Goal: Task Accomplishment & Management: Use online tool/utility

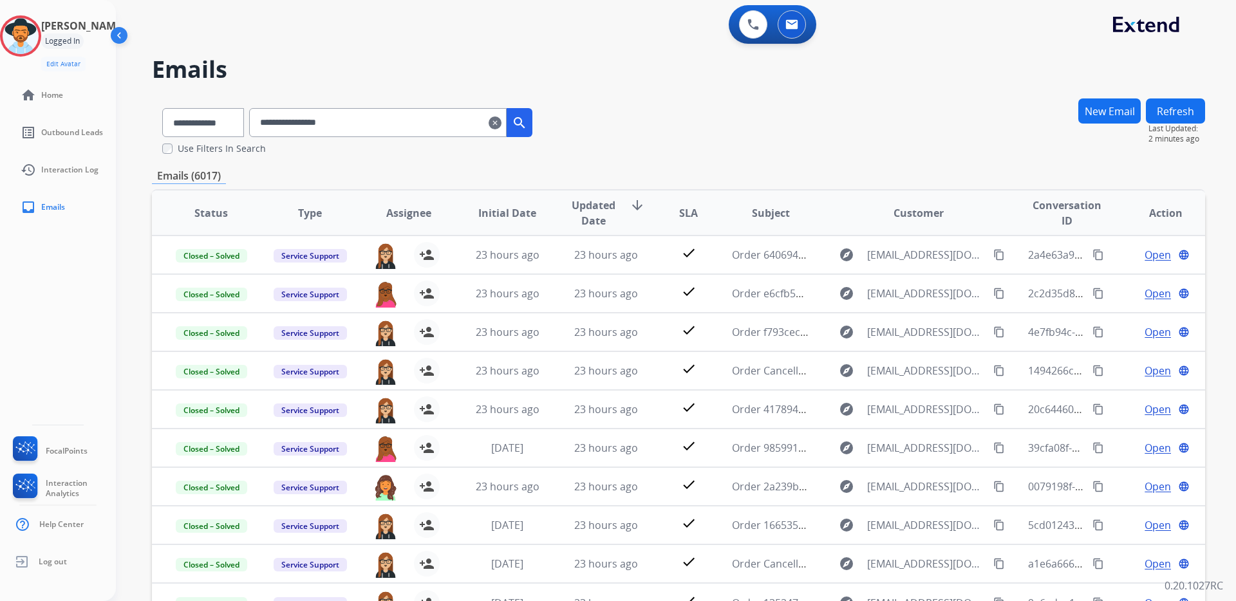
select select "*"
drag, startPoint x: 374, startPoint y: 120, endPoint x: 228, endPoint y: 100, distance: 147.5
click at [228, 100] on div "**********" at bounding box center [347, 120] width 391 height 44
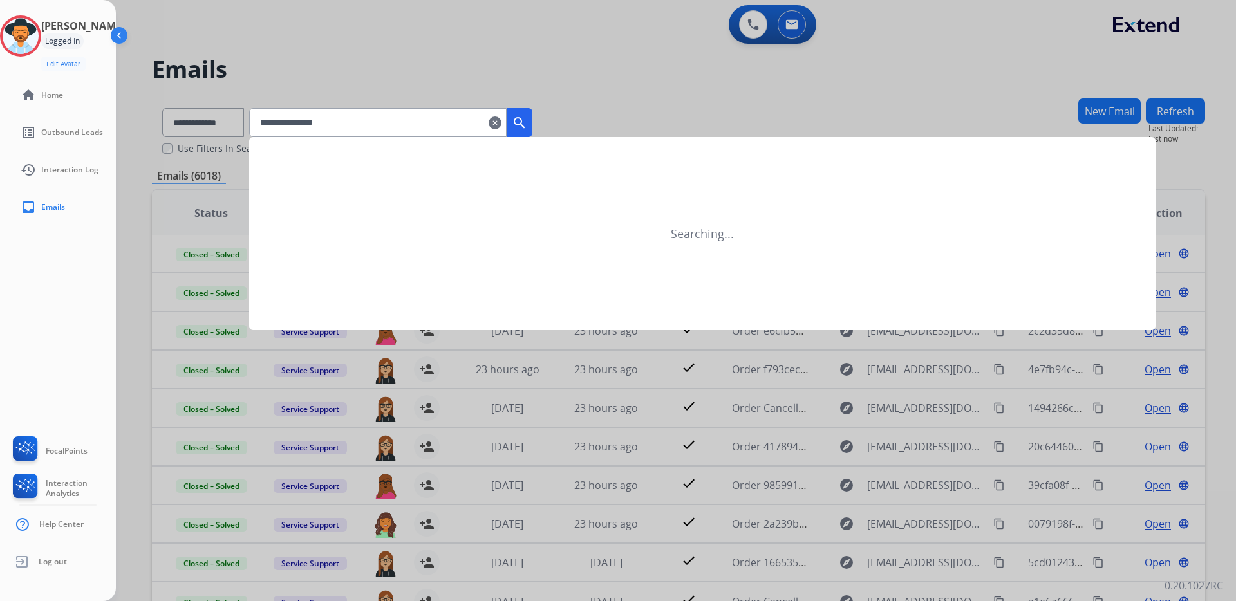
type input "**********"
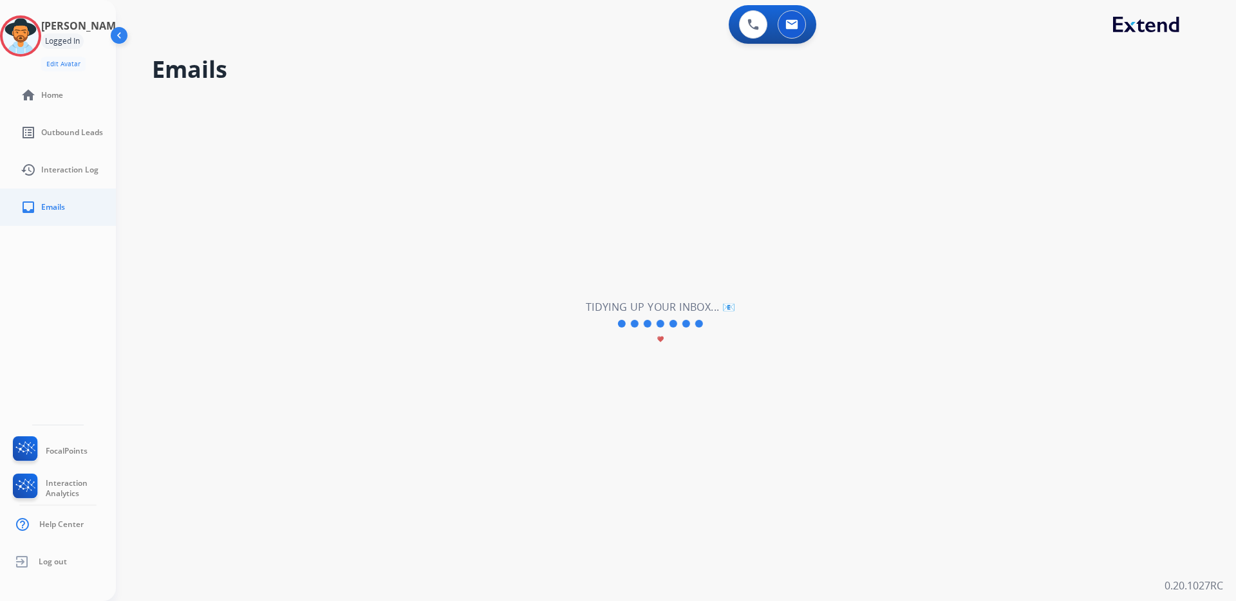
select select "*"
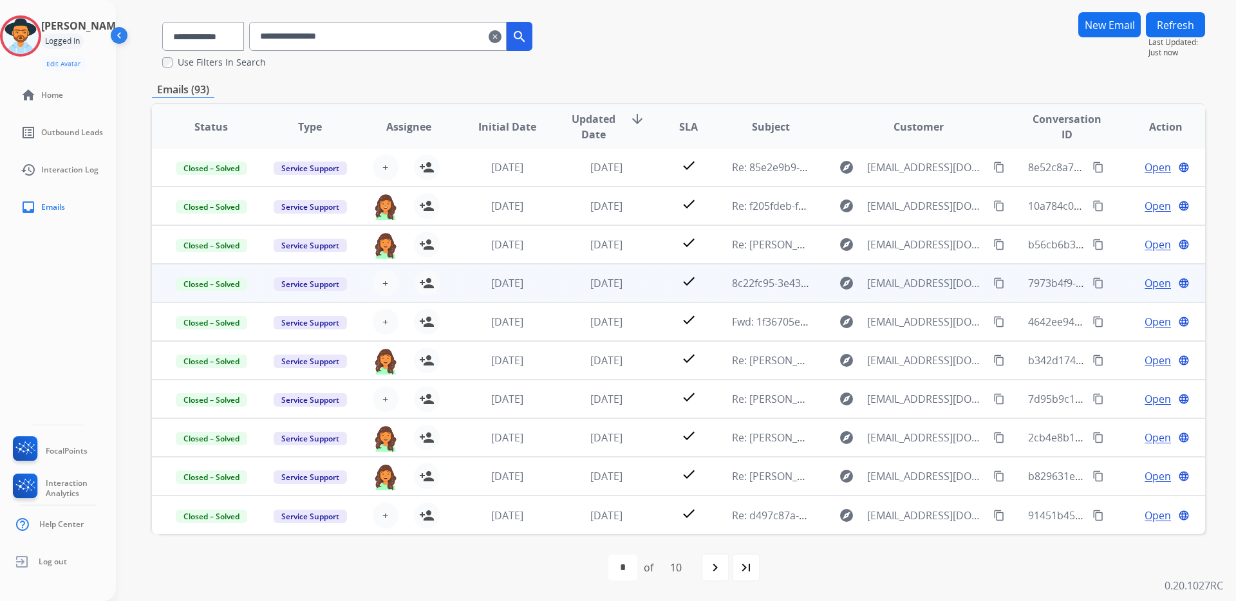
scroll to position [0, 0]
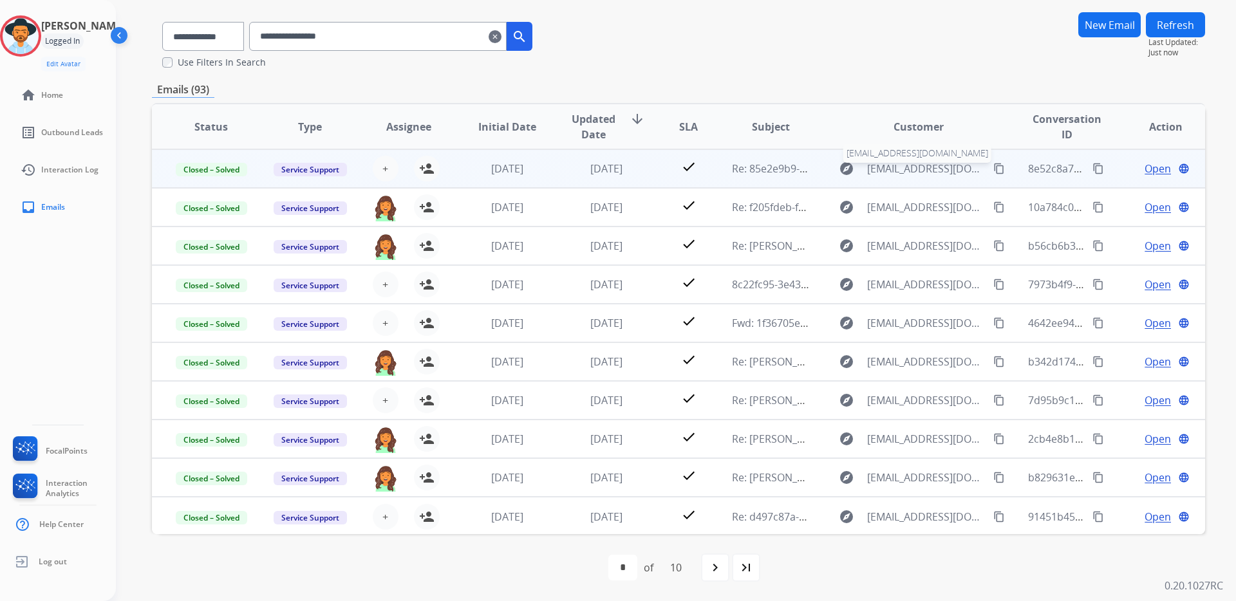
click at [899, 172] on span "[EMAIL_ADDRESS][DOMAIN_NAME]" at bounding box center [927, 168] width 120 height 15
select select "**********"
type input "**********"
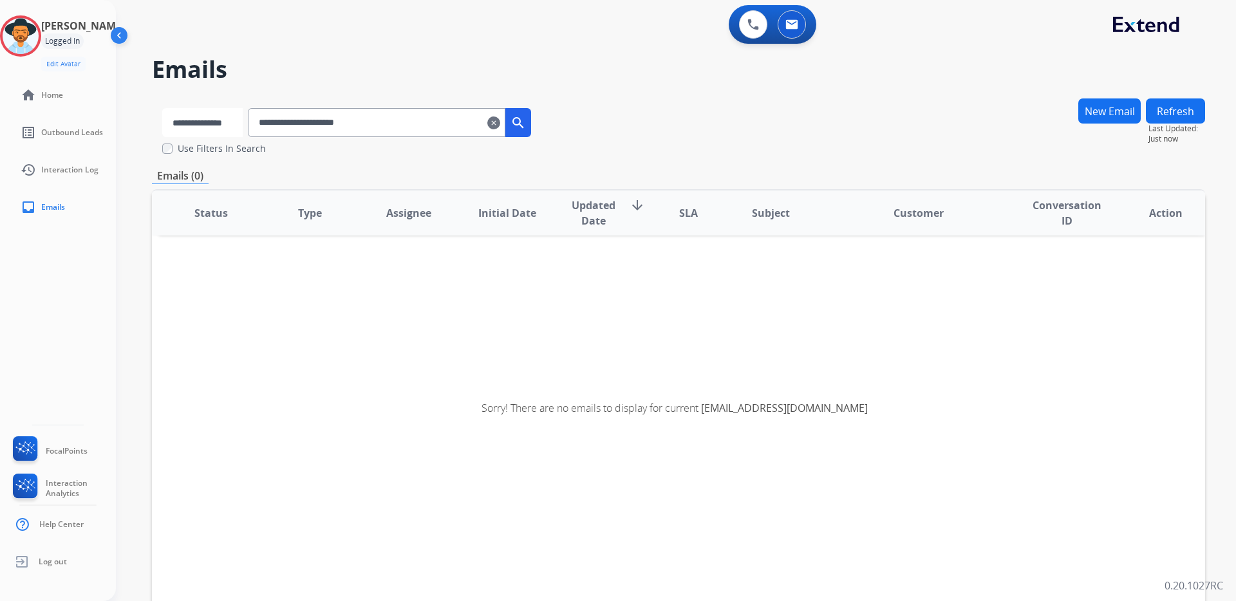
click at [196, 120] on select "**********" at bounding box center [202, 122] width 80 height 29
click at [162, 108] on select "**********" at bounding box center [202, 122] width 80 height 29
click at [527, 124] on mat-icon "search" at bounding box center [519, 122] width 15 height 15
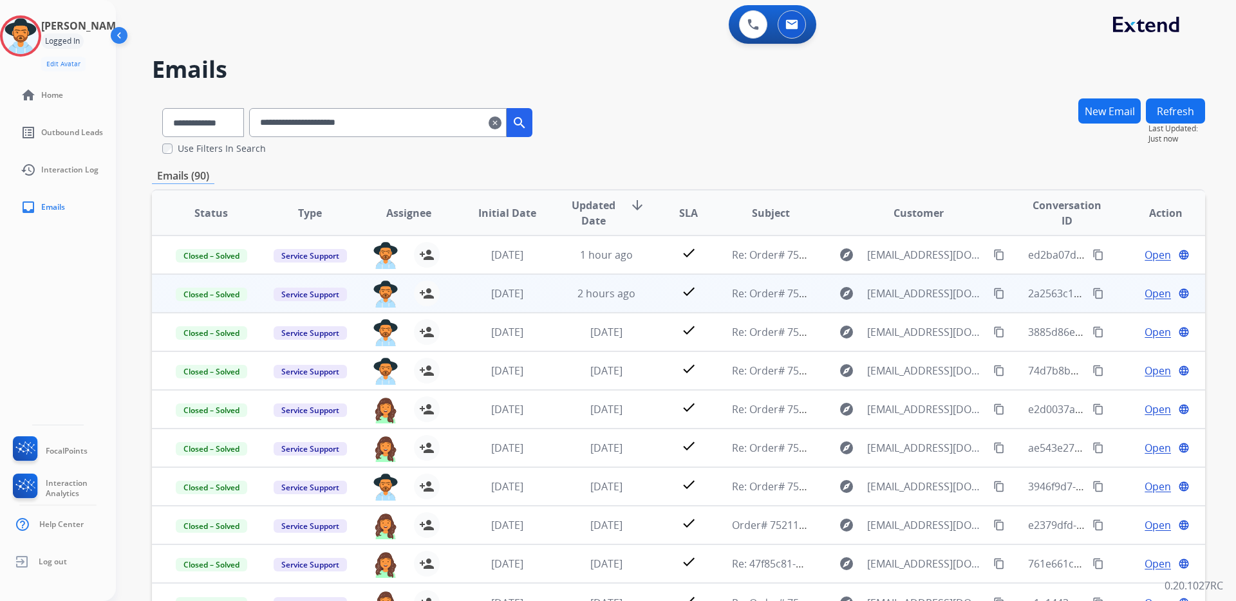
click at [1144, 294] on span "Open" at bounding box center [1157, 293] width 26 height 15
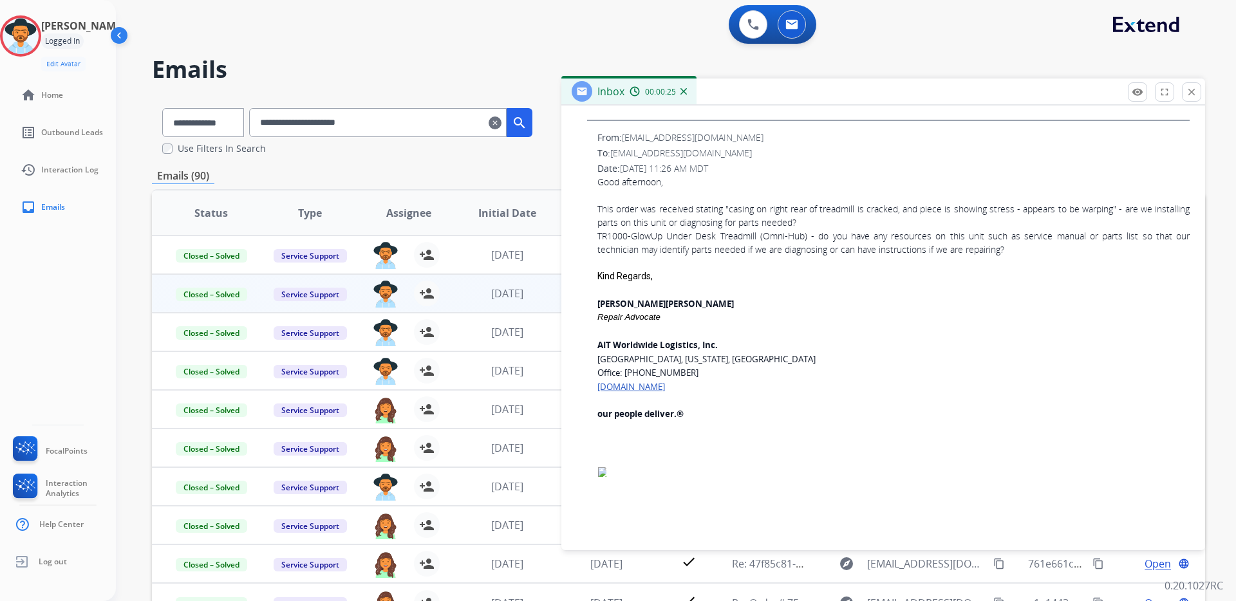
scroll to position [1030, 0]
click at [1190, 90] on mat-icon "close" at bounding box center [1192, 92] width 12 height 12
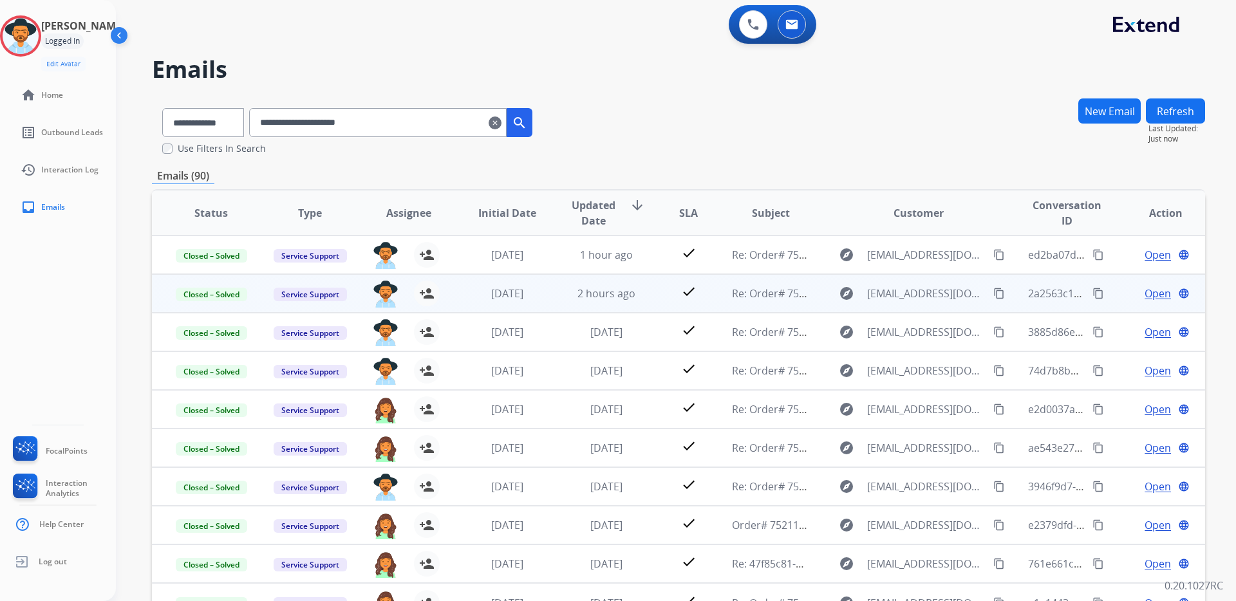
click at [1133, 292] on div "Open language" at bounding box center [1165, 293] width 77 height 15
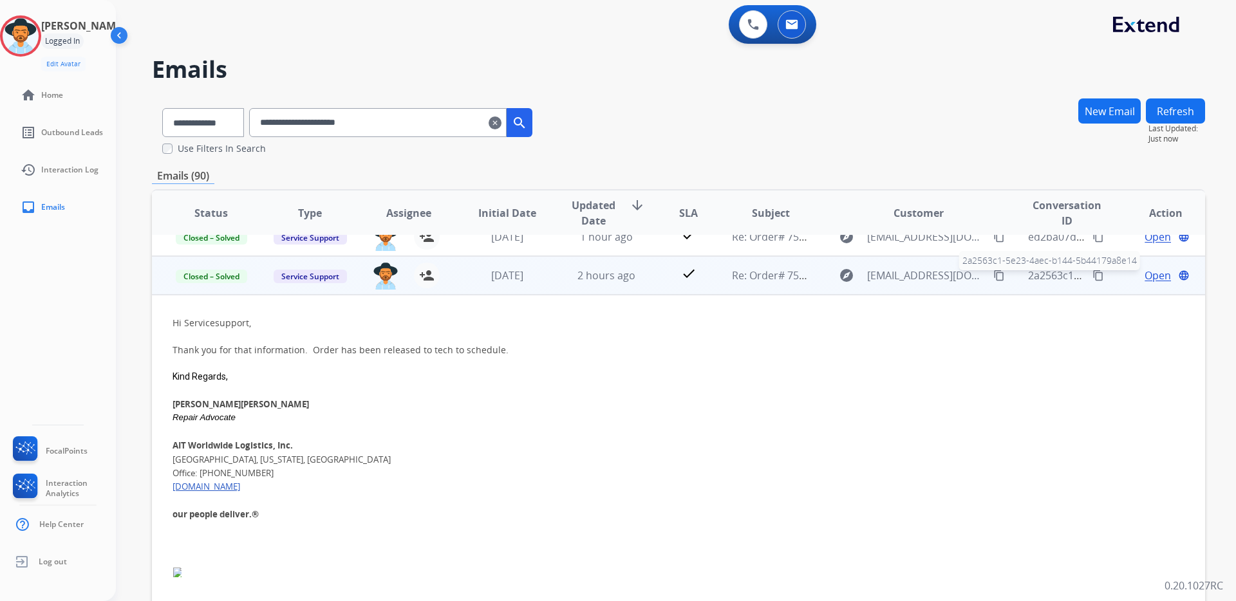
scroll to position [0, 0]
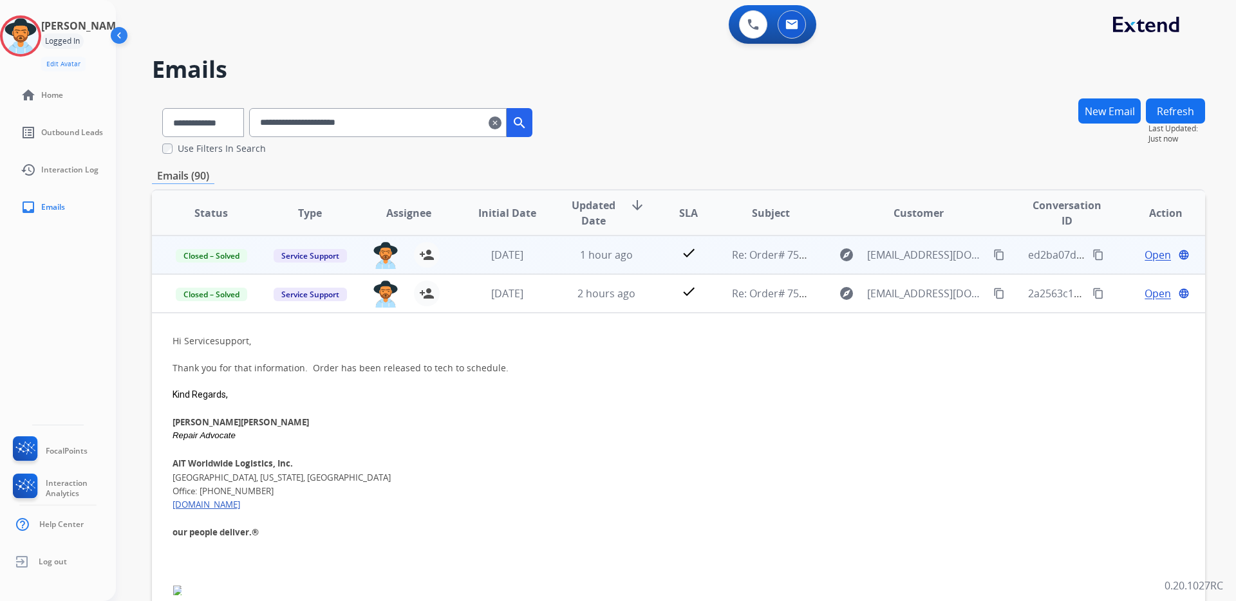
click at [1145, 253] on span "Open" at bounding box center [1157, 254] width 26 height 15
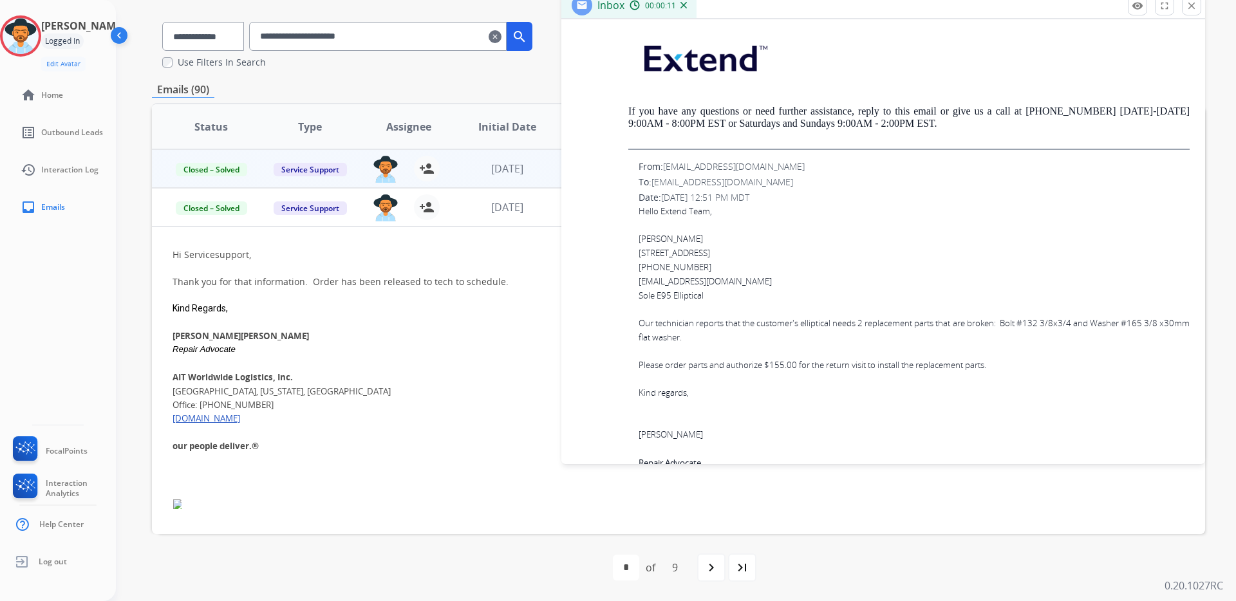
scroll to position [2314, 0]
click at [1187, 8] on mat-icon "close" at bounding box center [1192, 6] width 12 height 12
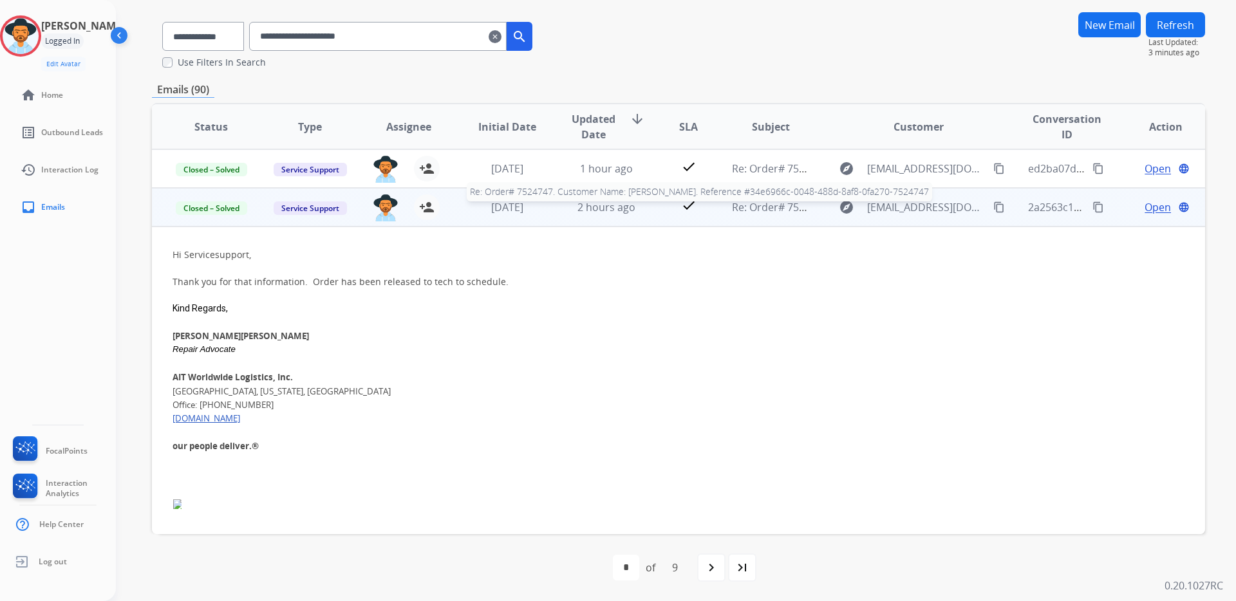
click at [781, 213] on span "Re: Order# 7524747. Customer Name: [PERSON_NAME]. Reference #34e6966c-0048-488d…" at bounding box center [997, 207] width 531 height 14
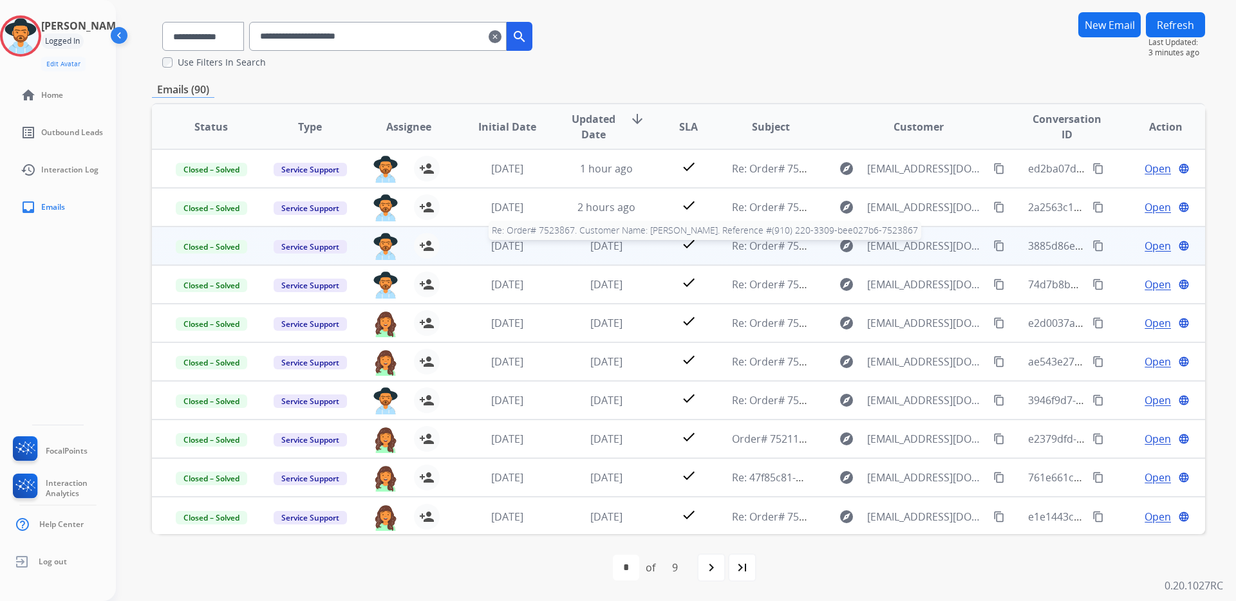
click at [758, 252] on span "Re: Order# 7523867. Customer Name: [PERSON_NAME]. Reference #(910) 220-3309-bee…" at bounding box center [979, 246] width 494 height 14
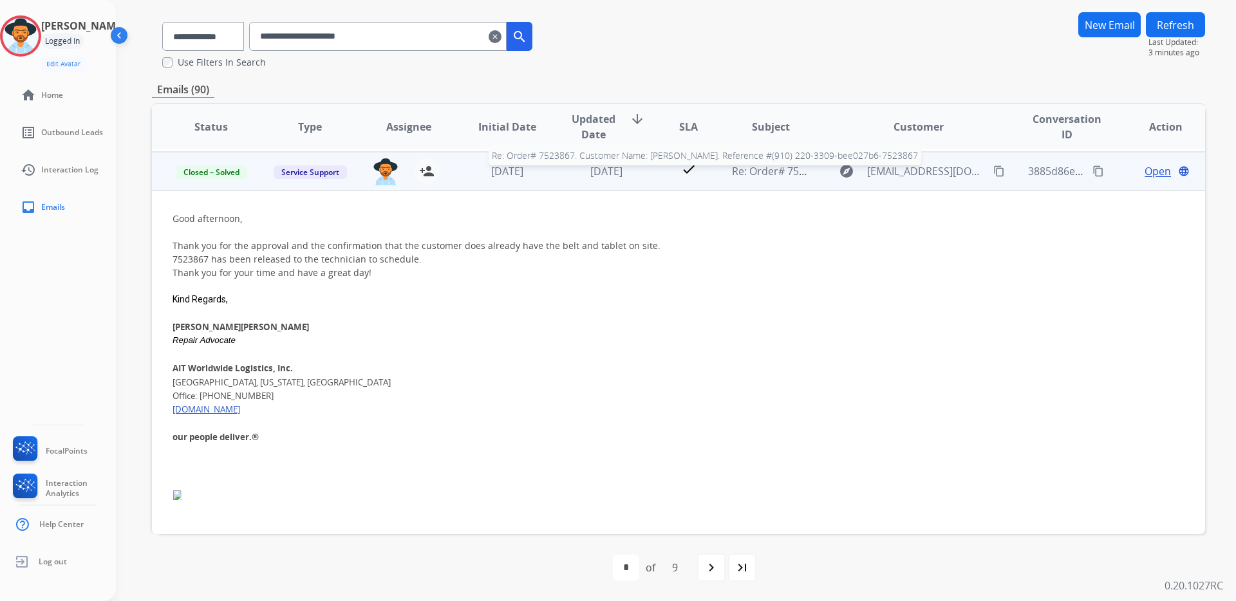
scroll to position [77, 0]
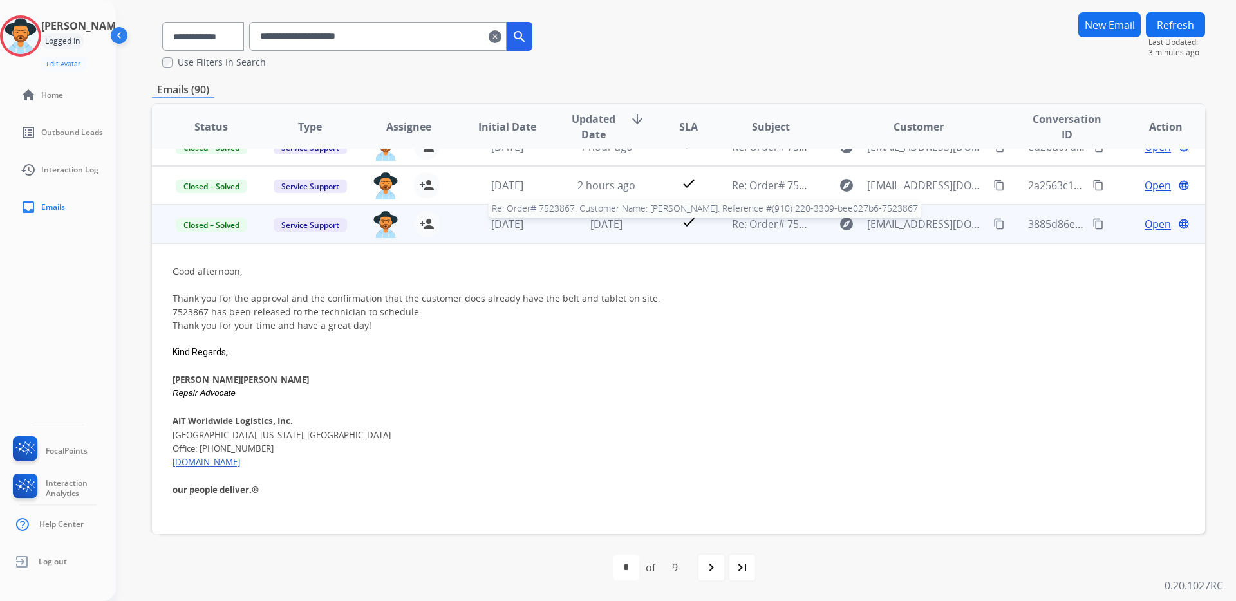
click at [757, 221] on span "Re: Order# 7523867. Customer Name: [PERSON_NAME]. Reference #(910) 220-3309-bee…" at bounding box center [979, 224] width 494 height 14
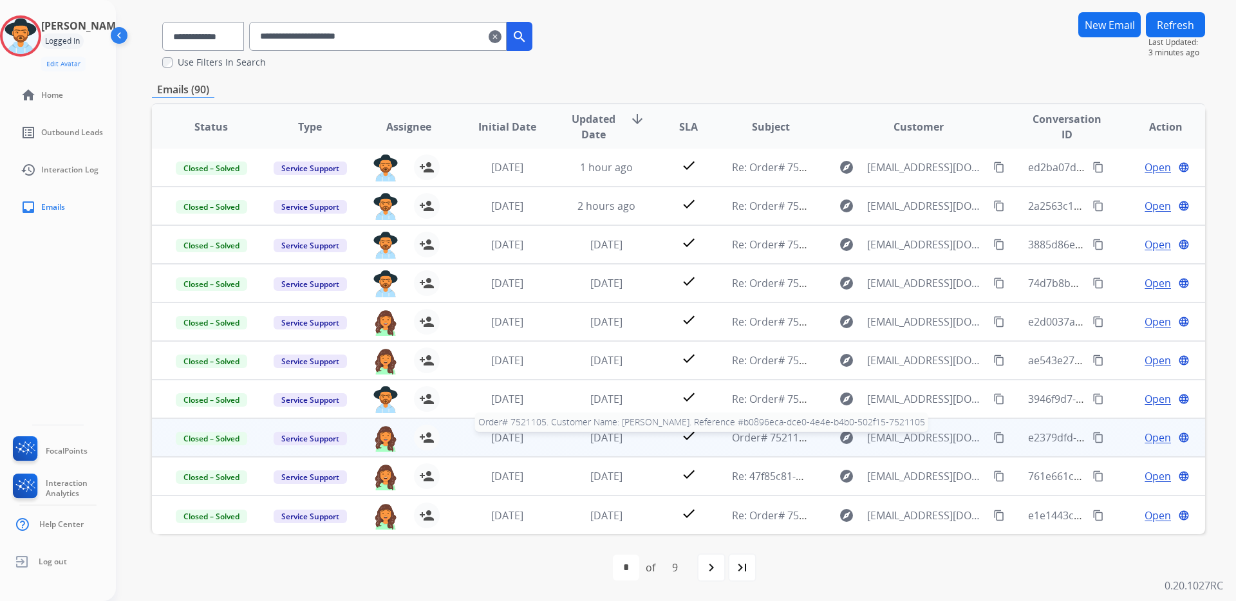
click at [765, 435] on span "Order# 7521105. Customer Name: [PERSON_NAME]. Reference #b0896eca-dce0-4e4e-b4b…" at bounding box center [990, 438] width 517 height 14
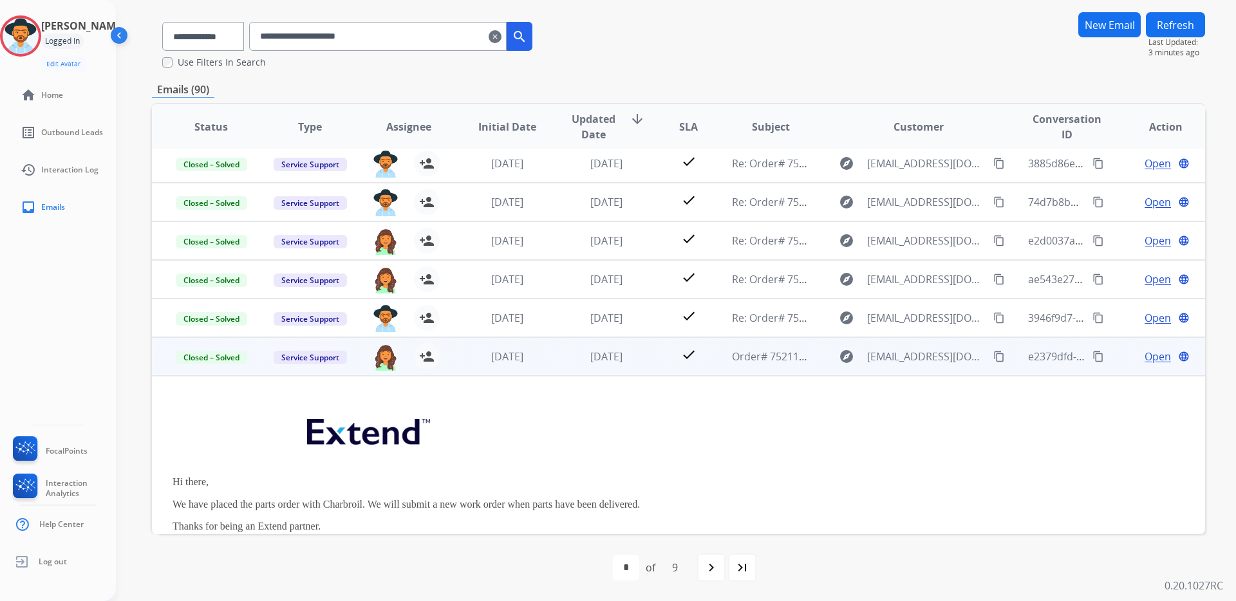
scroll to position [82, 0]
click at [901, 358] on span "[EMAIL_ADDRESS][DOMAIN_NAME]" at bounding box center [927, 356] width 120 height 15
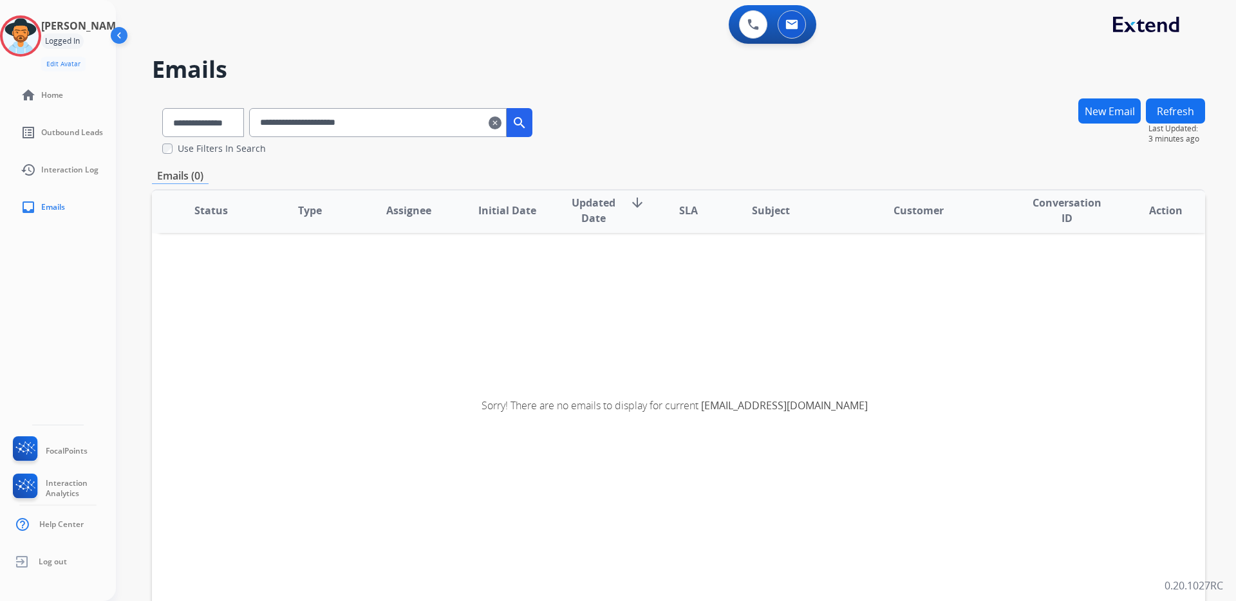
scroll to position [3, 0]
click at [243, 115] on select "**********" at bounding box center [202, 122] width 80 height 29
click at [162, 108] on select "**********" at bounding box center [202, 122] width 80 height 29
click at [203, 120] on select "**********" at bounding box center [202, 122] width 80 height 29
select select "**********"
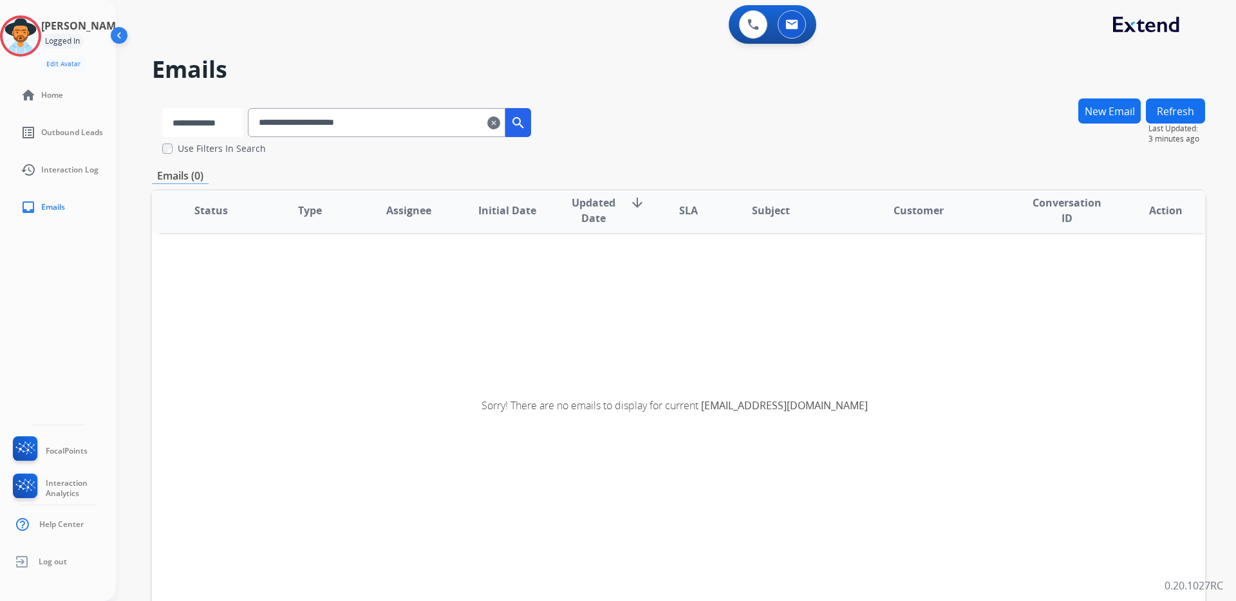
click at [162, 108] on select "**********" at bounding box center [202, 122] width 80 height 29
drag, startPoint x: 301, startPoint y: 122, endPoint x: 231, endPoint y: 126, distance: 70.2
click at [231, 126] on div "**********" at bounding box center [347, 120] width 391 height 44
type input "**********"
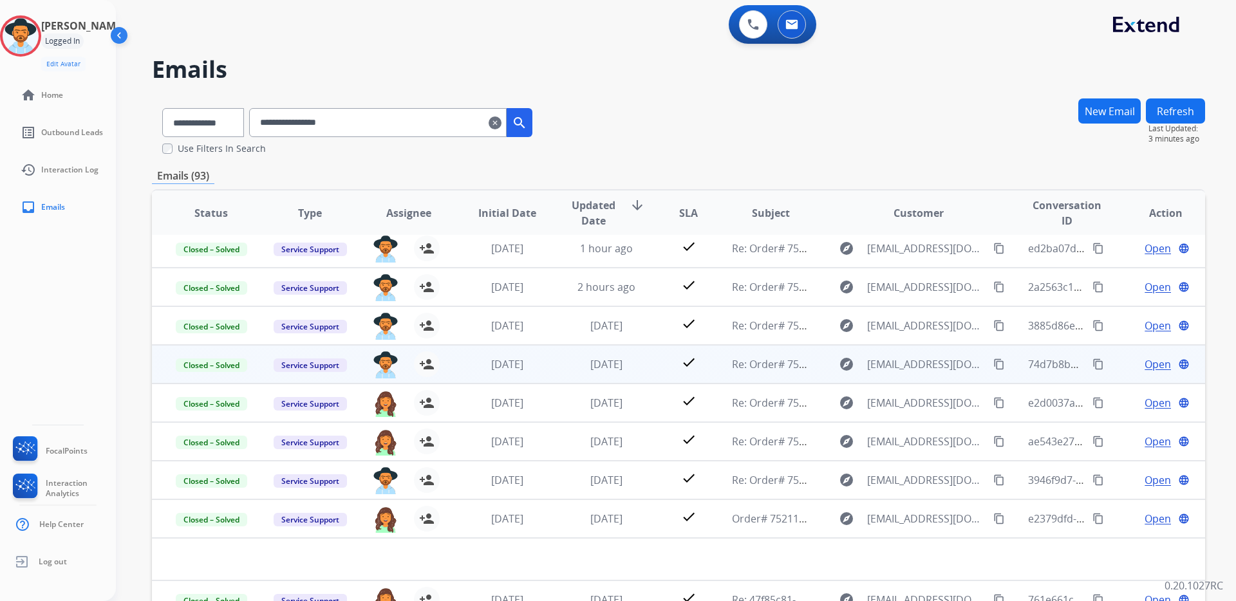
scroll to position [0, 0]
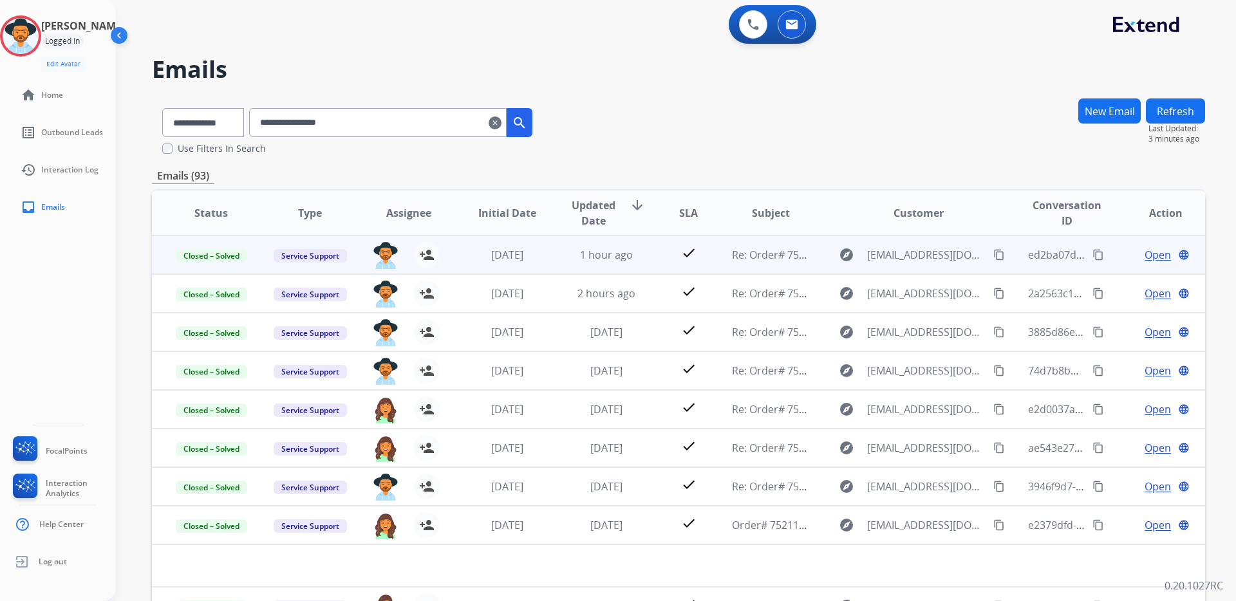
click at [1154, 255] on span "Open" at bounding box center [1157, 254] width 26 height 15
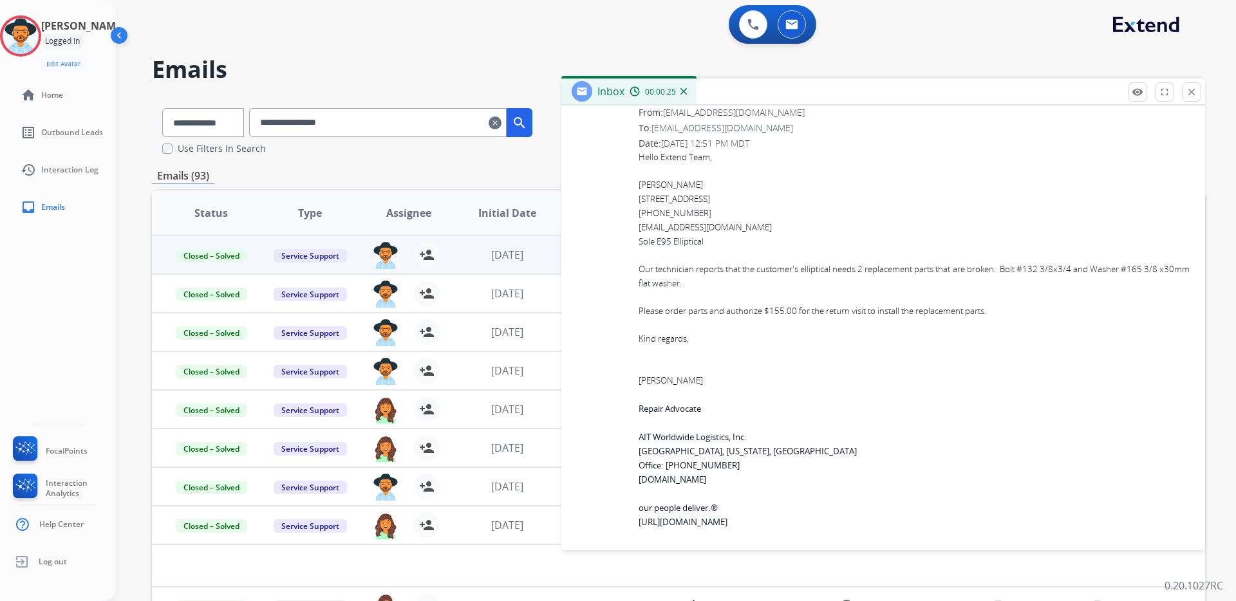
scroll to position [2452, 0]
click at [1187, 92] on mat-icon "close" at bounding box center [1192, 92] width 12 height 12
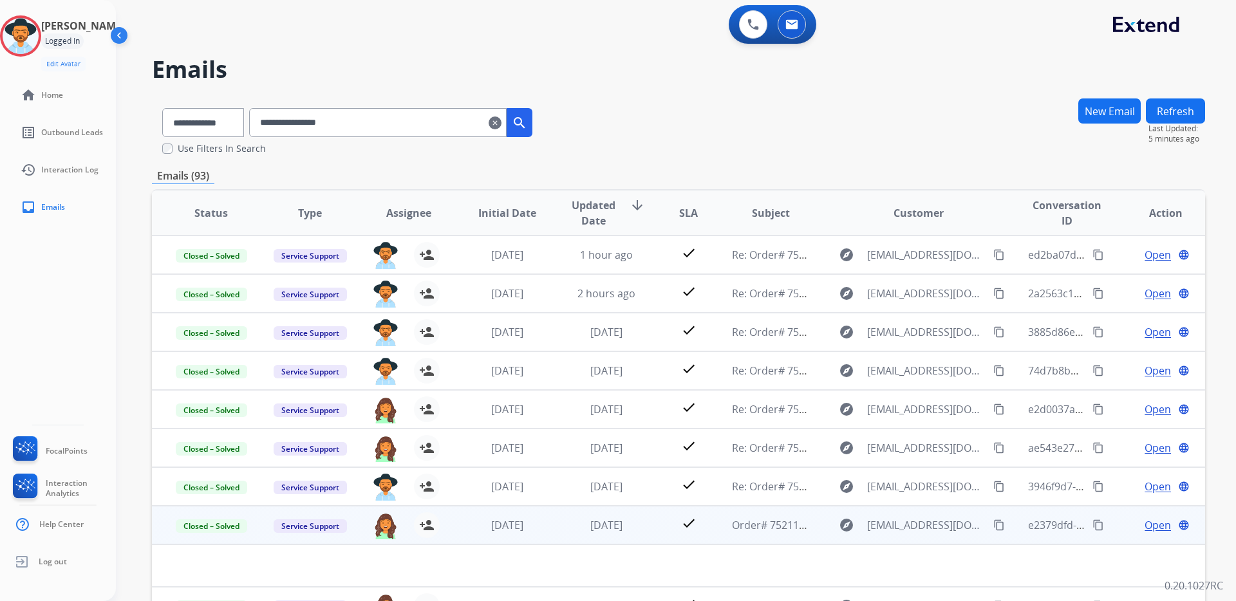
click at [1151, 525] on span "Open" at bounding box center [1157, 524] width 26 height 15
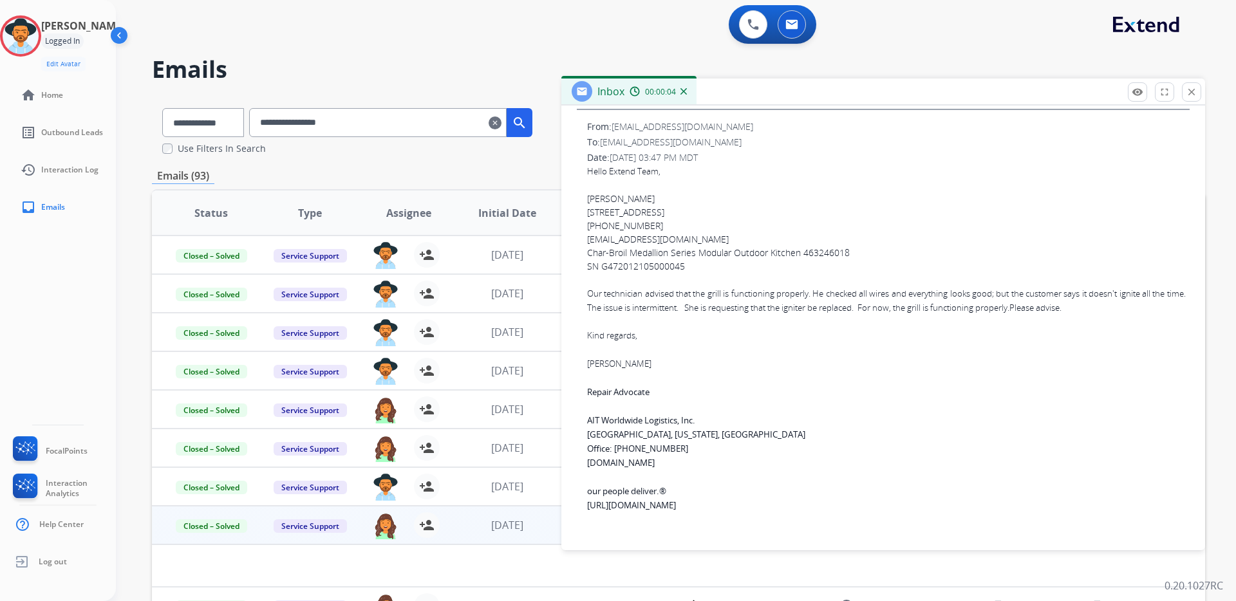
scroll to position [560, 0]
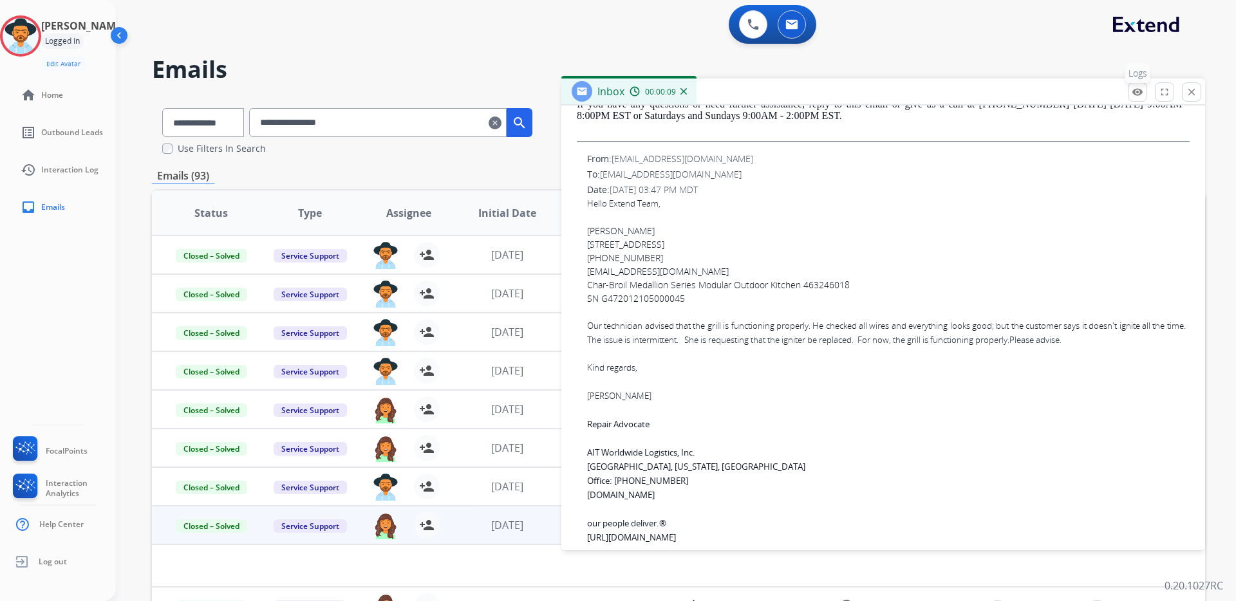
click at [1137, 89] on mat-icon "remove_red_eye" at bounding box center [1138, 92] width 12 height 12
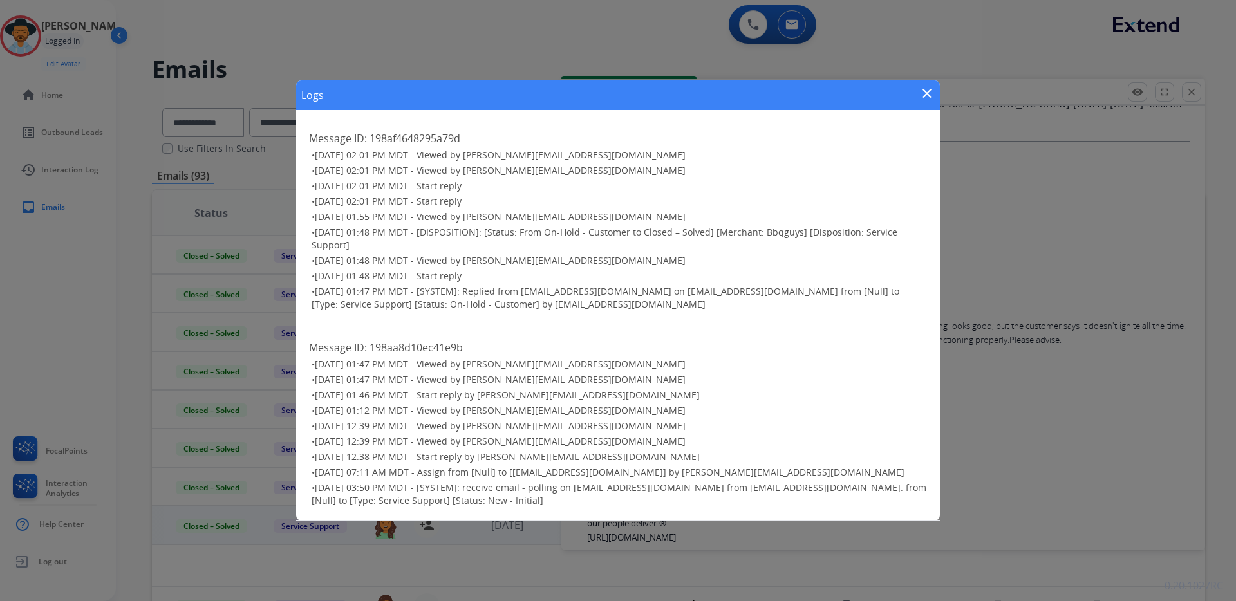
click at [924, 96] on mat-icon "close" at bounding box center [926, 93] width 15 height 15
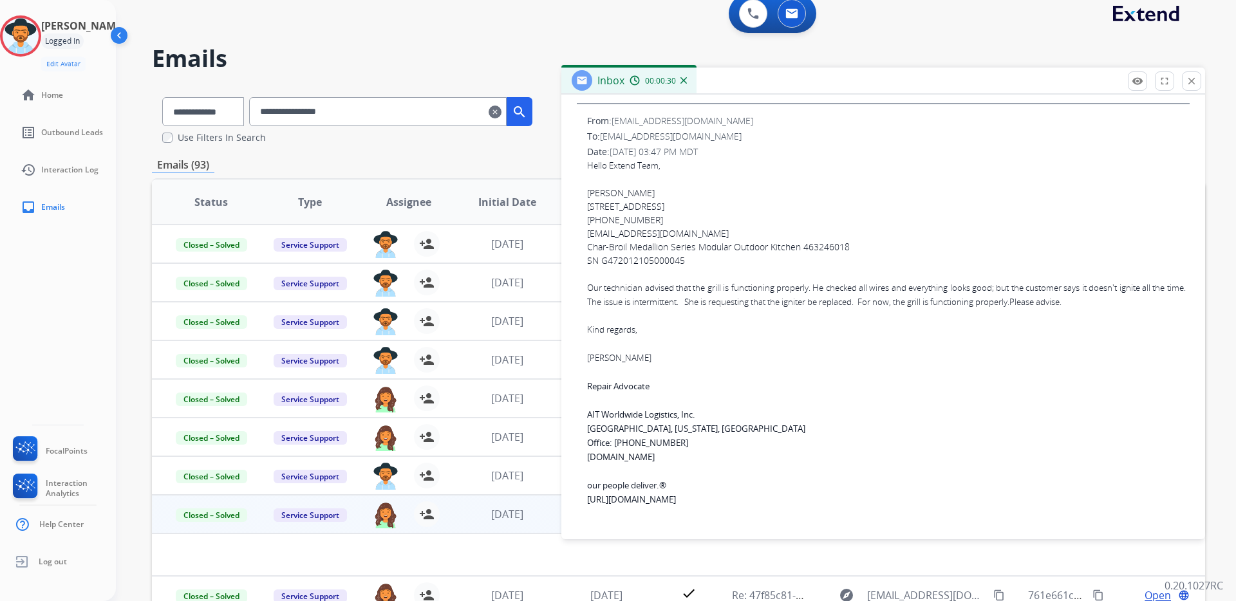
scroll to position [0, 0]
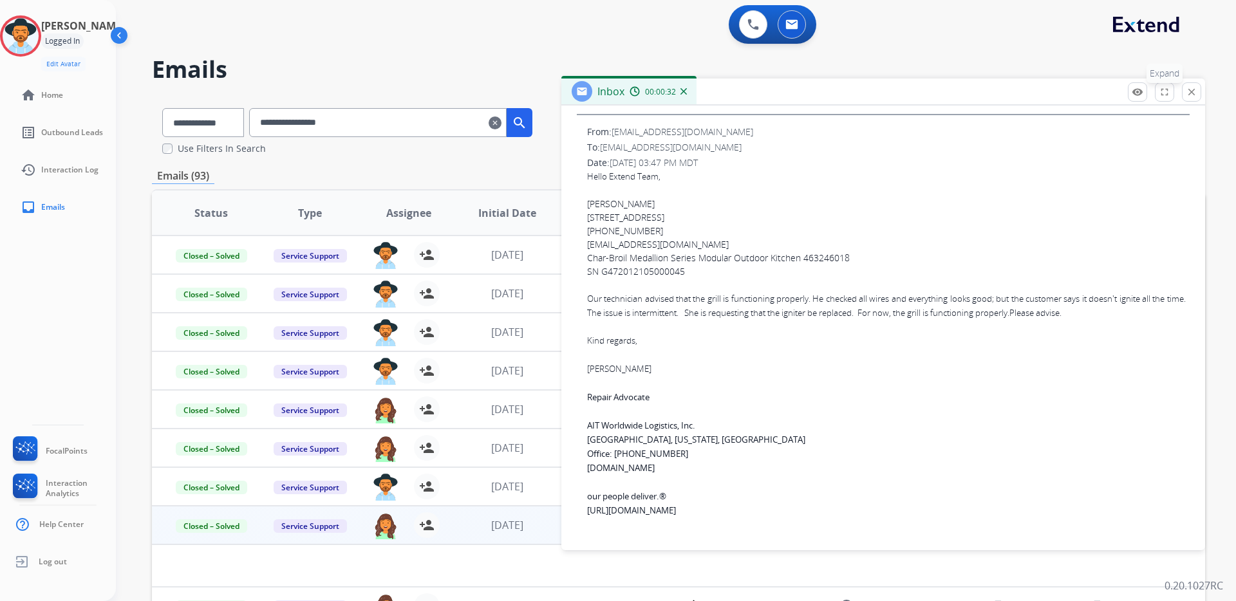
click at [1161, 94] on mat-icon "fullscreen" at bounding box center [1165, 92] width 12 height 12
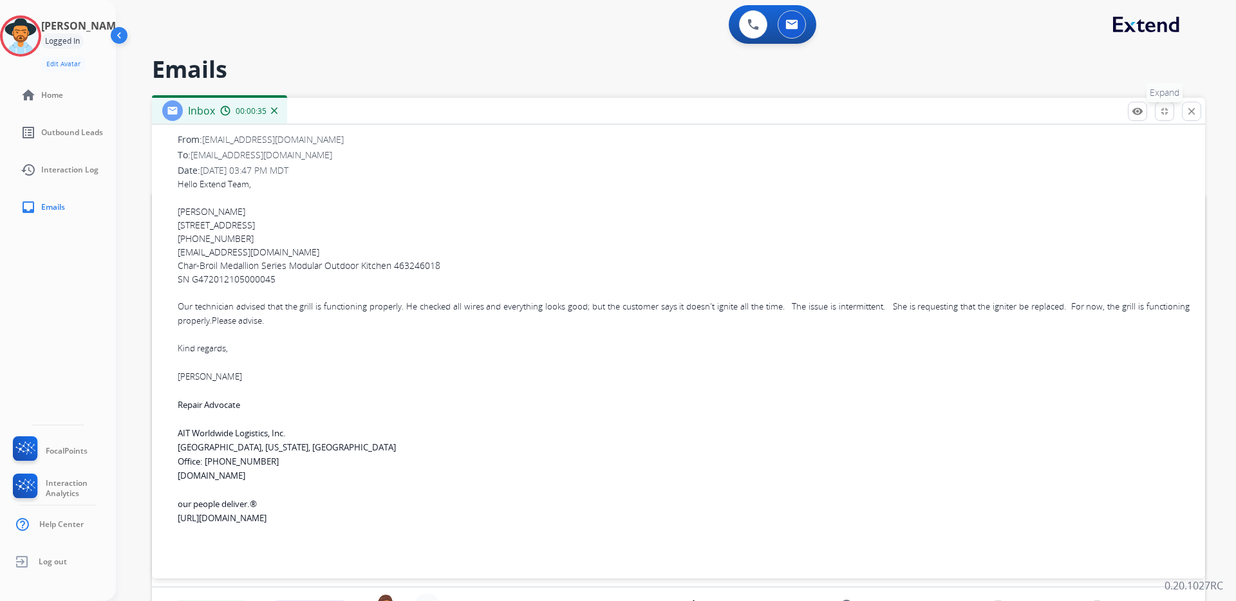
click at [1162, 116] on mat-icon "fullscreen_exit" at bounding box center [1165, 112] width 12 height 12
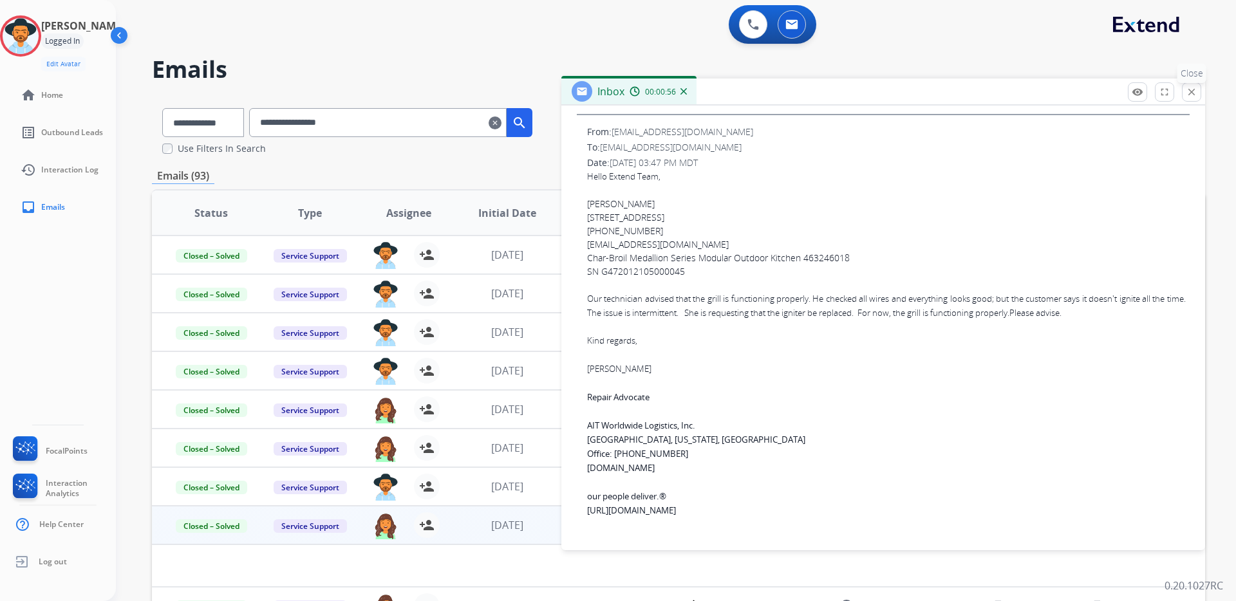
click at [1187, 95] on mat-icon "close" at bounding box center [1192, 92] width 12 height 12
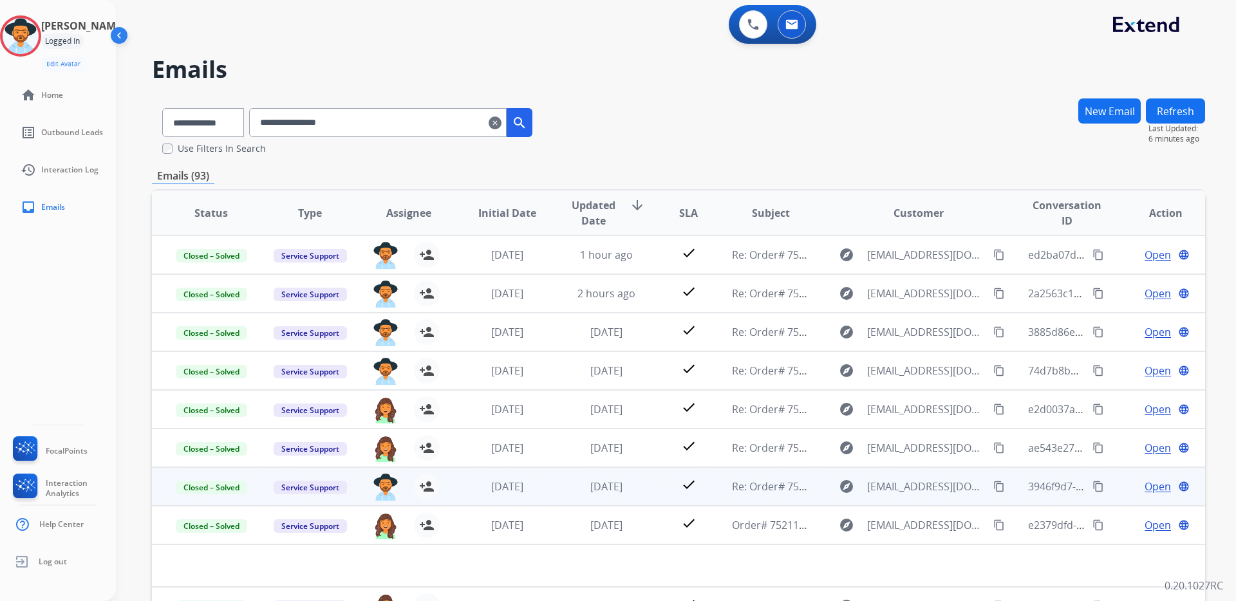
click at [1144, 485] on span "Open" at bounding box center [1157, 486] width 26 height 15
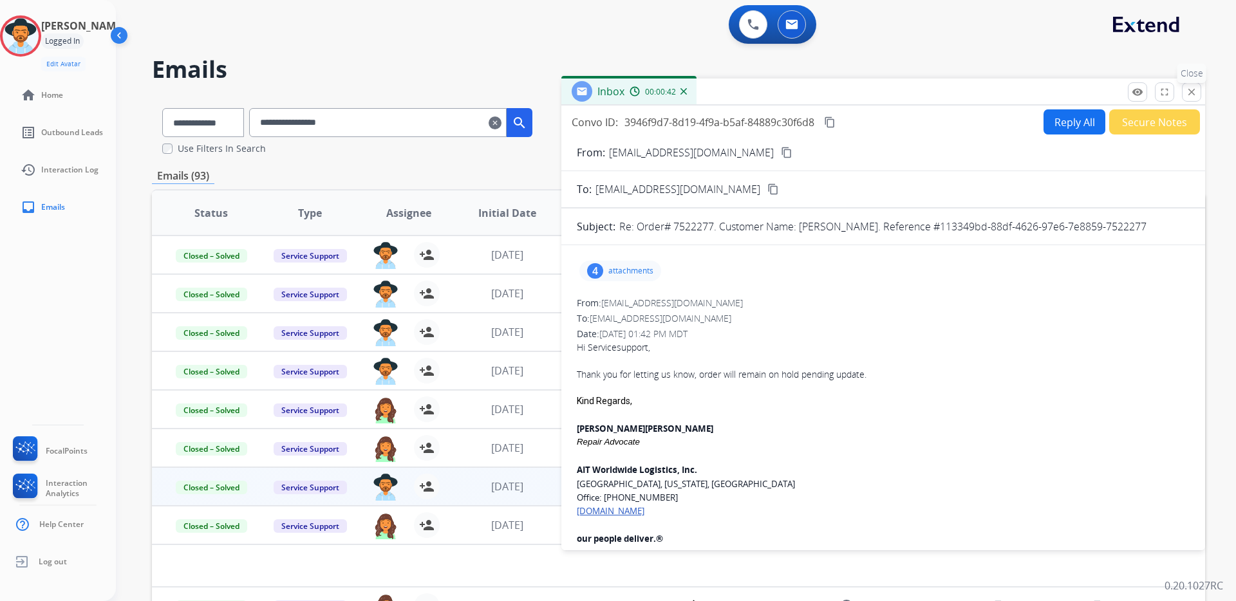
click at [1189, 95] on mat-icon "close" at bounding box center [1192, 92] width 12 height 12
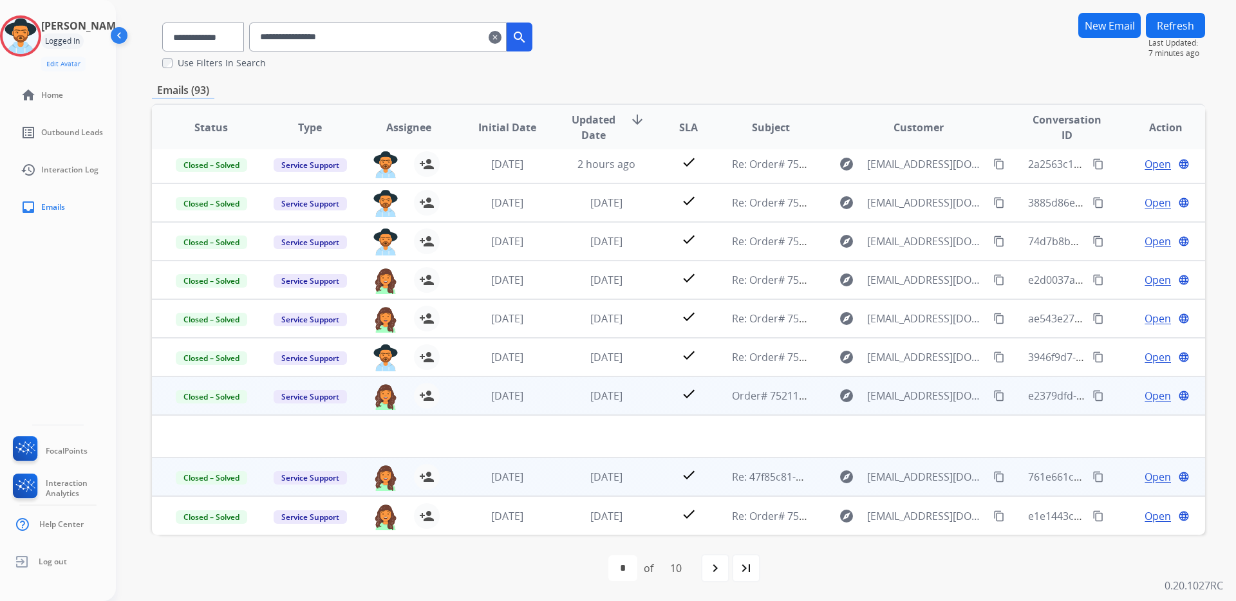
scroll to position [86, 0]
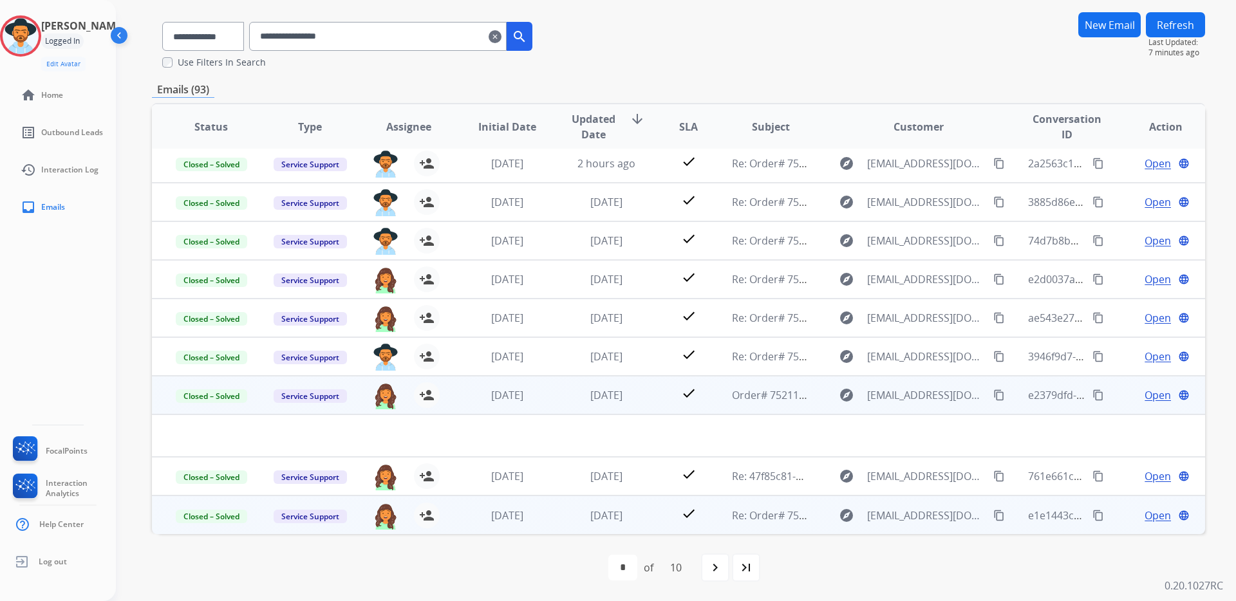
click at [1151, 512] on span "Open" at bounding box center [1157, 515] width 26 height 15
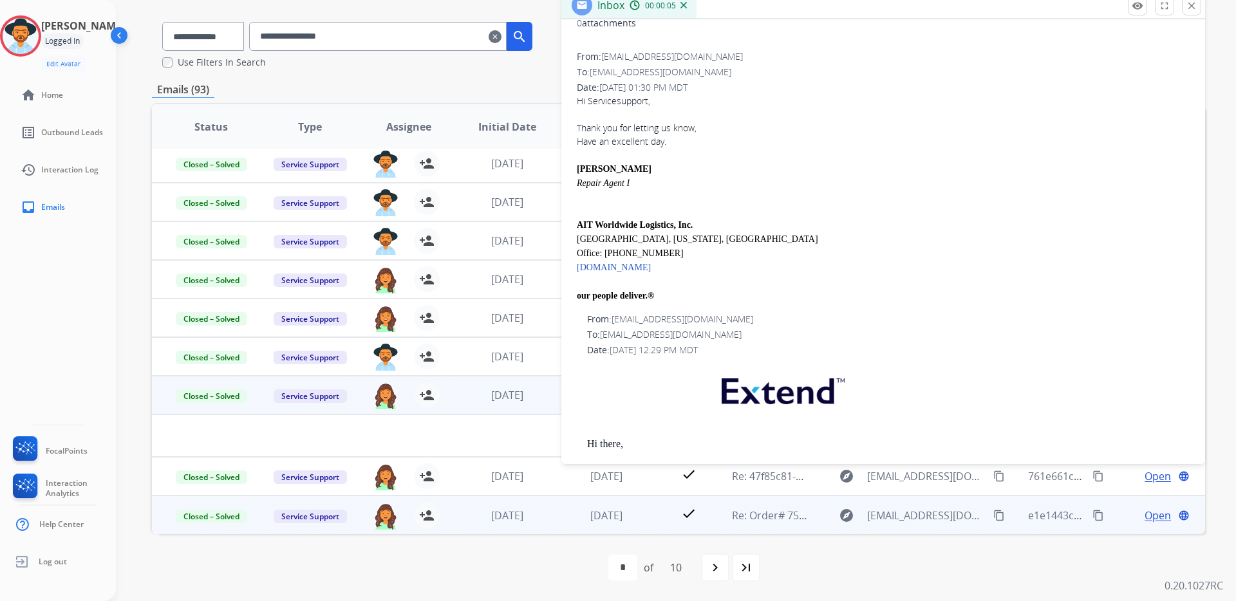
scroll to position [0, 0]
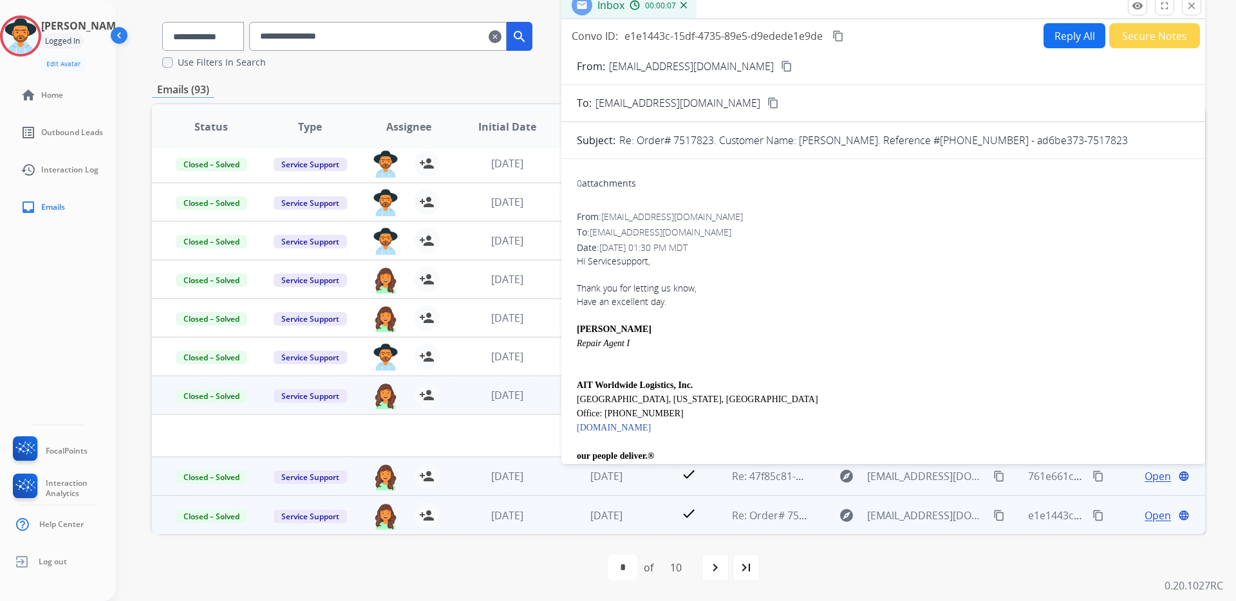
click at [1147, 478] on span "Open" at bounding box center [1157, 476] width 26 height 15
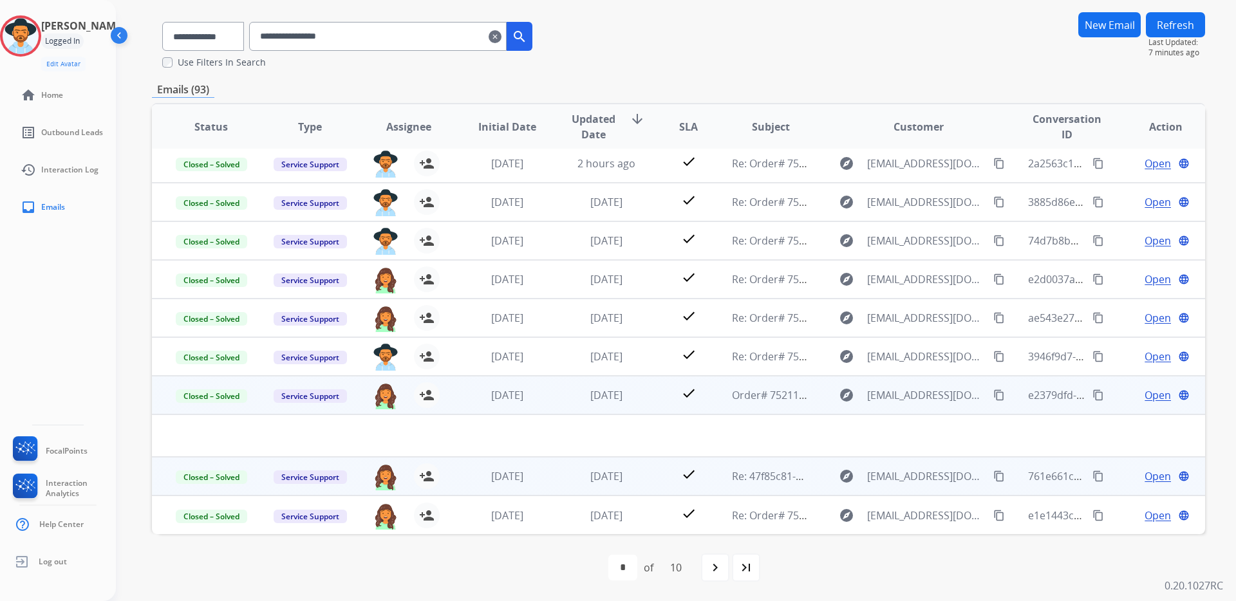
click at [1151, 476] on span "Open" at bounding box center [1157, 476] width 26 height 15
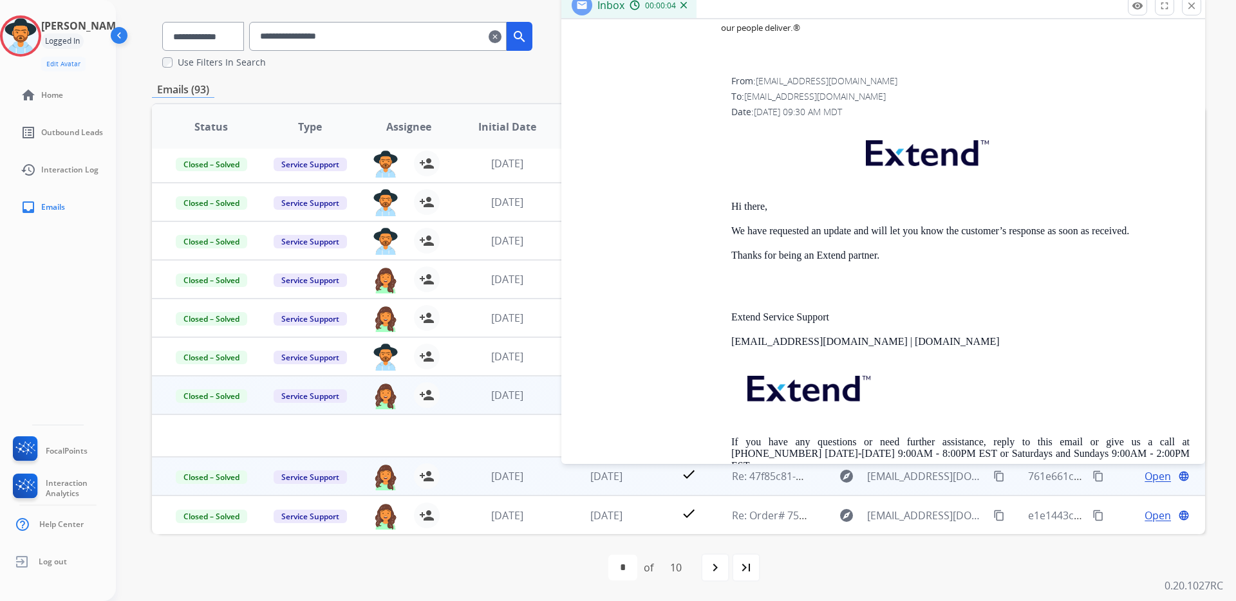
scroll to position [5255, 0]
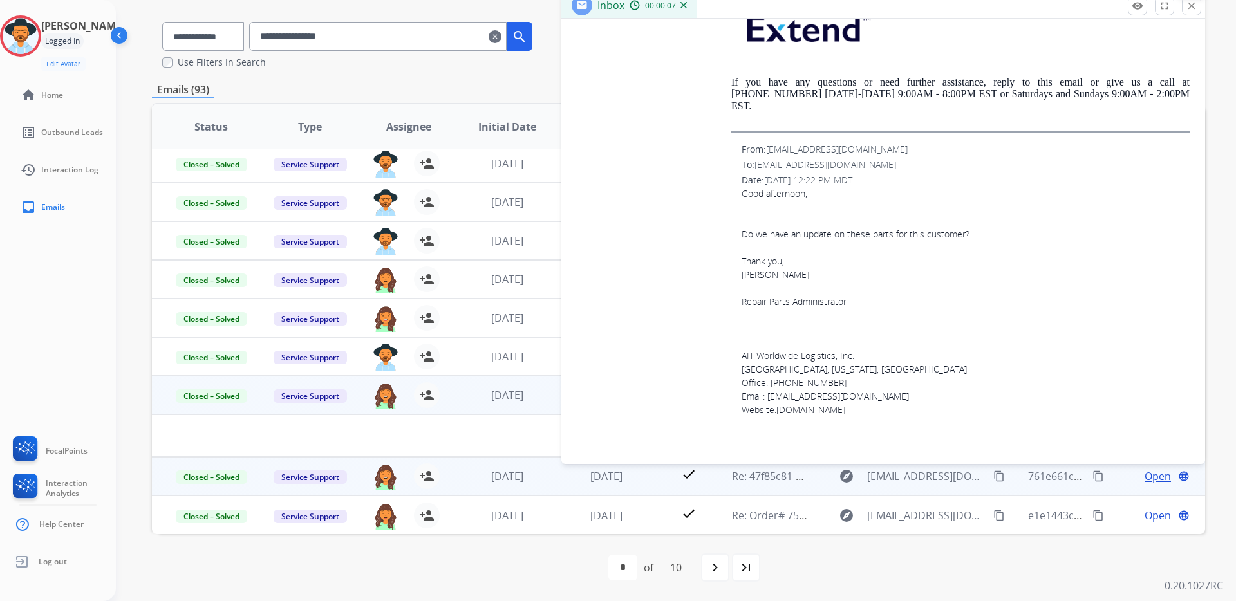
click at [1195, 3] on mat-icon "close" at bounding box center [1192, 6] width 12 height 12
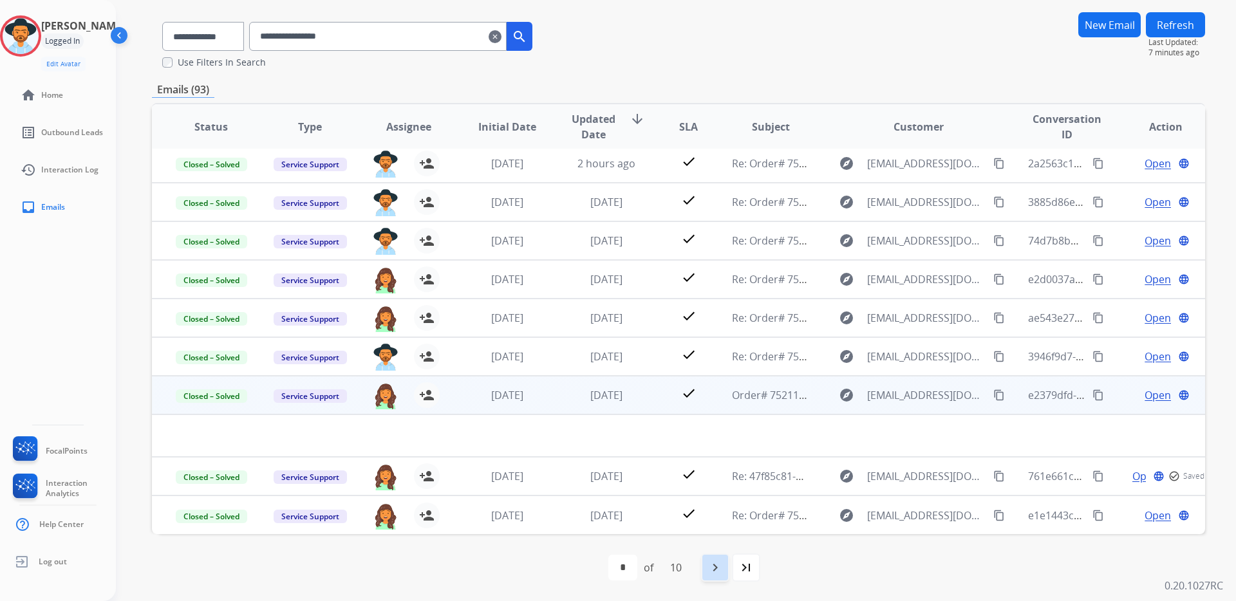
click at [709, 574] on mat-icon "navigate_next" at bounding box center [714, 567] width 15 height 15
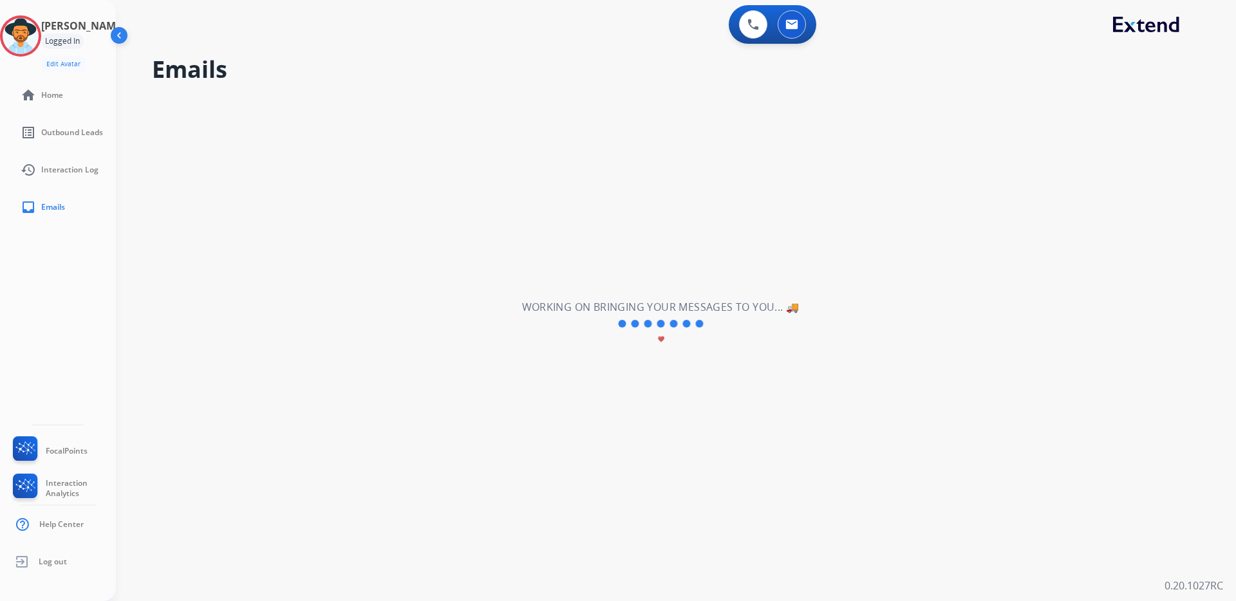
scroll to position [0, 0]
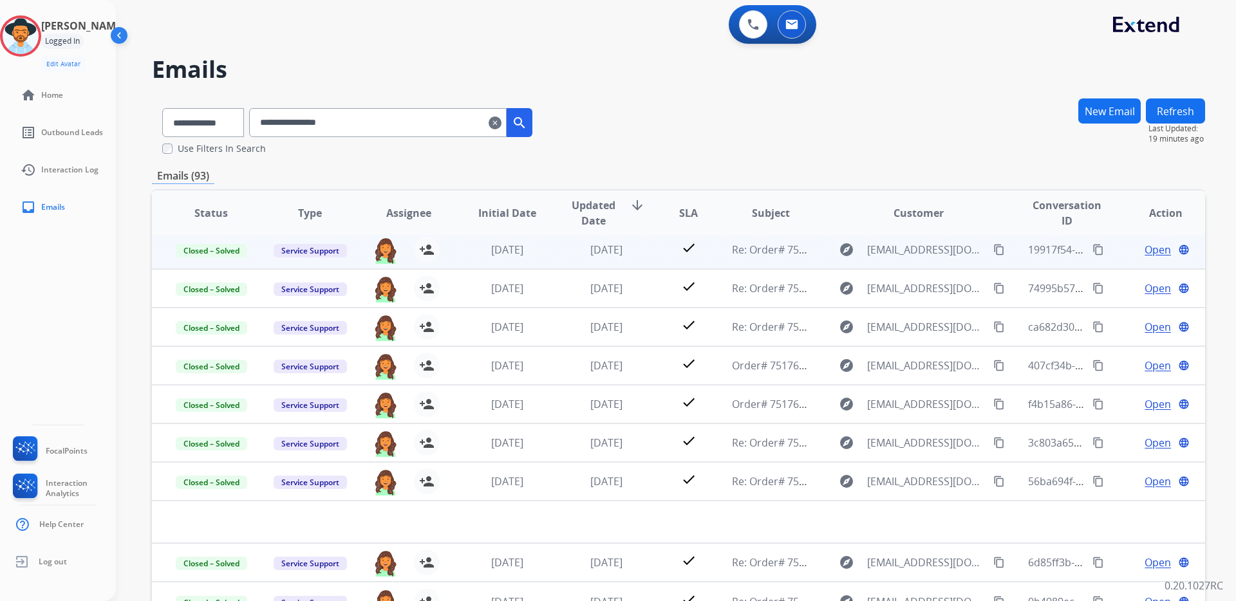
click at [1157, 249] on span "Open" at bounding box center [1157, 249] width 26 height 15
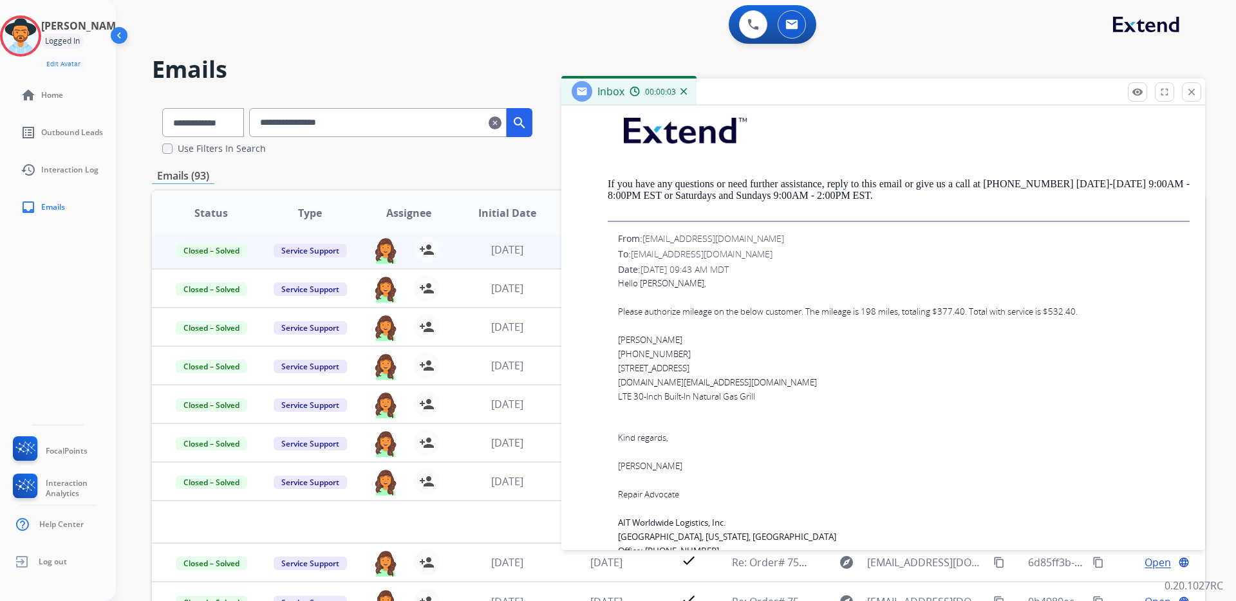
scroll to position [1695, 0]
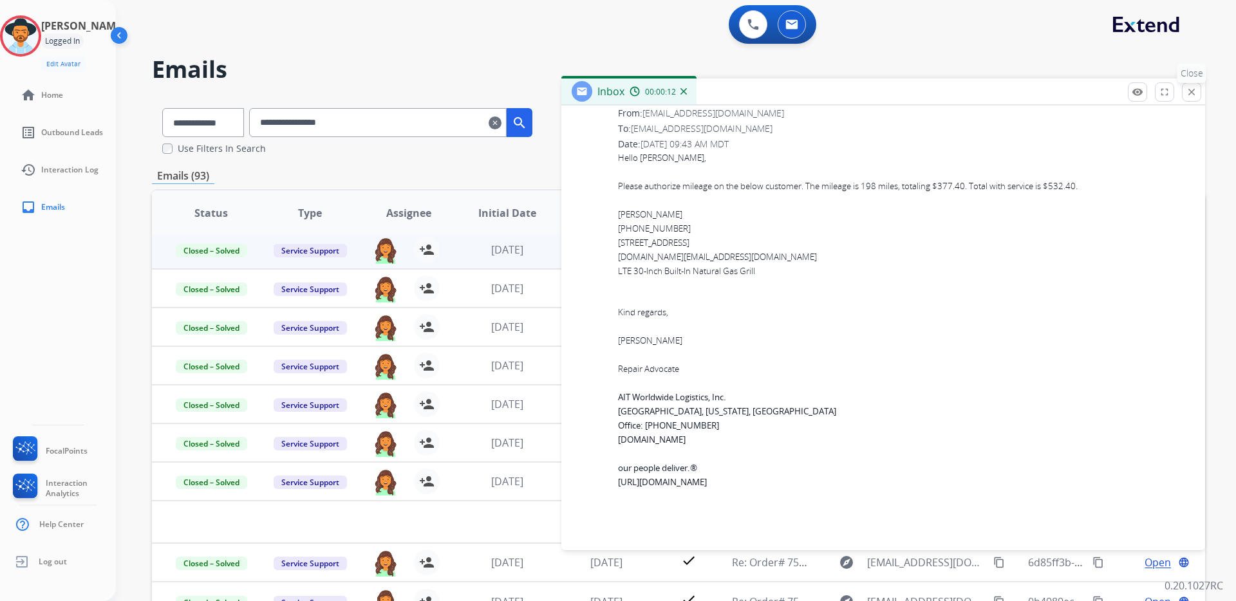
click at [1190, 93] on mat-icon "close" at bounding box center [1192, 92] width 12 height 12
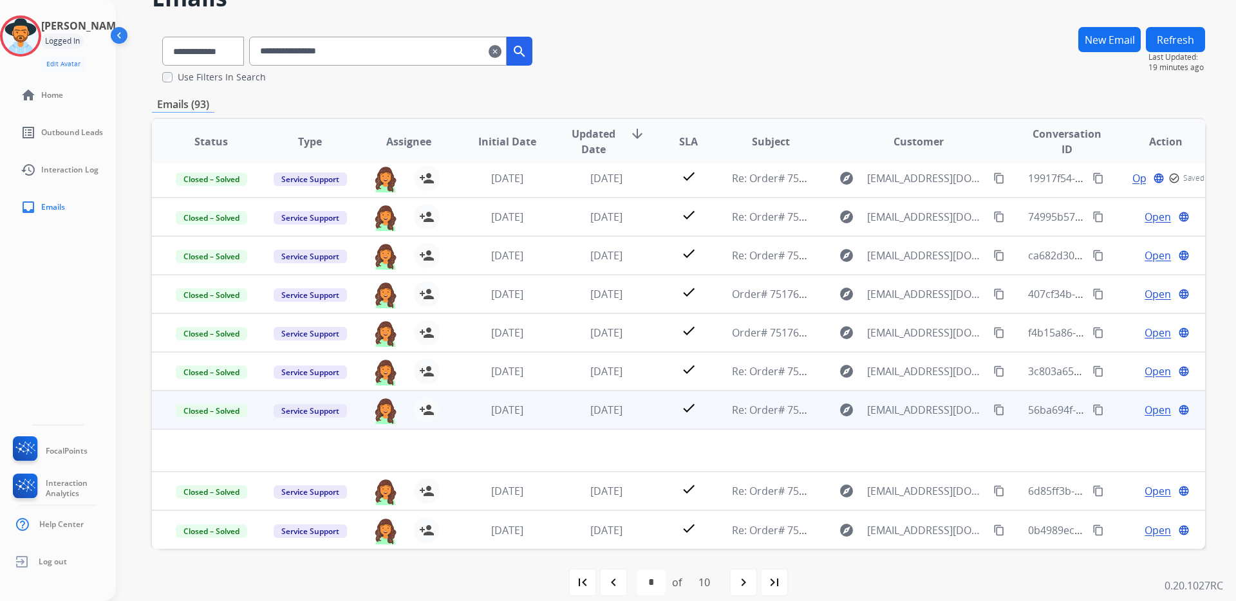
scroll to position [86, 0]
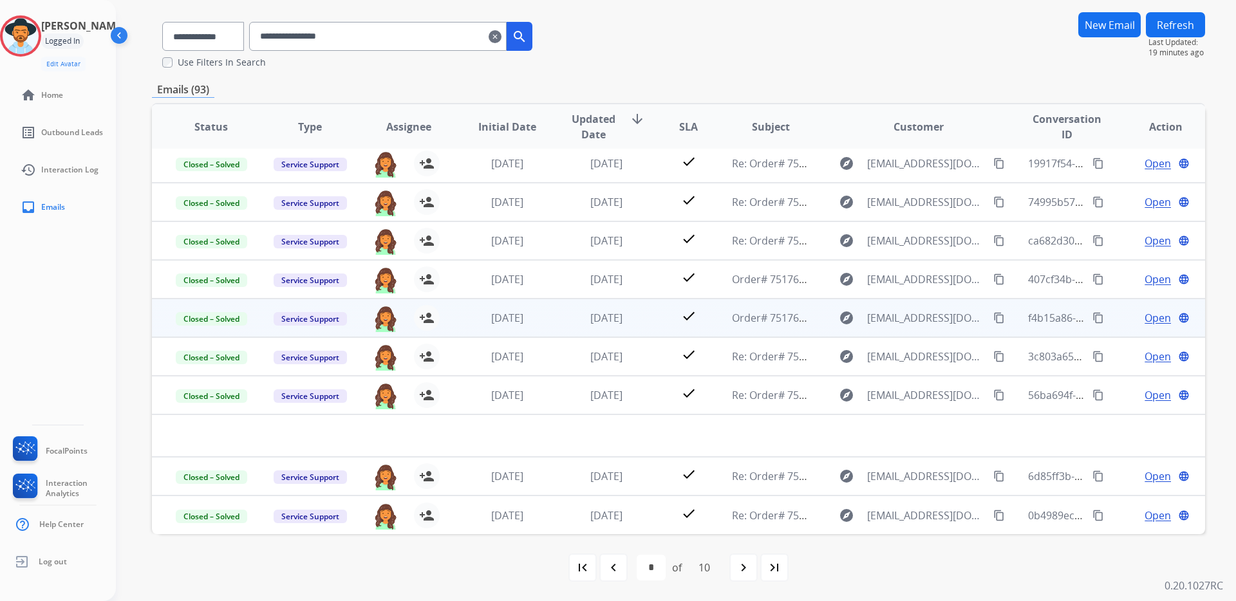
click at [1150, 316] on span "Open" at bounding box center [1157, 317] width 26 height 15
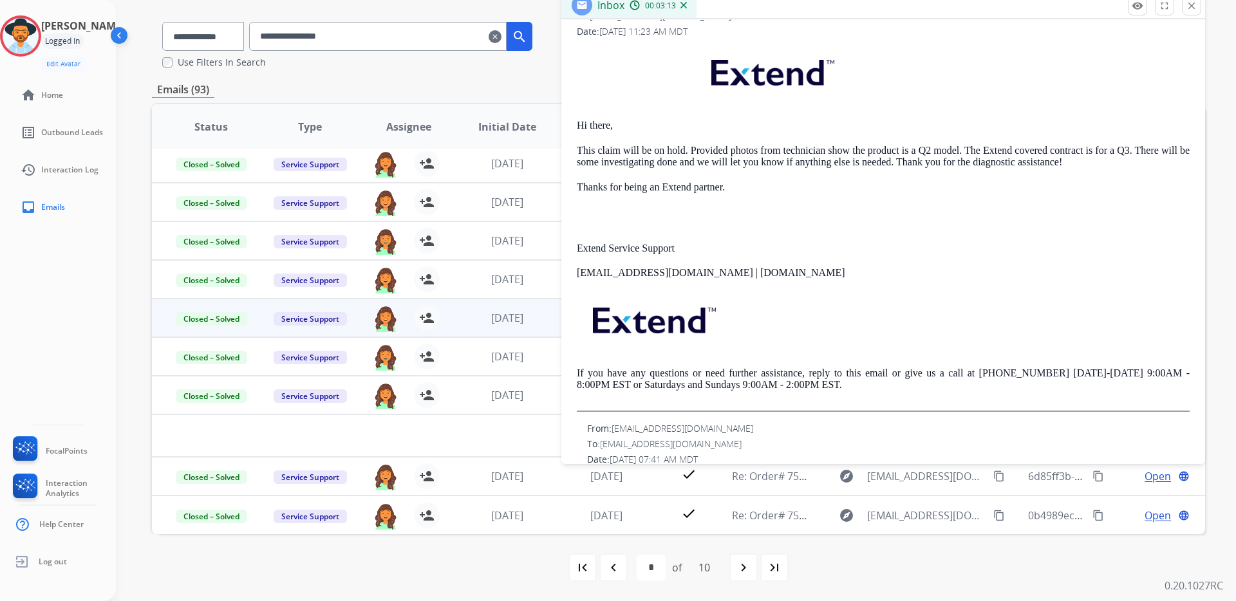
scroll to position [0, 0]
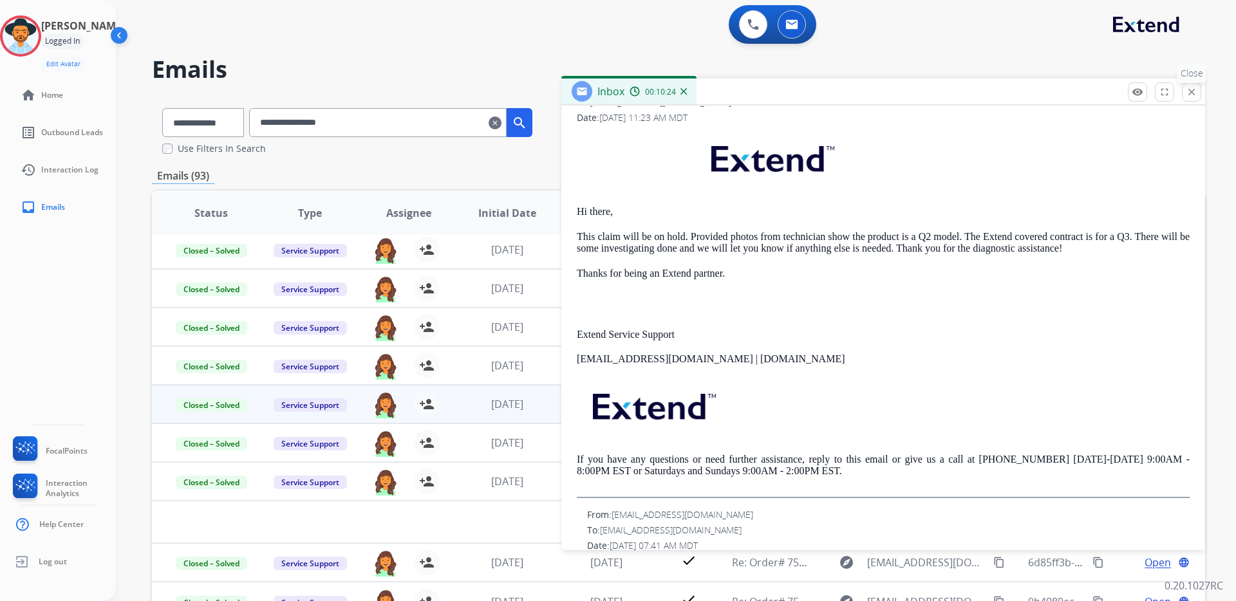
click at [1188, 88] on mat-icon "close" at bounding box center [1192, 92] width 12 height 12
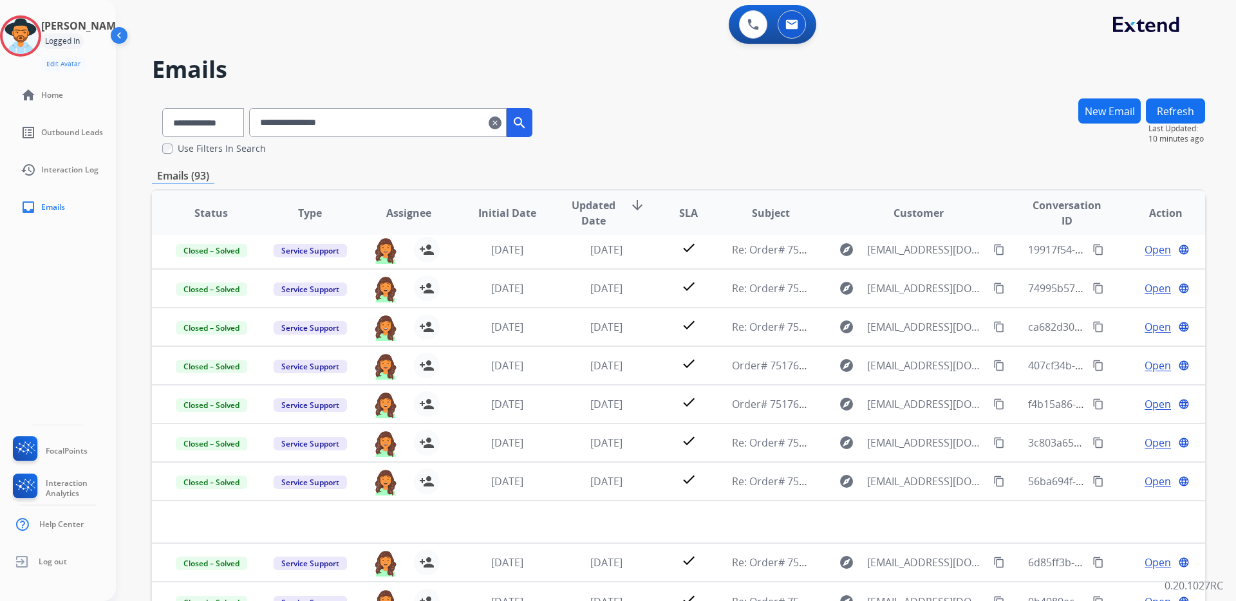
drag, startPoint x: 374, startPoint y: 124, endPoint x: 285, endPoint y: 120, distance: 88.9
click at [285, 120] on input "**********" at bounding box center [377, 122] width 257 height 29
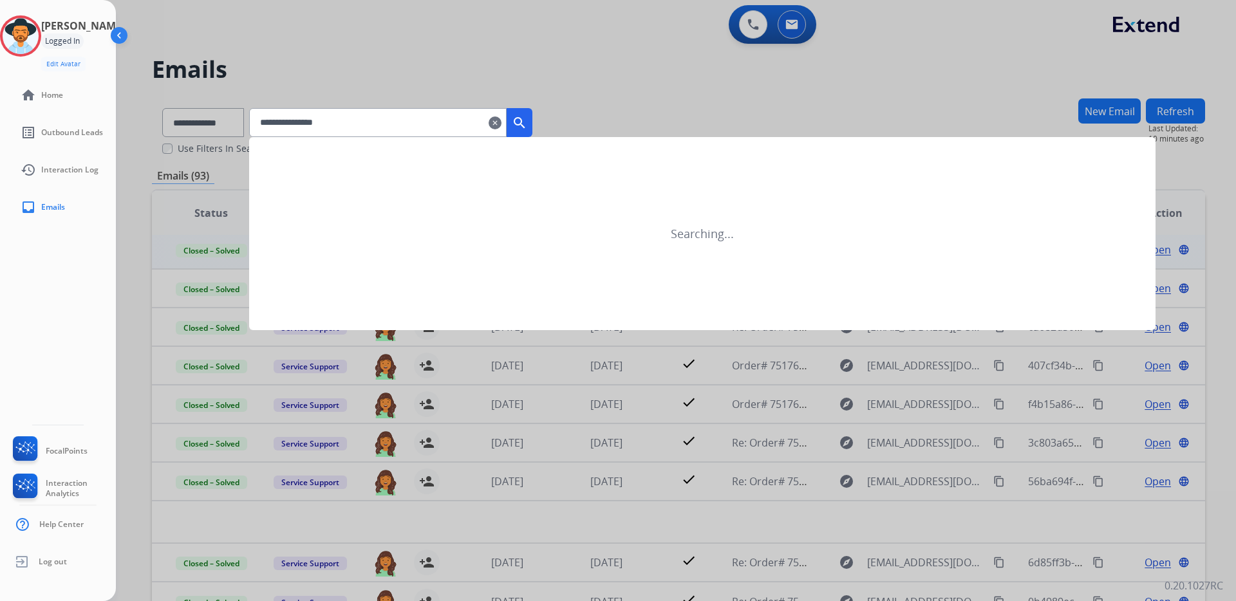
type input "**********"
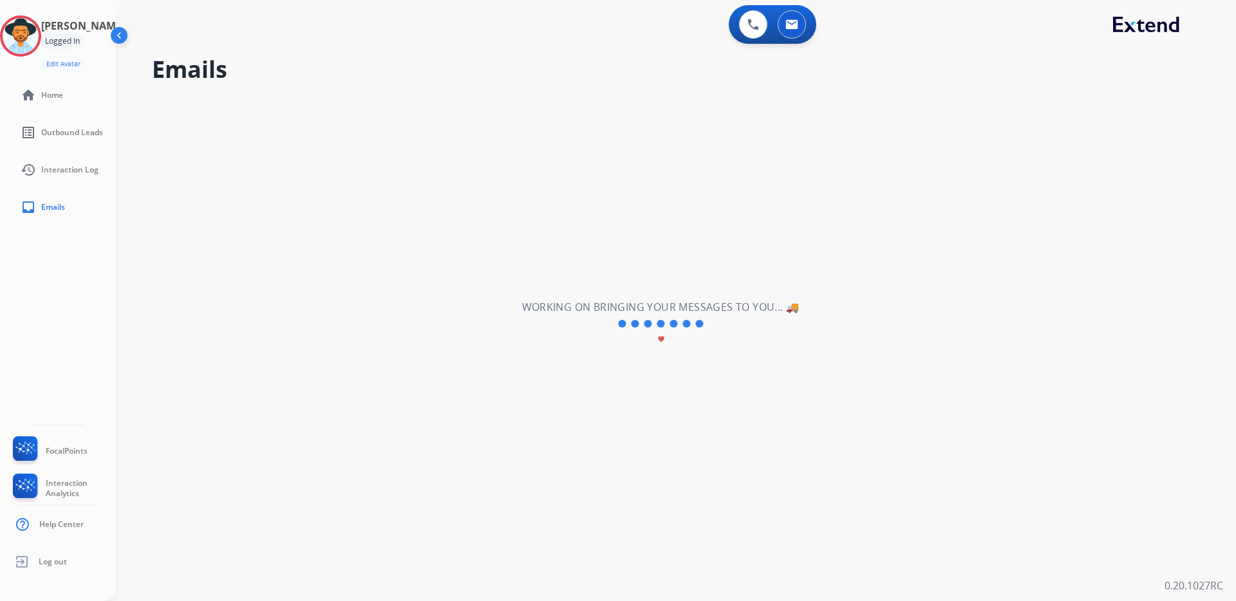
select select "*"
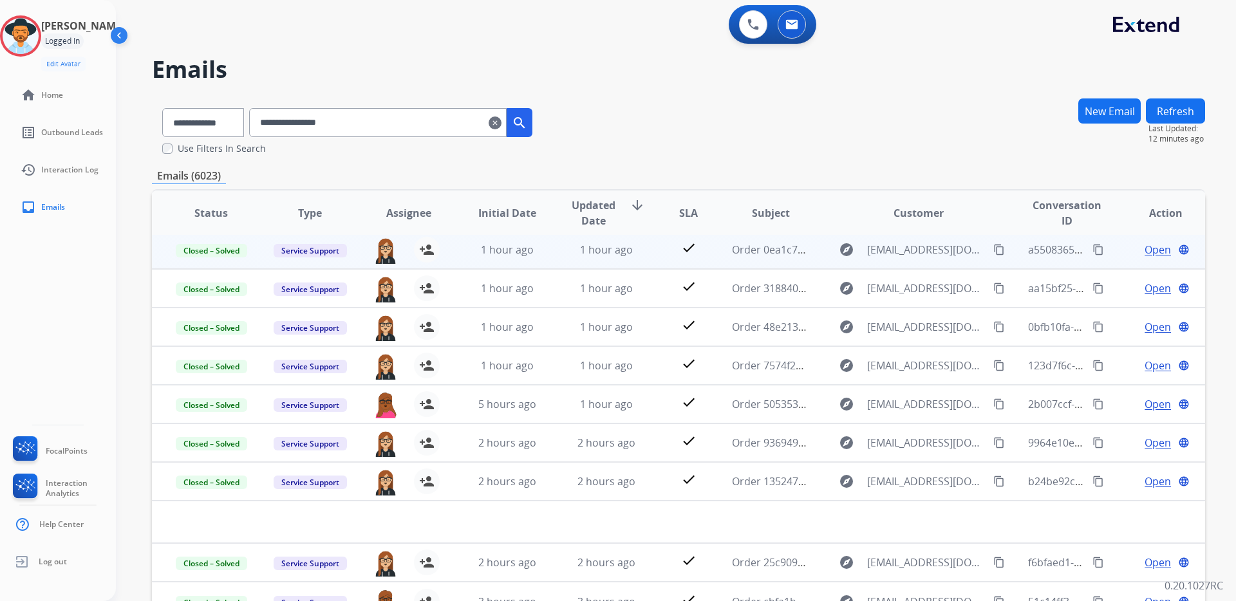
click at [1151, 250] on span "Open" at bounding box center [1157, 249] width 26 height 15
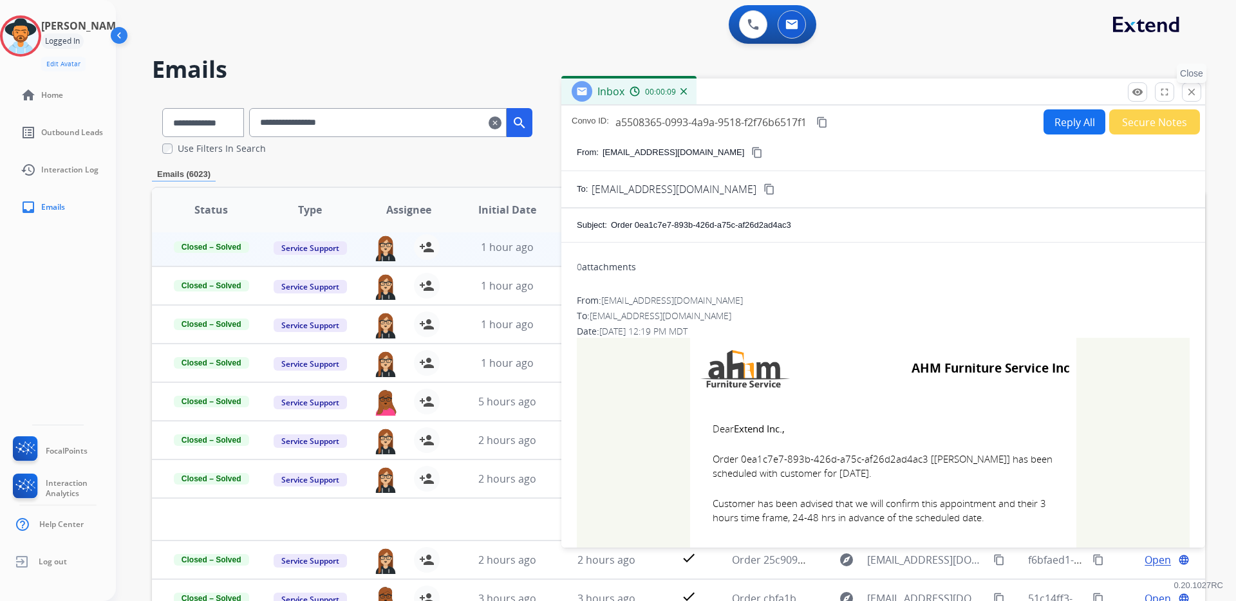
click at [1190, 91] on mat-icon "close" at bounding box center [1192, 92] width 12 height 12
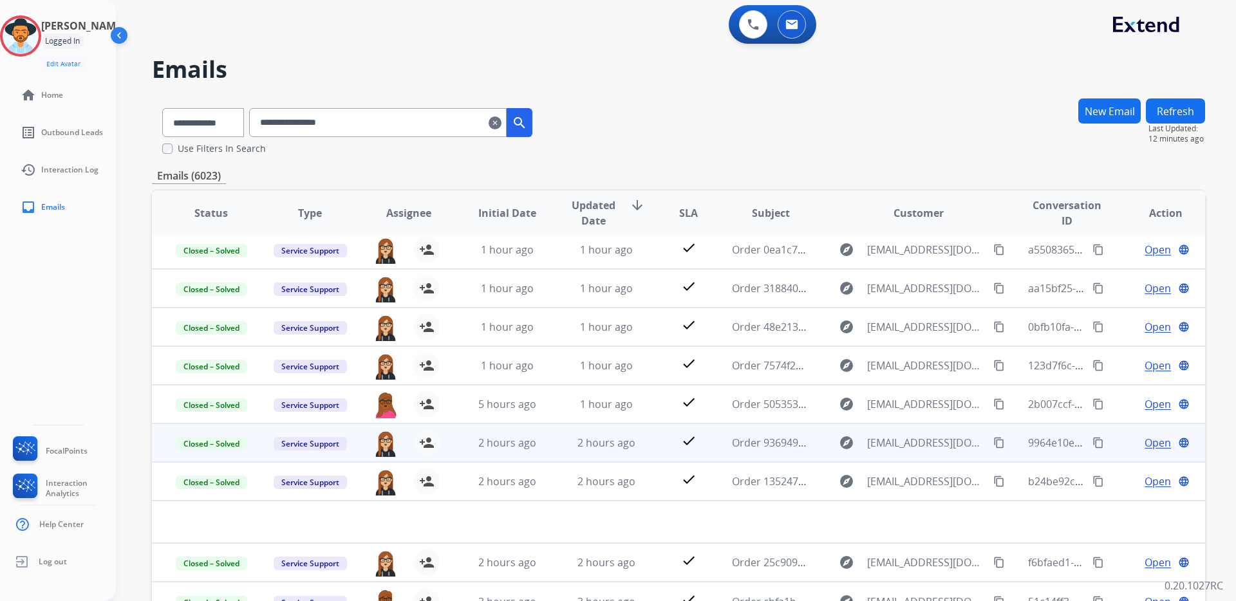
click at [1148, 442] on span "Open" at bounding box center [1157, 442] width 26 height 15
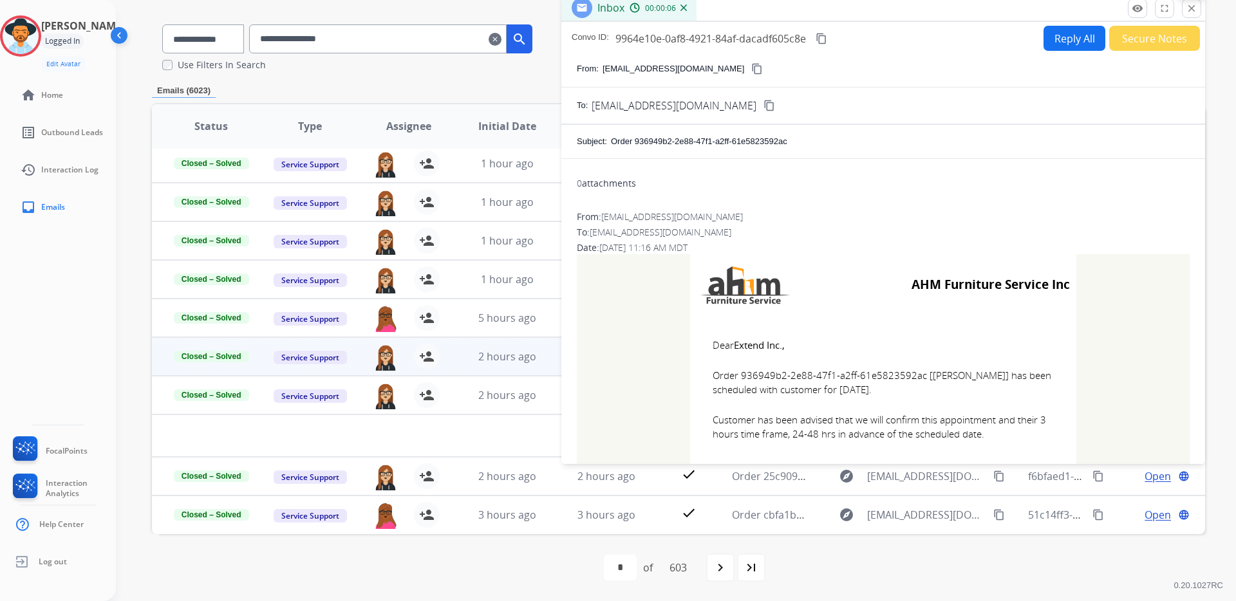
click at [1193, 11] on mat-icon "close" at bounding box center [1192, 9] width 12 height 12
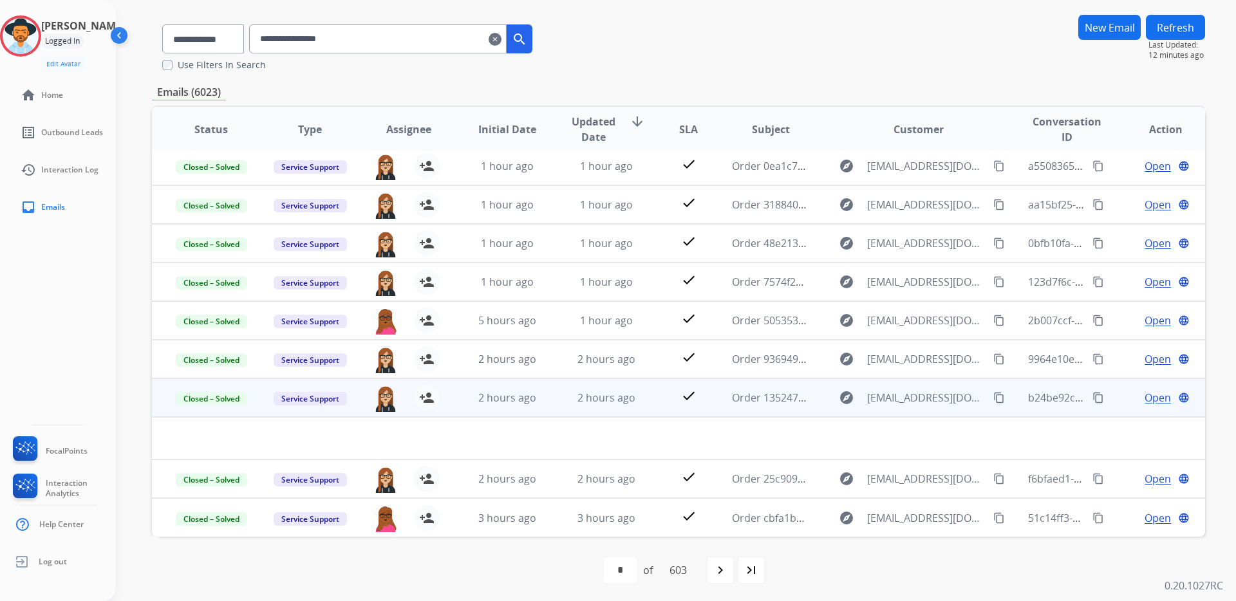
click at [1148, 395] on span "Open" at bounding box center [1157, 397] width 26 height 15
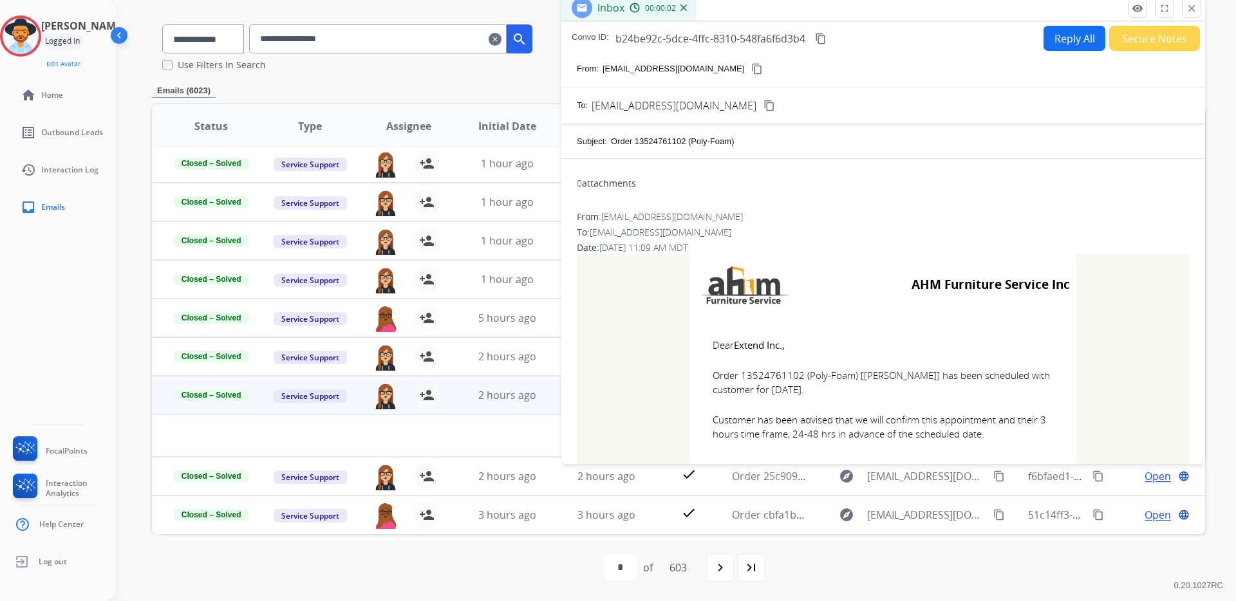
click at [1188, 8] on mat-icon "close" at bounding box center [1192, 9] width 12 height 12
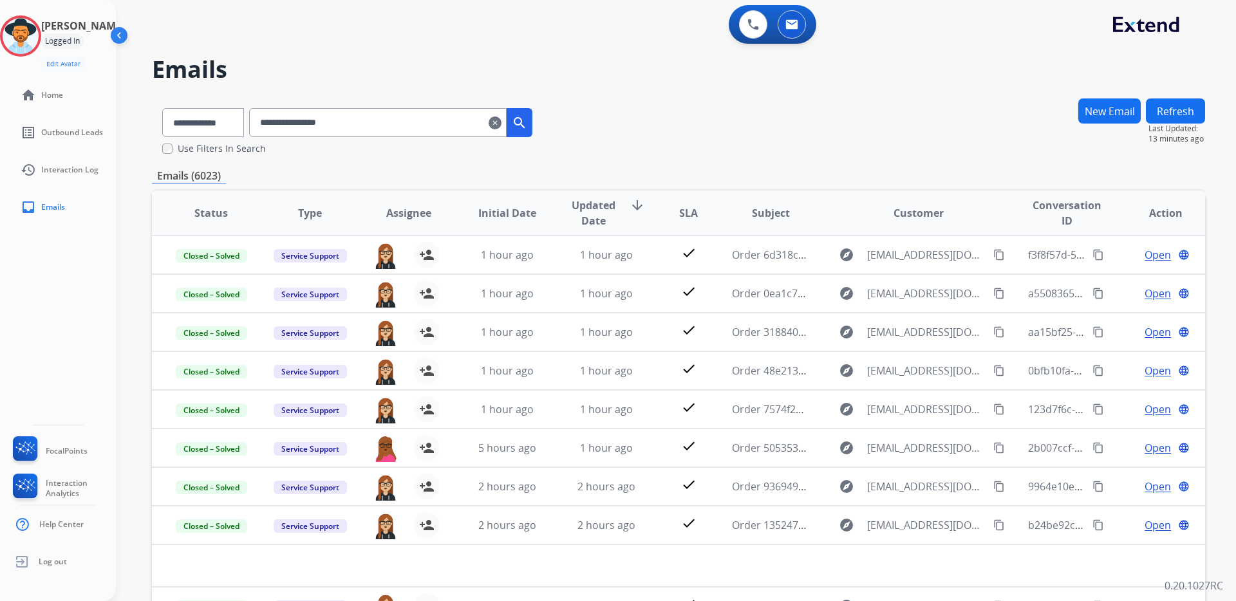
drag, startPoint x: 364, startPoint y: 124, endPoint x: 303, endPoint y: 122, distance: 61.2
click at [303, 122] on input "**********" at bounding box center [377, 122] width 257 height 29
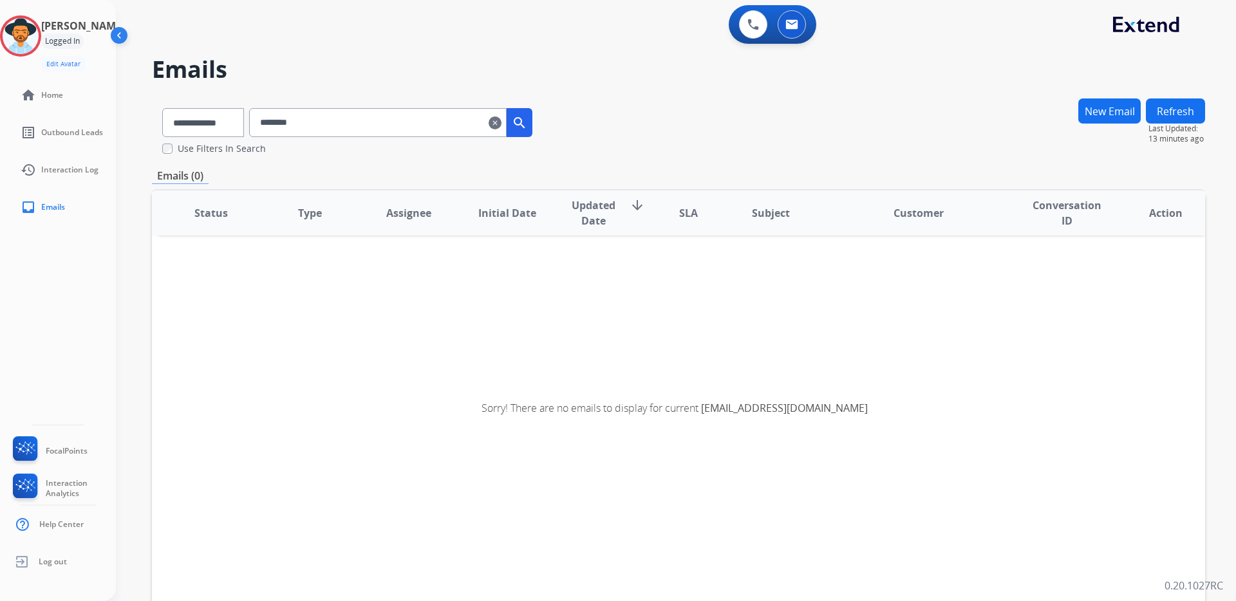
drag, startPoint x: 329, startPoint y: 122, endPoint x: 303, endPoint y: 123, distance: 25.8
click at [303, 123] on input "********" at bounding box center [377, 122] width 257 height 29
type input "****"
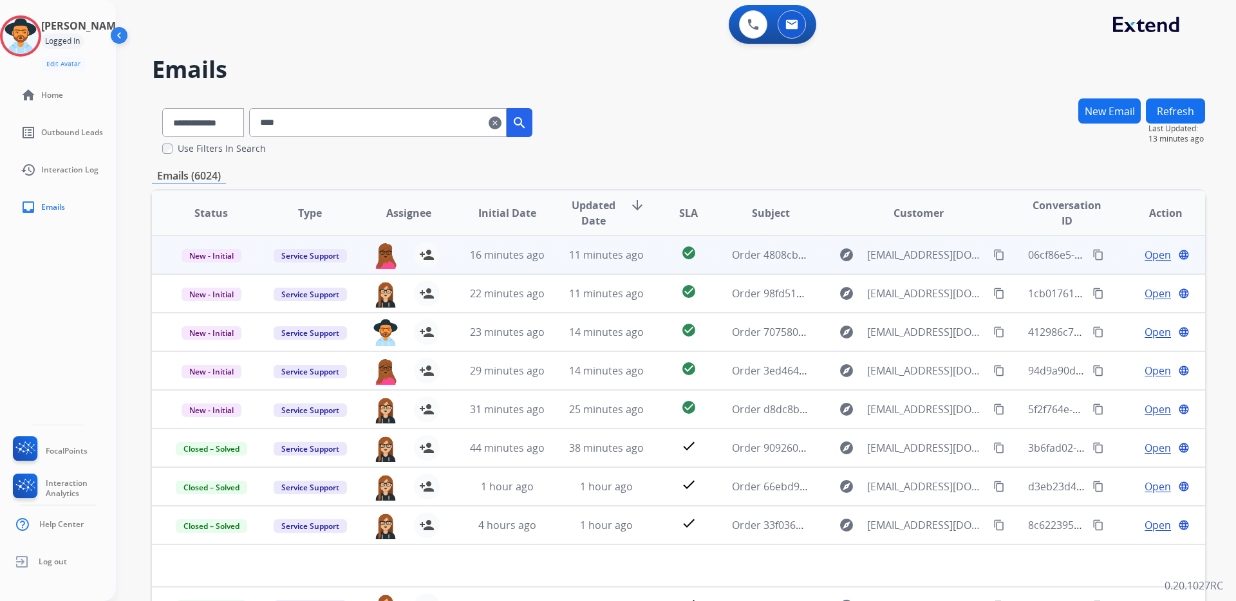
click at [1153, 254] on span "Open" at bounding box center [1157, 254] width 26 height 15
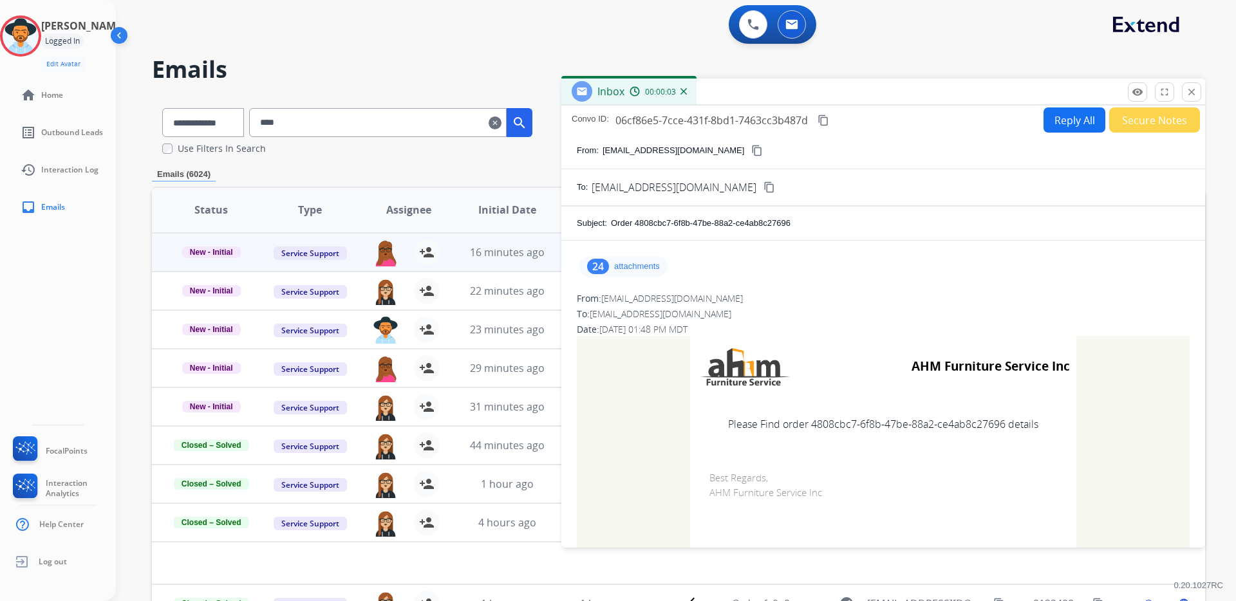
scroll to position [3, 0]
click at [618, 266] on p "attachments" at bounding box center [637, 266] width 46 height 10
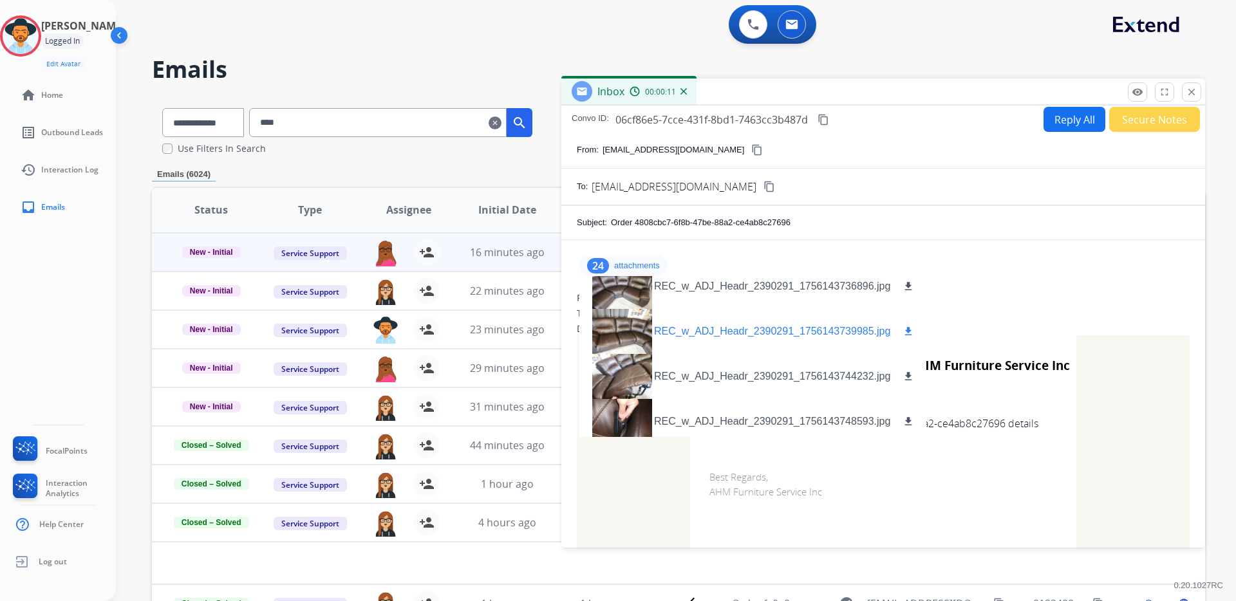
scroll to position [0, 0]
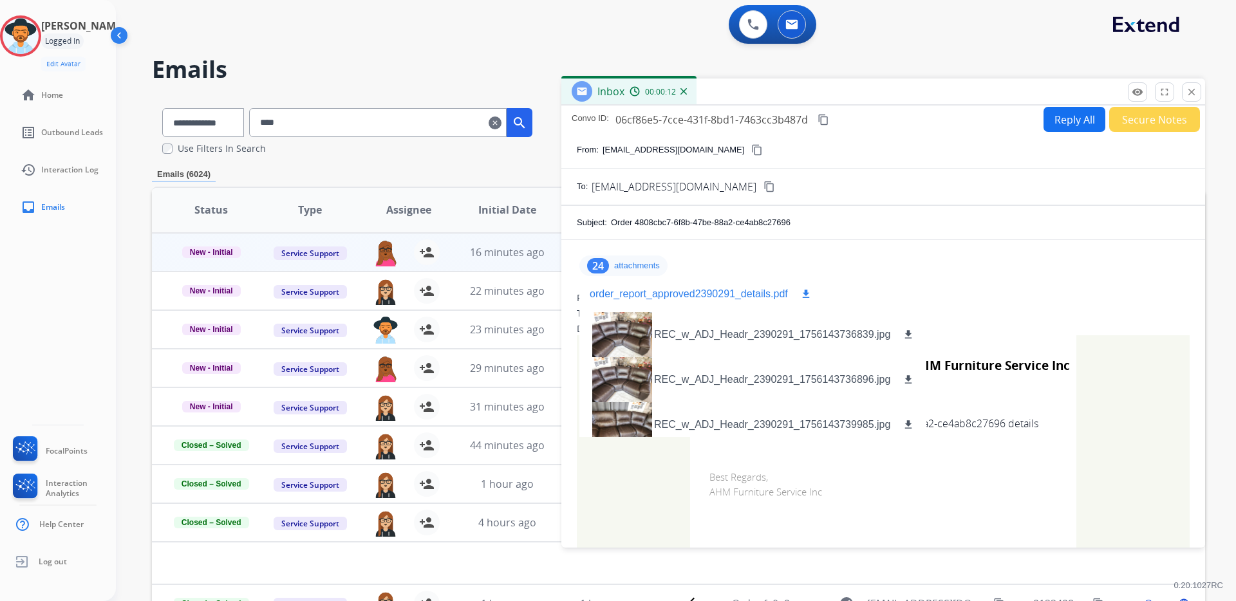
click at [675, 297] on p "order_report_approved2390291_details.pdf" at bounding box center [689, 293] width 198 height 15
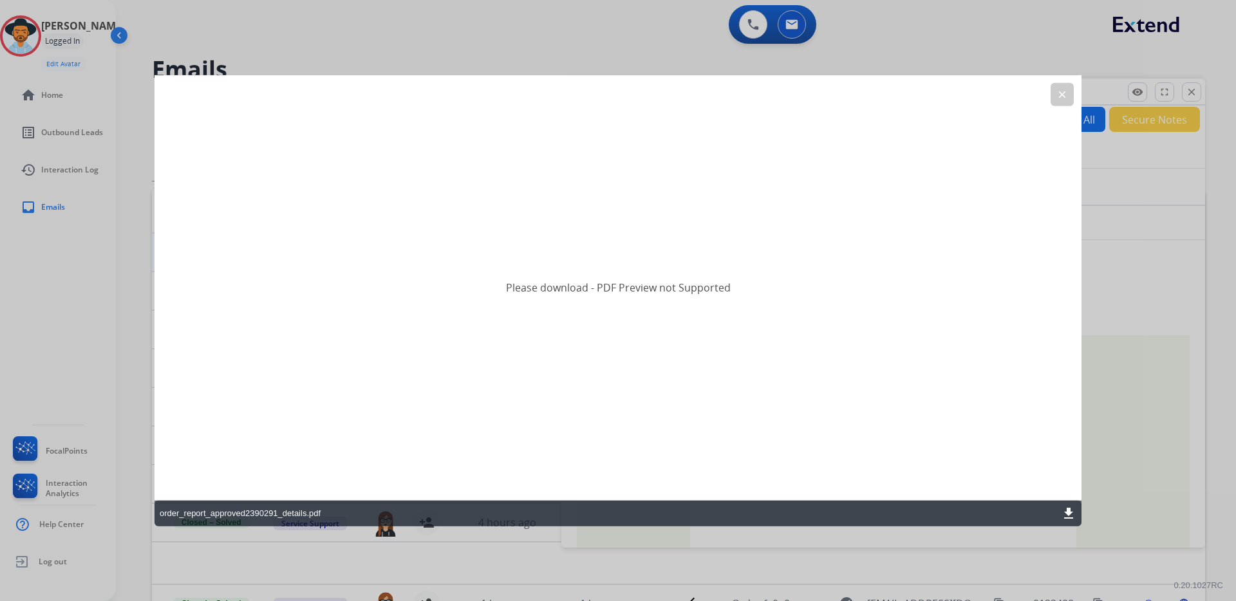
click at [1066, 508] on mat-icon "download" at bounding box center [1068, 512] width 15 height 15
click at [1057, 93] on mat-icon "clear" at bounding box center [1062, 95] width 12 height 12
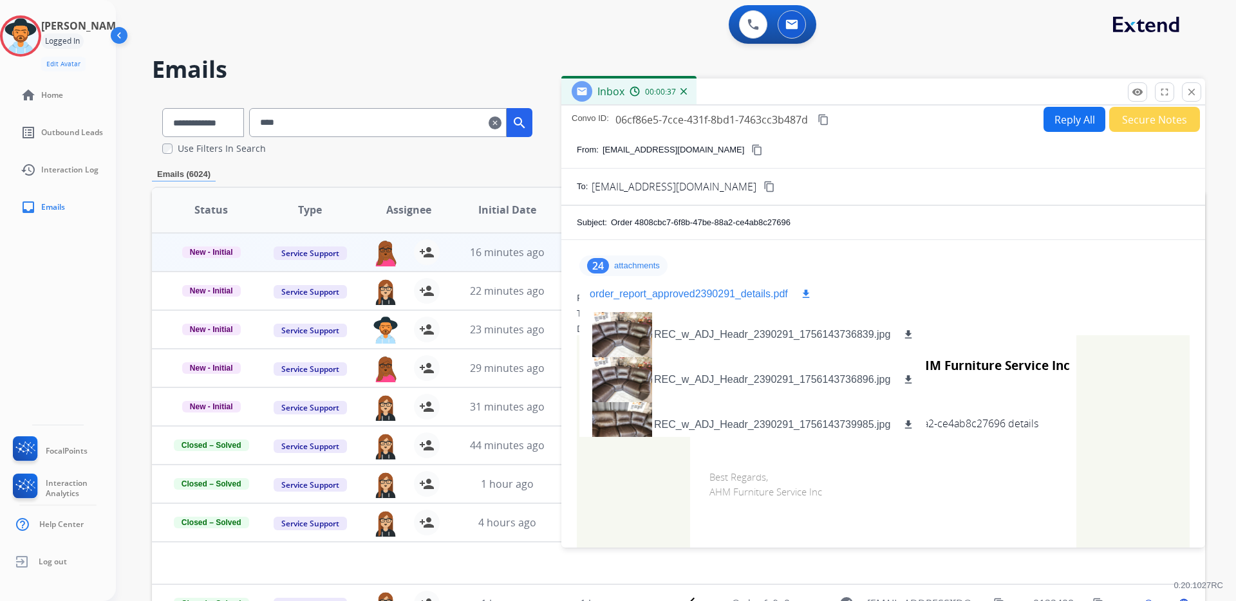
click at [712, 295] on p "order_report_approved2390291_details.pdf" at bounding box center [689, 293] width 198 height 15
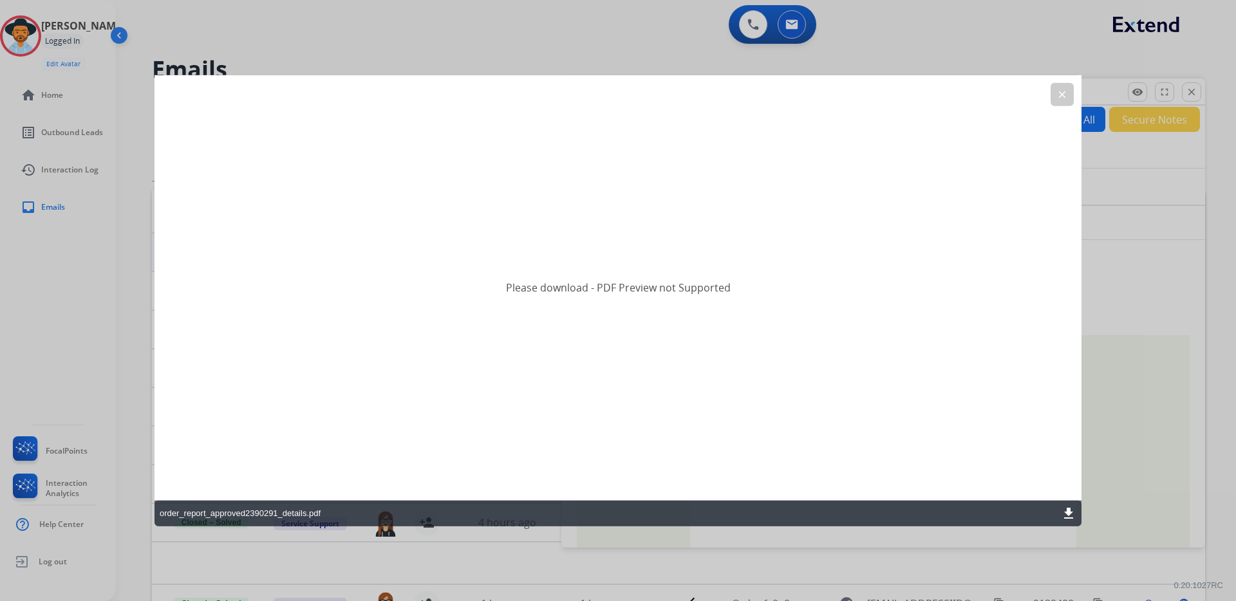
click at [1066, 513] on mat-icon "download" at bounding box center [1068, 512] width 15 height 15
click at [1061, 91] on mat-icon "clear" at bounding box center [1062, 95] width 12 height 12
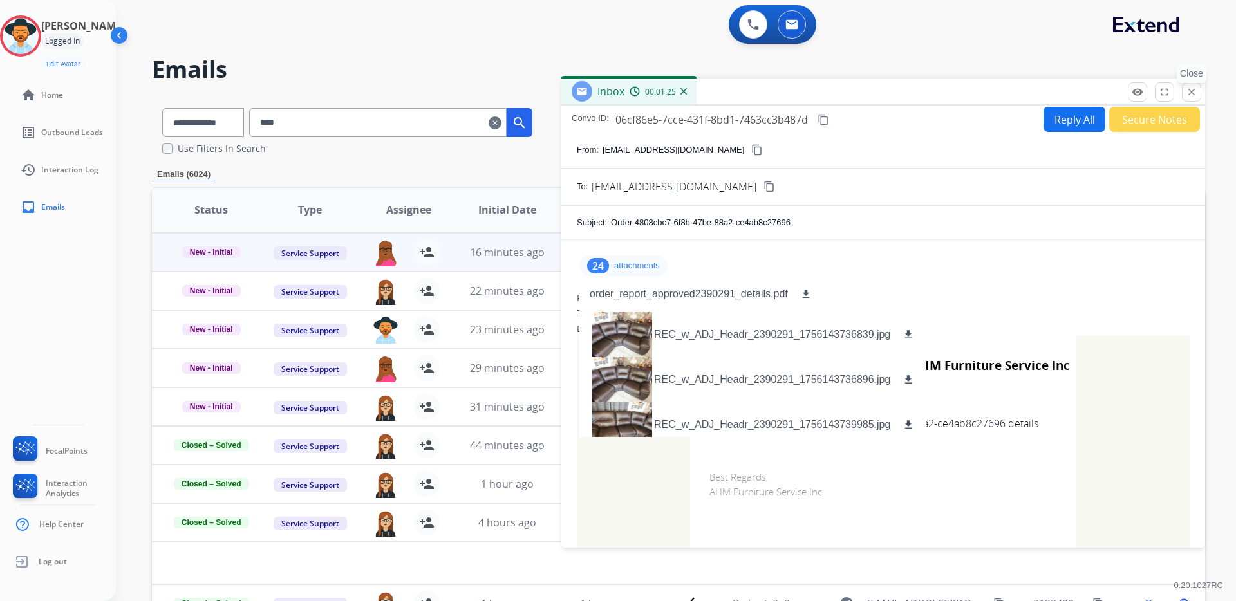
click at [1193, 94] on mat-icon "close" at bounding box center [1192, 92] width 12 height 12
click at [1193, 94] on div "**********" at bounding box center [660, 346] width 1089 height 601
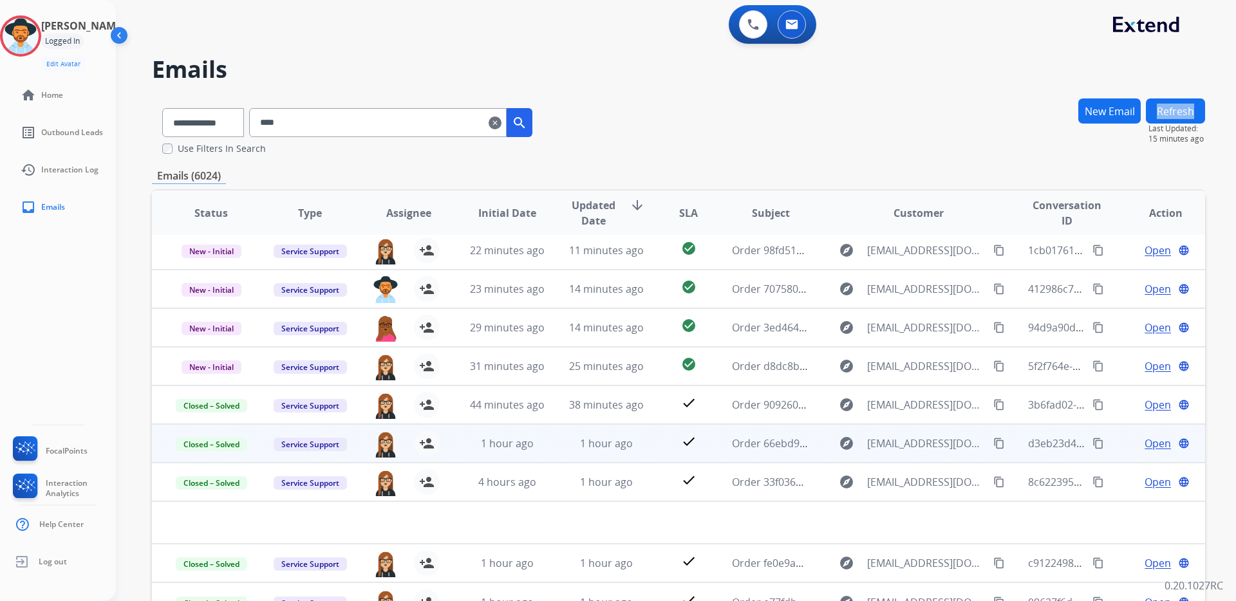
scroll to position [44, 0]
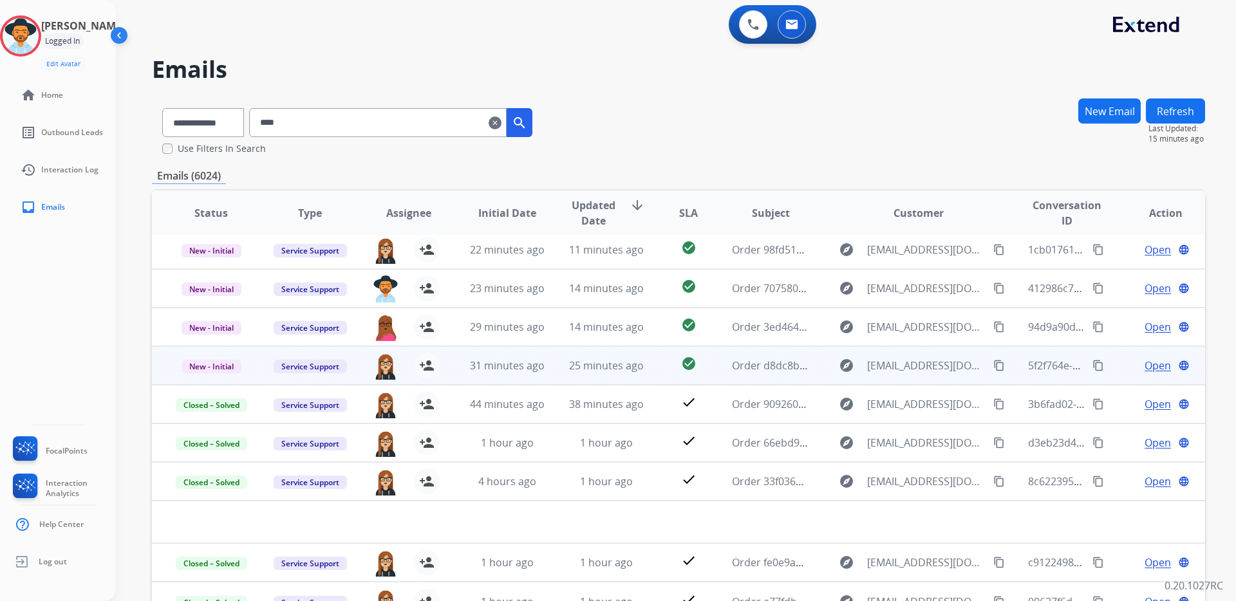
click at [1147, 365] on span "Open" at bounding box center [1157, 365] width 26 height 15
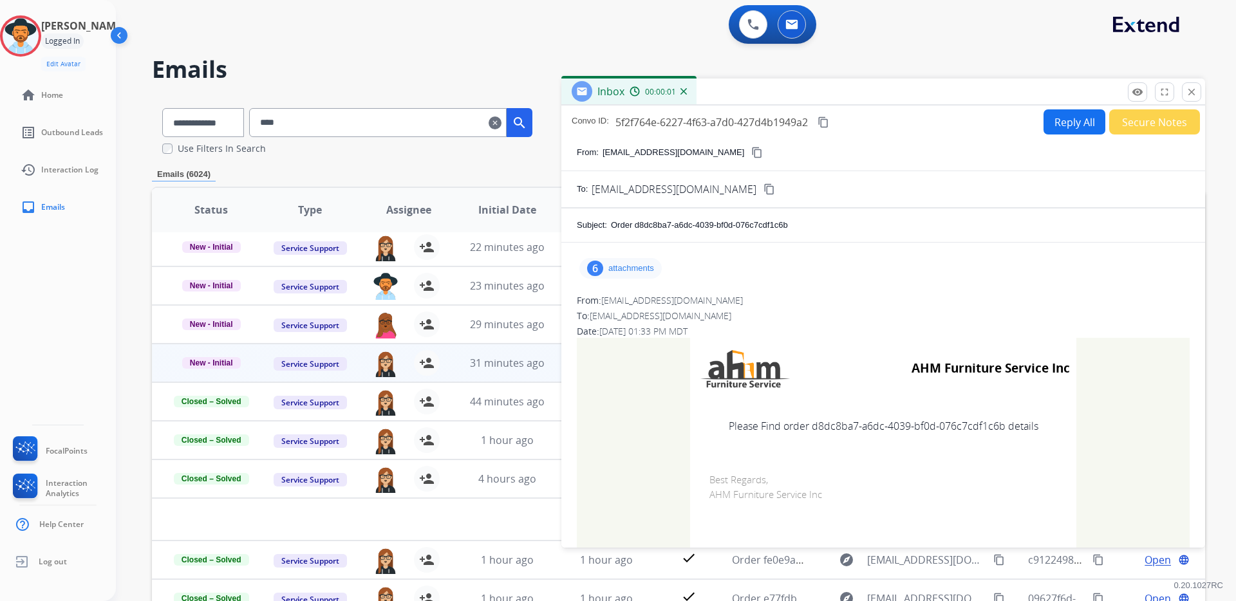
click at [622, 268] on p "attachments" at bounding box center [631, 268] width 46 height 10
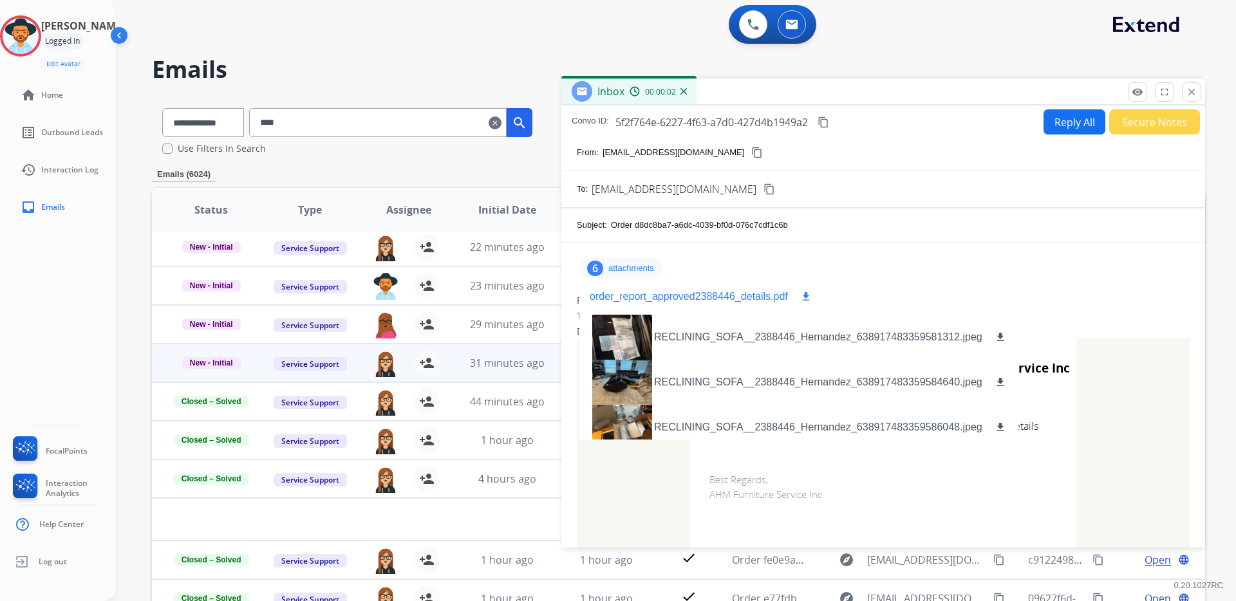
click at [720, 295] on p "order_report_approved2388446_details.pdf" at bounding box center [689, 296] width 198 height 15
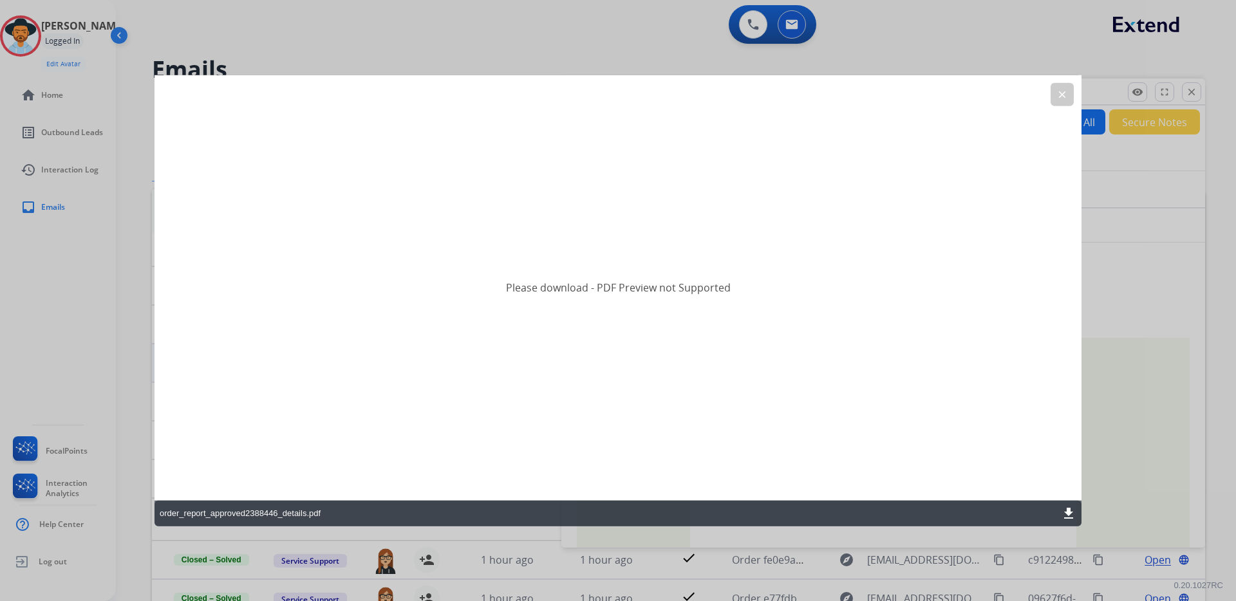
click at [1071, 515] on mat-icon "download" at bounding box center [1068, 512] width 15 height 15
click at [1063, 90] on mat-icon "clear" at bounding box center [1062, 95] width 12 height 12
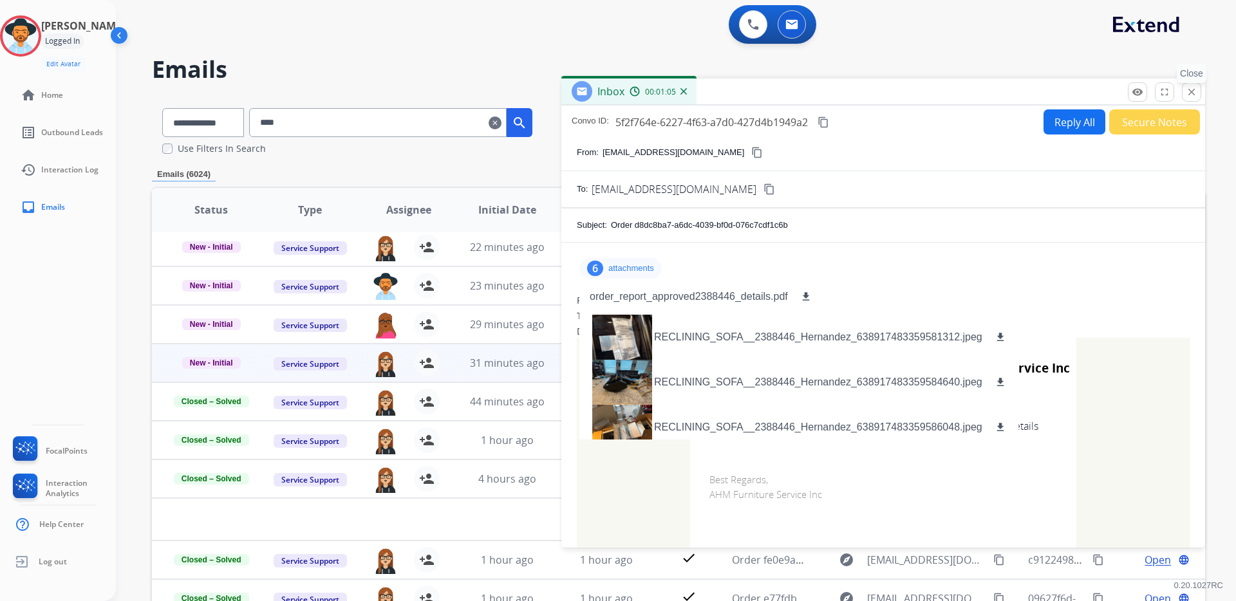
click at [1192, 90] on mat-icon "close" at bounding box center [1192, 92] width 12 height 12
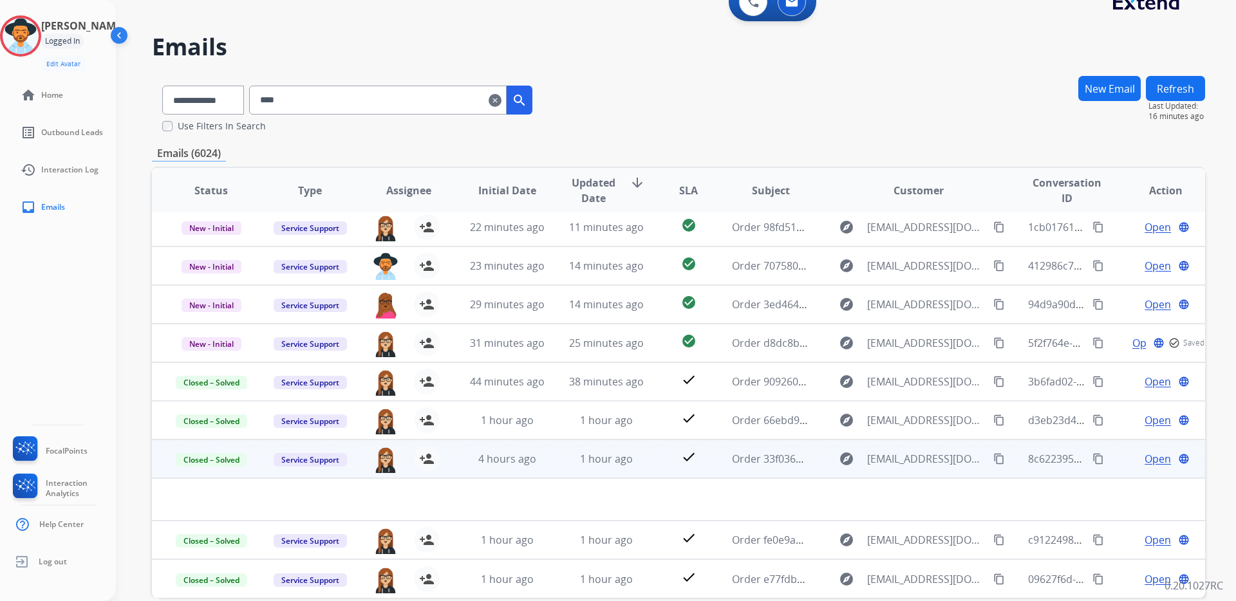
scroll to position [86, 0]
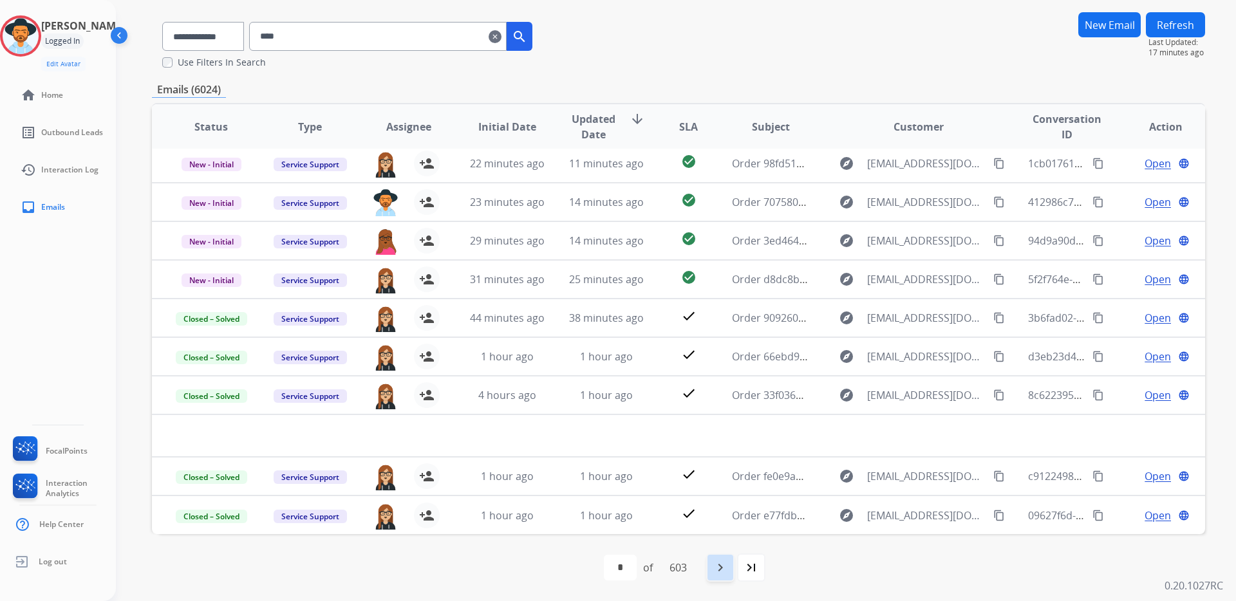
click at [720, 567] on mat-icon "navigate_next" at bounding box center [719, 567] width 15 height 15
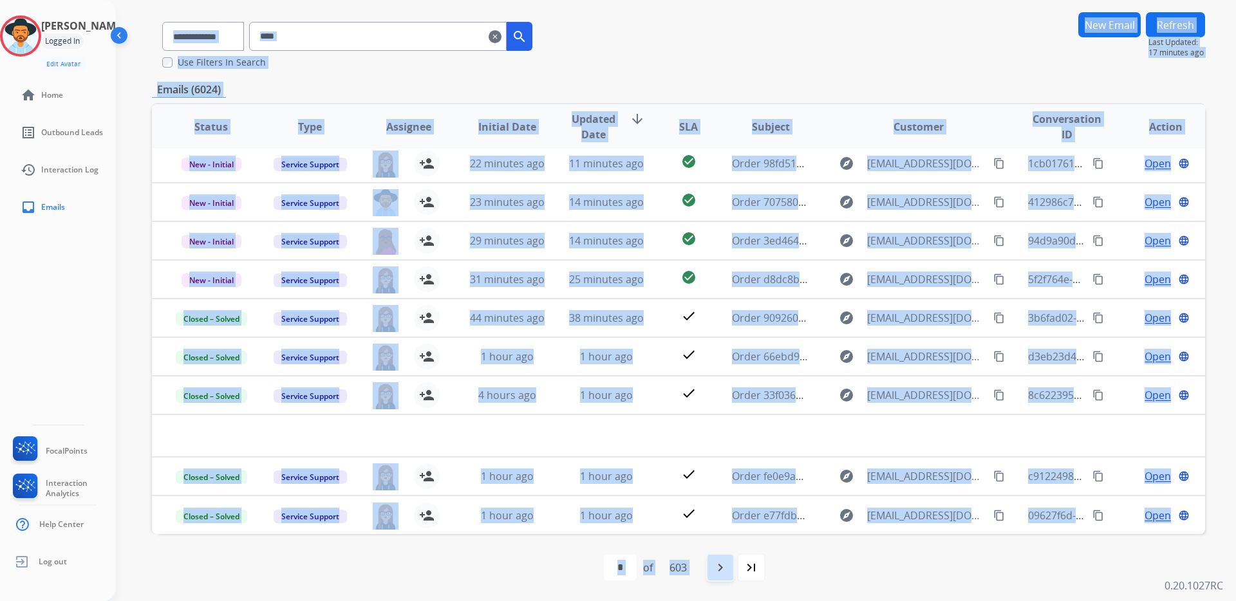
click at [720, 561] on div "**********" at bounding box center [660, 260] width 1089 height 601
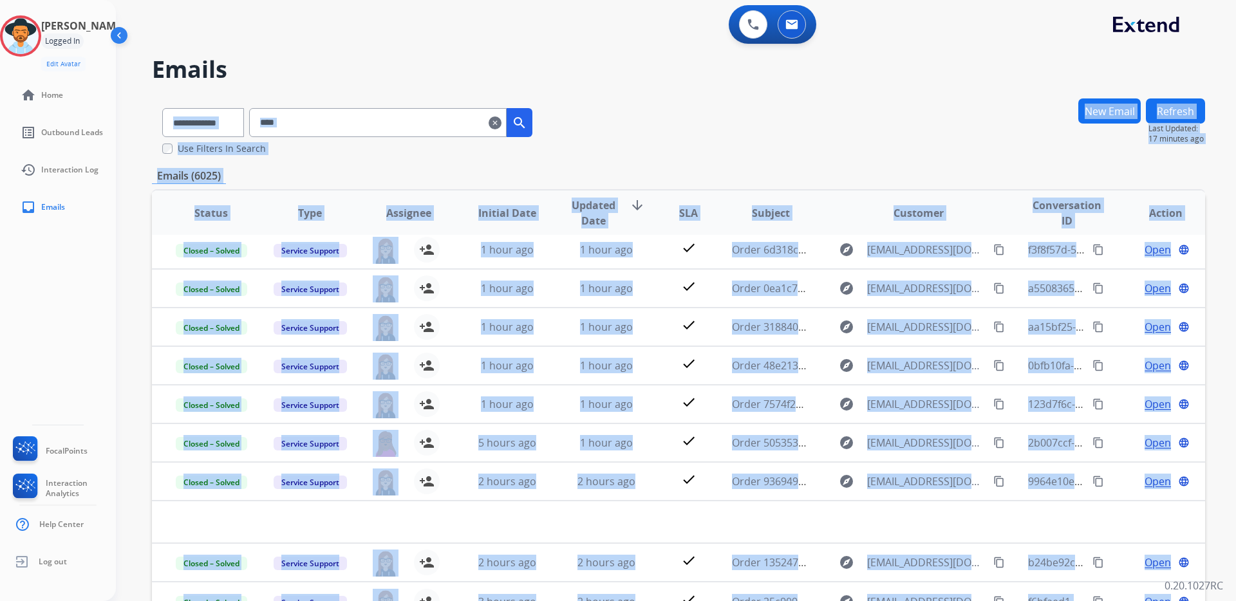
click at [915, 133] on div "**********" at bounding box center [678, 126] width 1053 height 57
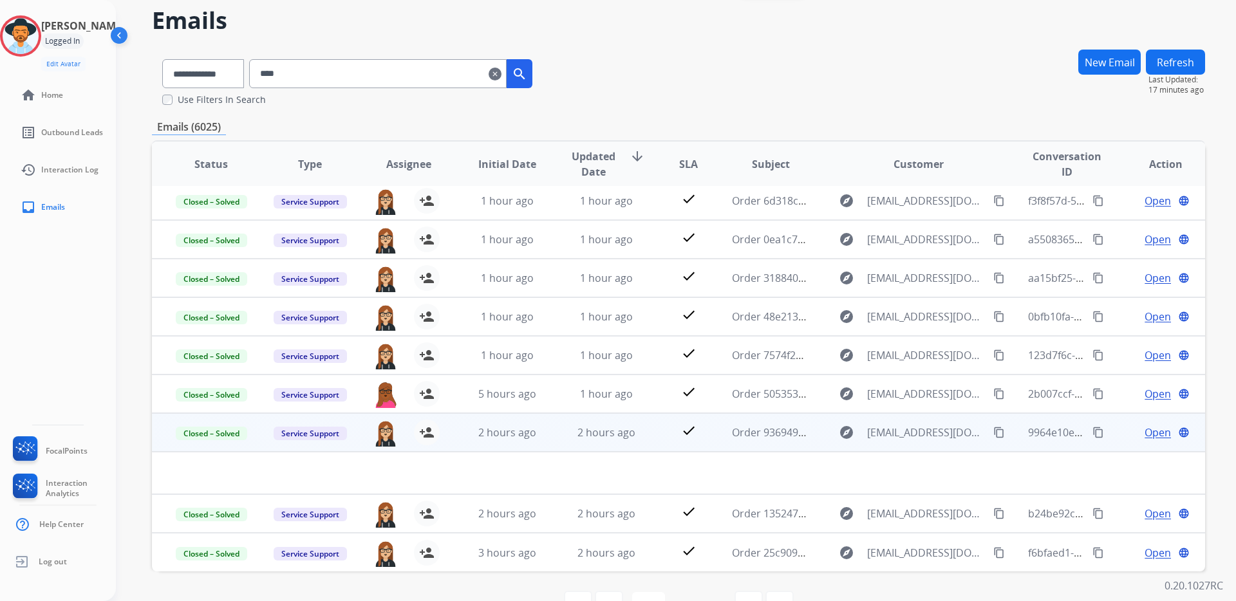
scroll to position [86, 0]
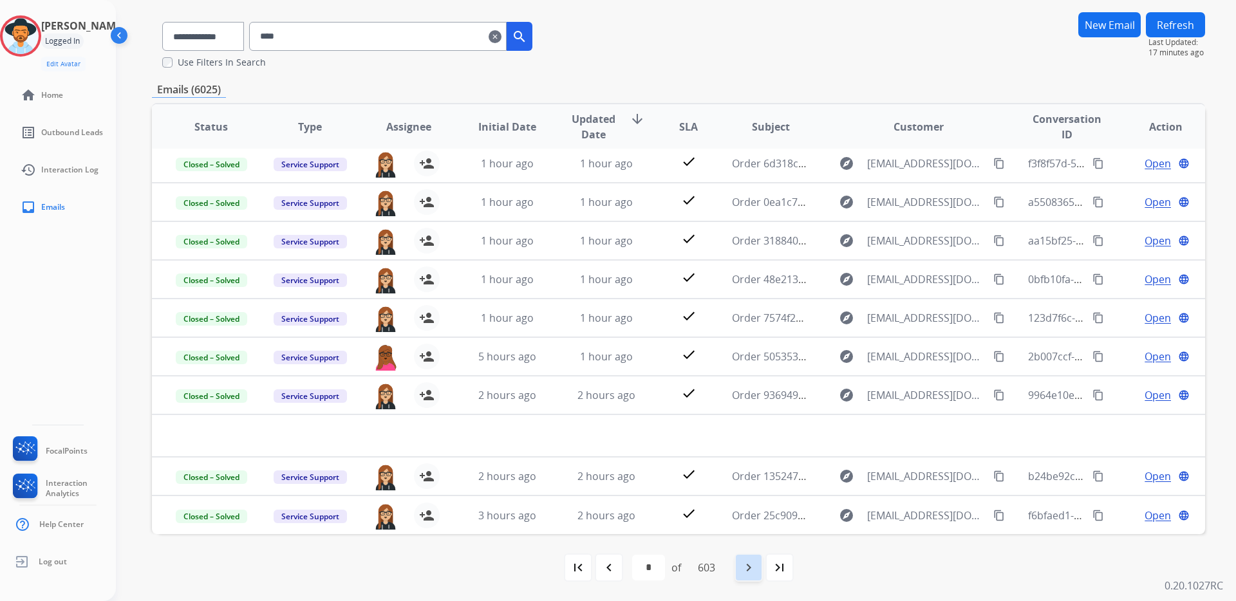
click at [759, 577] on div "navigate_next" at bounding box center [748, 568] width 28 height 28
click at [756, 566] on mat-icon "navigate_next" at bounding box center [748, 567] width 15 height 15
click at [754, 569] on mat-icon "navigate_next" at bounding box center [748, 567] width 15 height 15
click at [756, 564] on mat-icon "navigate_next" at bounding box center [748, 567] width 15 height 15
click at [740, 573] on div "navigate_next" at bounding box center [748, 568] width 28 height 28
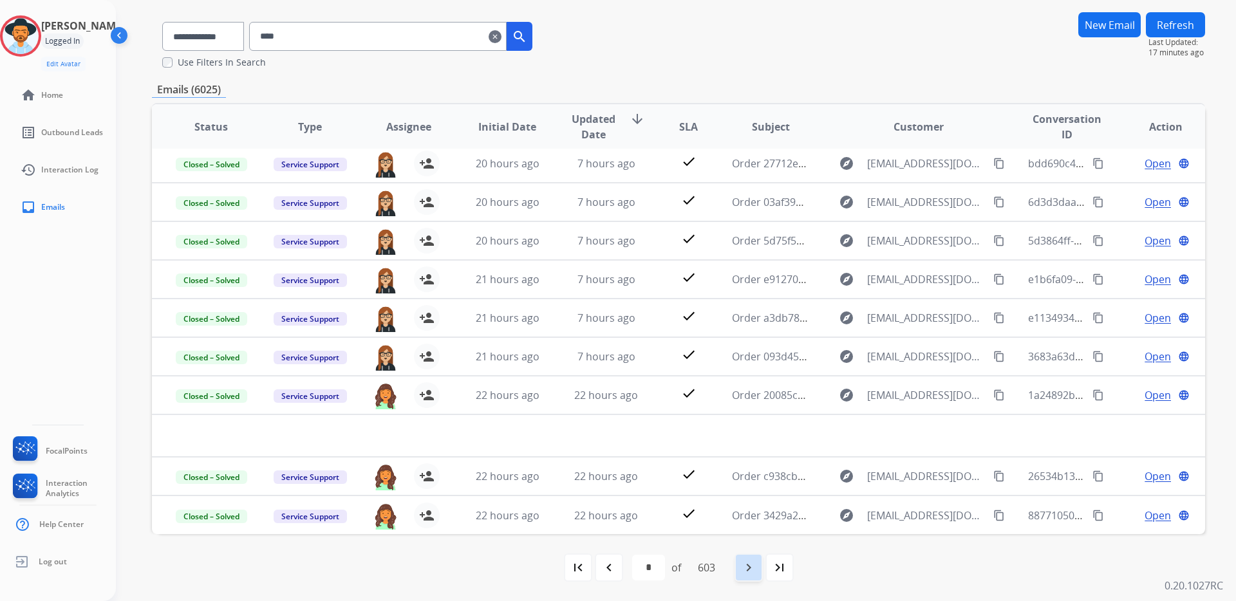
click at [744, 567] on mat-icon "navigate_next" at bounding box center [748, 567] width 15 height 15
click at [756, 570] on mat-icon "navigate_next" at bounding box center [748, 567] width 15 height 15
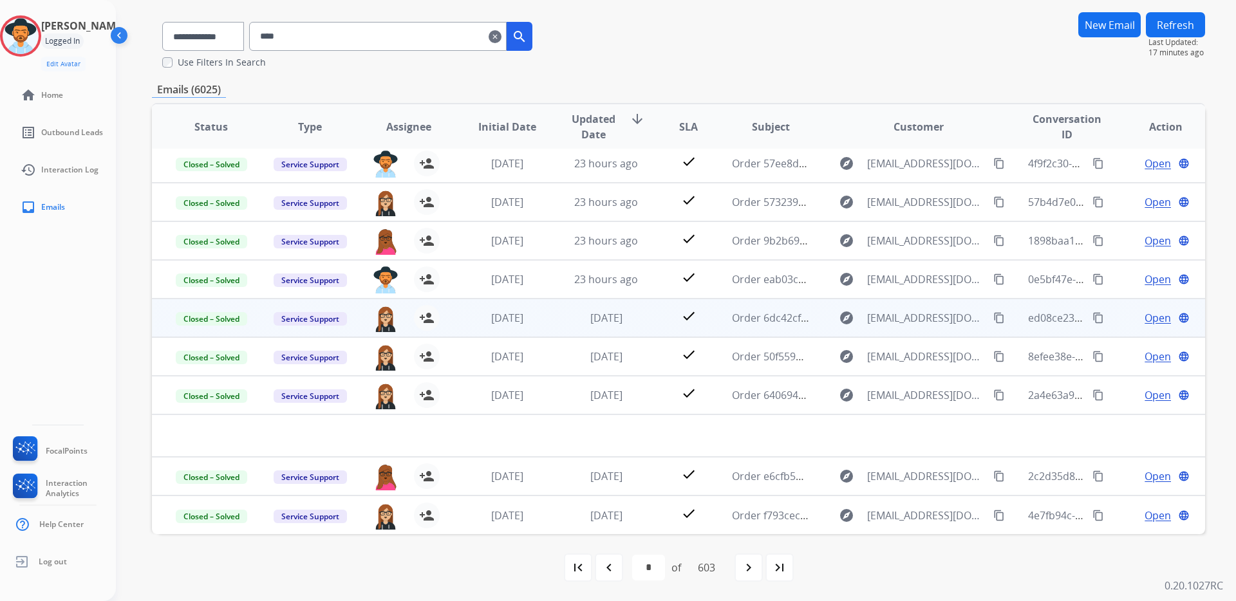
click at [1145, 321] on span "Open" at bounding box center [1157, 317] width 26 height 15
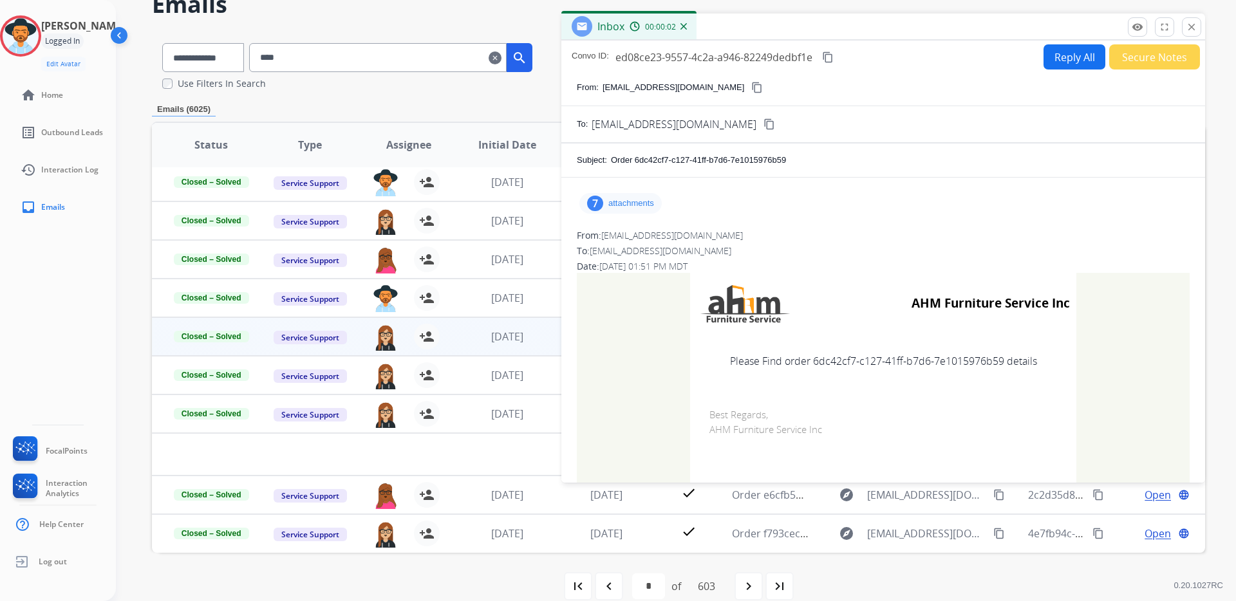
scroll to position [64, 0]
click at [608, 208] on p "attachments" at bounding box center [631, 205] width 46 height 10
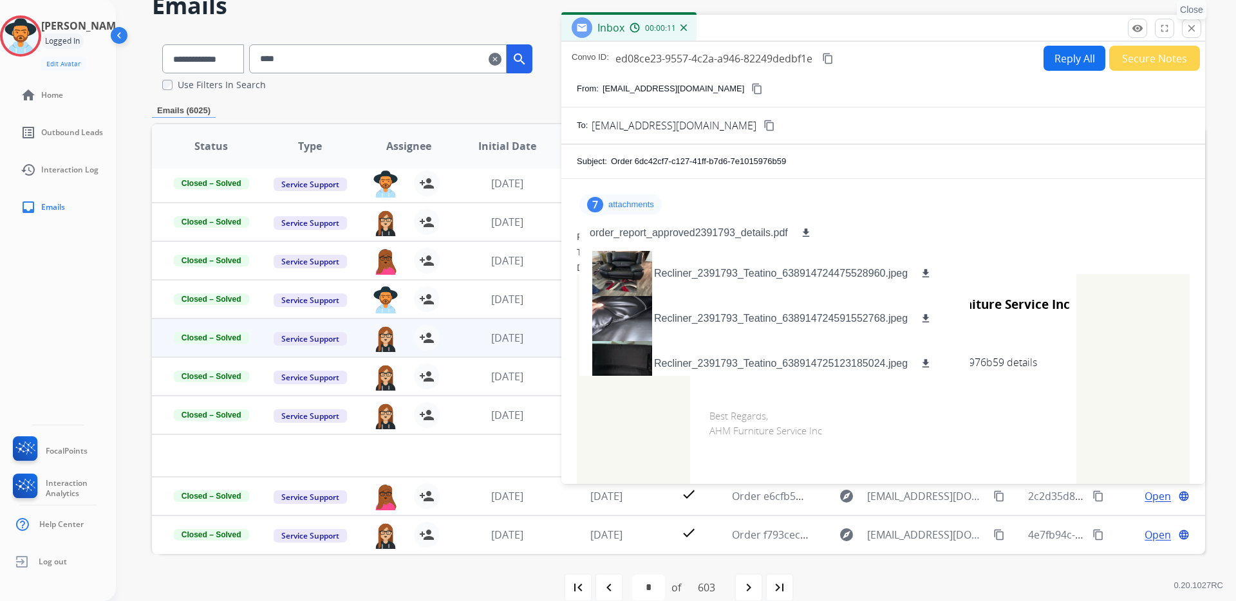
click at [1186, 28] on mat-icon "close" at bounding box center [1192, 29] width 12 height 12
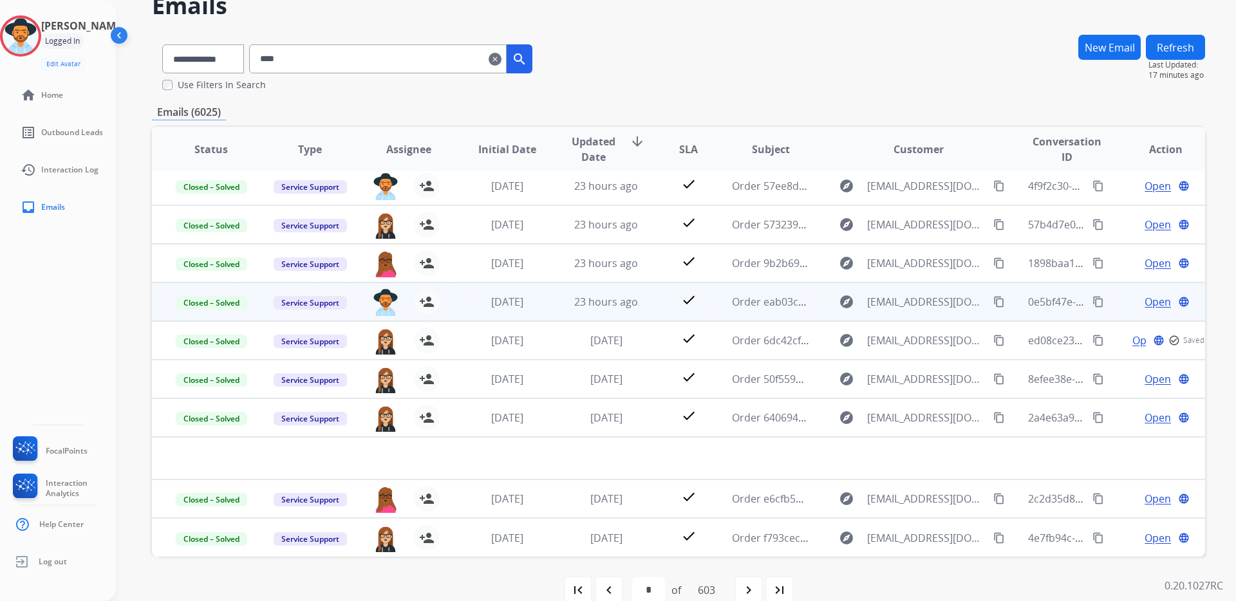
click at [1144, 302] on span "Open" at bounding box center [1157, 301] width 26 height 15
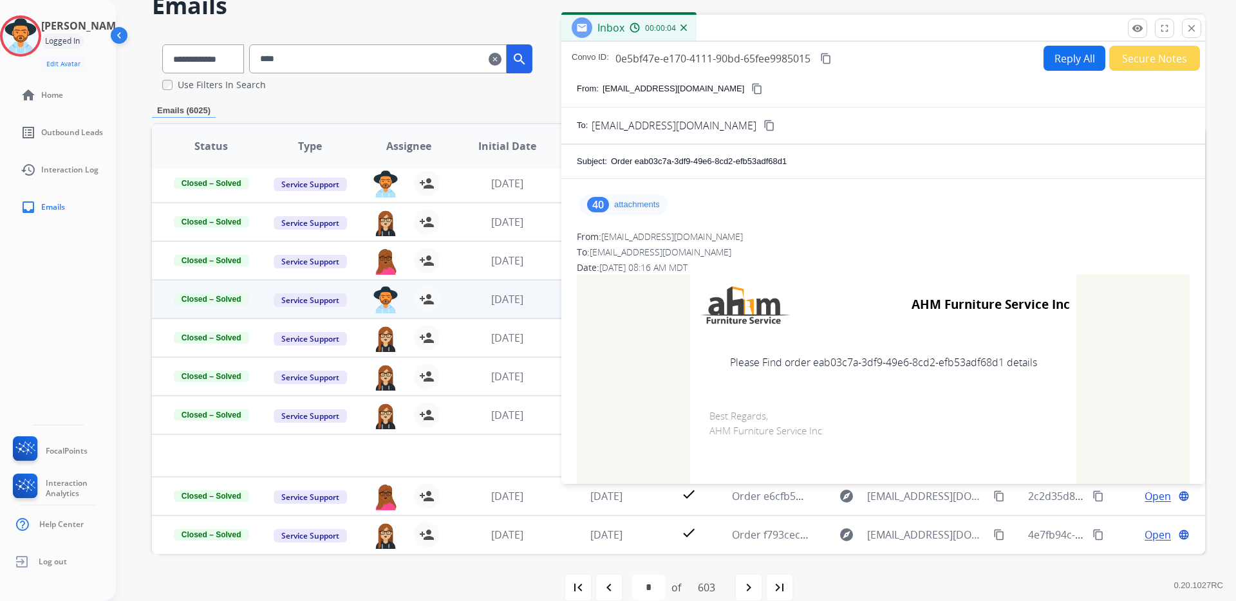
click at [611, 206] on div "40 attachments" at bounding box center [623, 204] width 88 height 21
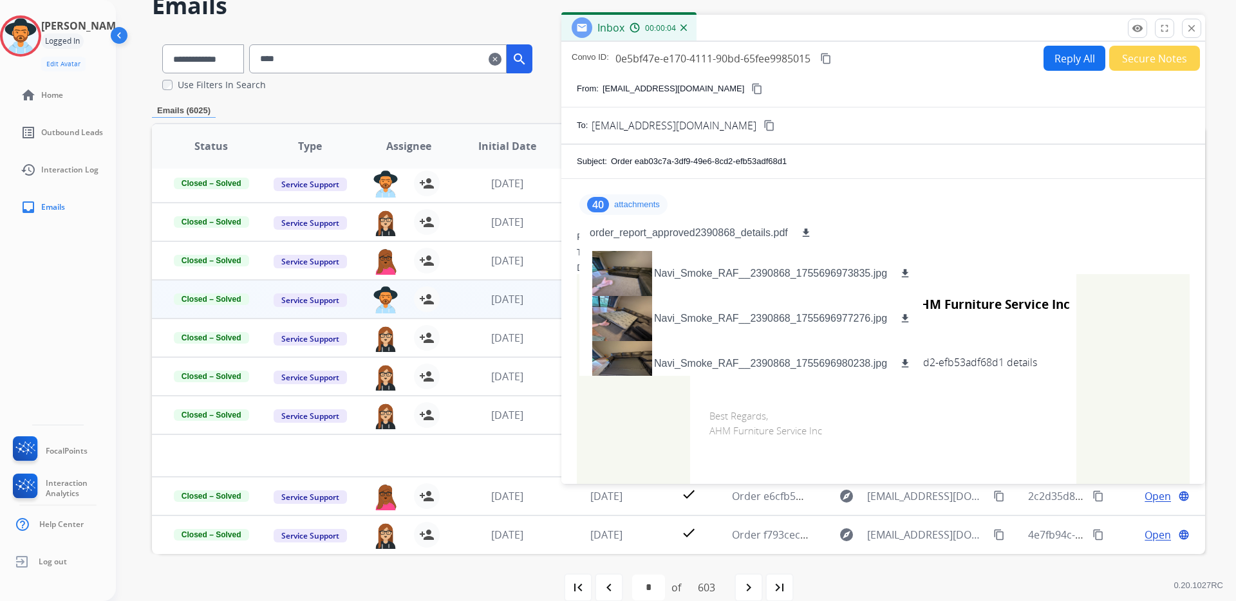
click at [611, 206] on div "40 attachments order_report_approved2390868_details.pdf download Navi_Smoke_RAF…" at bounding box center [623, 204] width 88 height 21
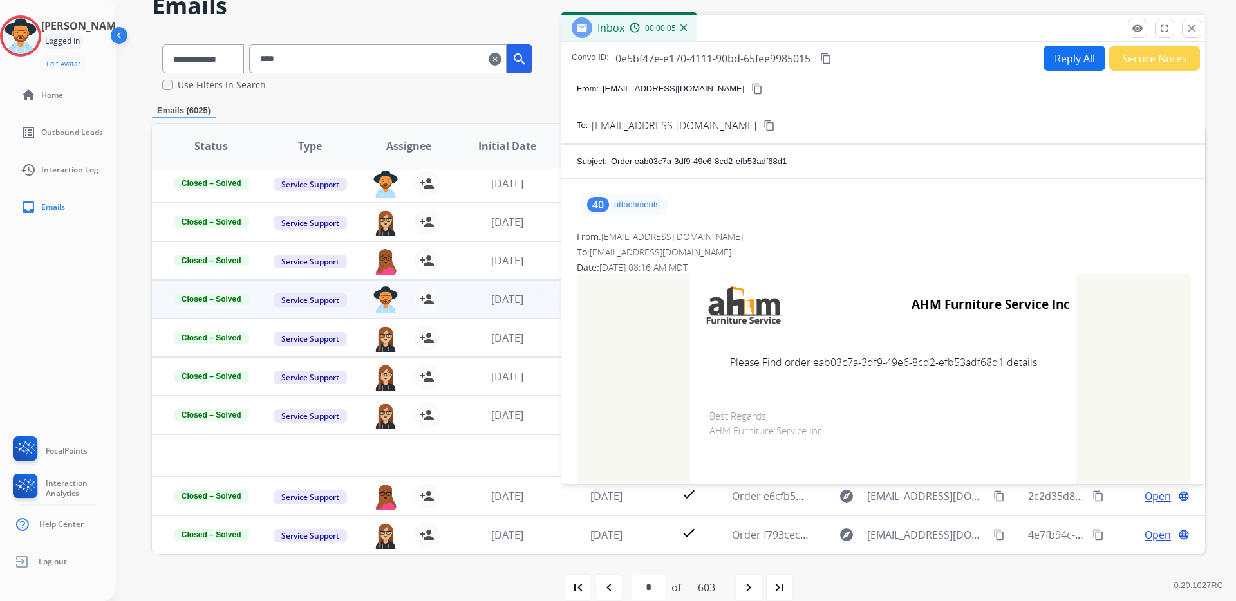
click at [628, 202] on p "attachments" at bounding box center [637, 205] width 46 height 10
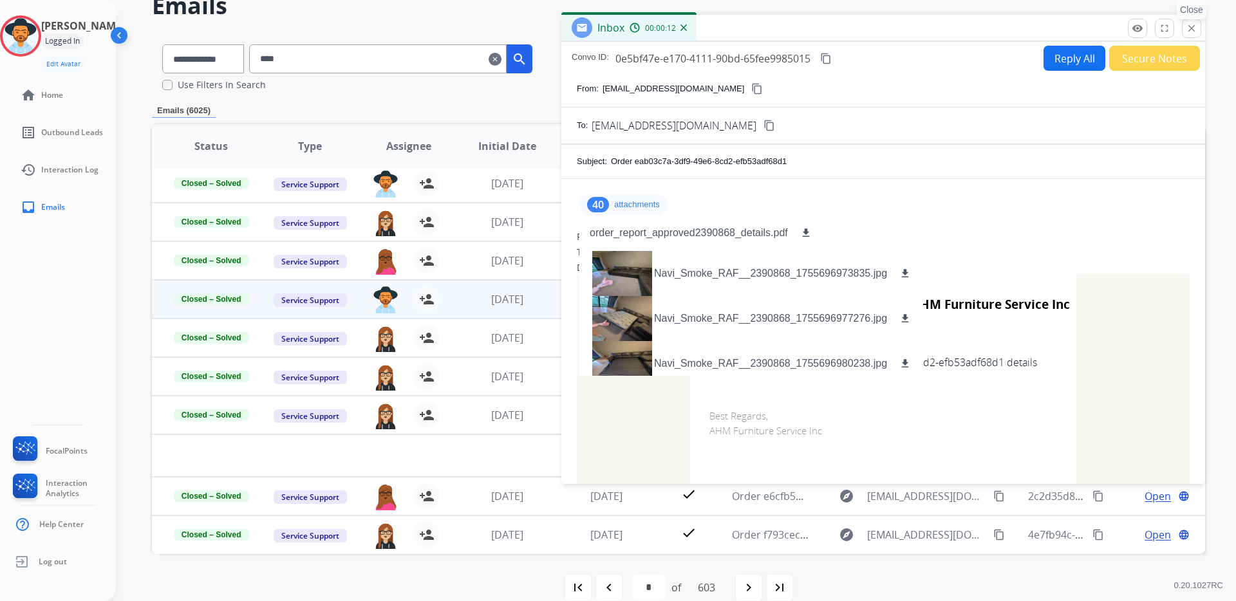
click at [1190, 28] on mat-icon "close" at bounding box center [1192, 29] width 12 height 12
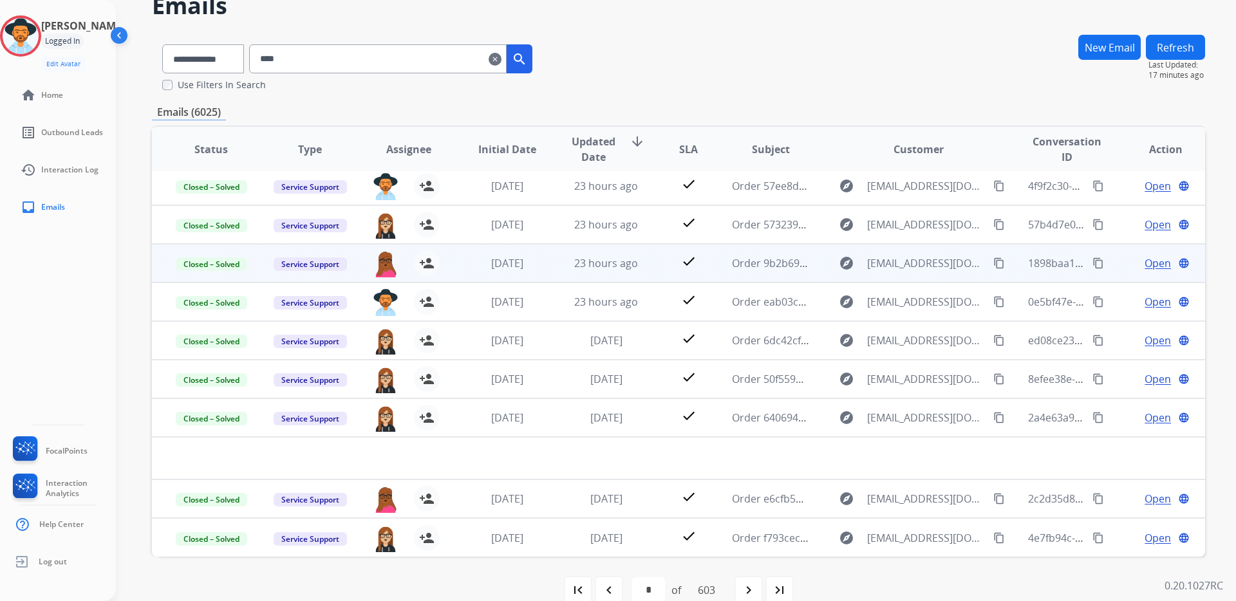
click at [1147, 265] on span "Open" at bounding box center [1157, 263] width 26 height 15
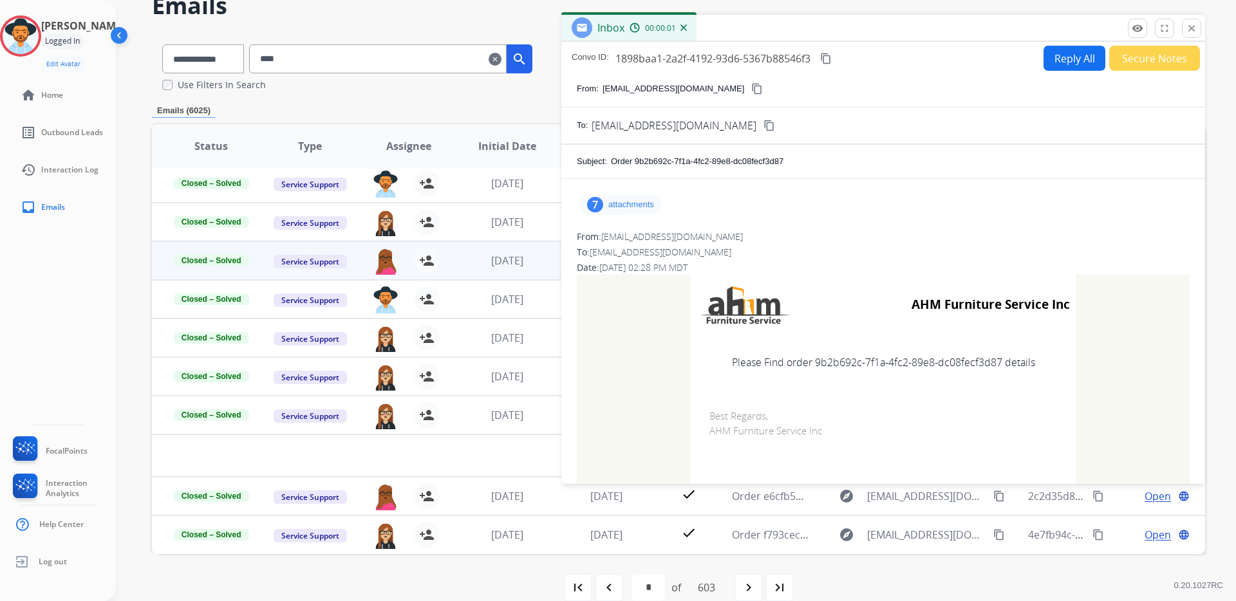
click at [610, 200] on p "attachments" at bounding box center [631, 205] width 46 height 10
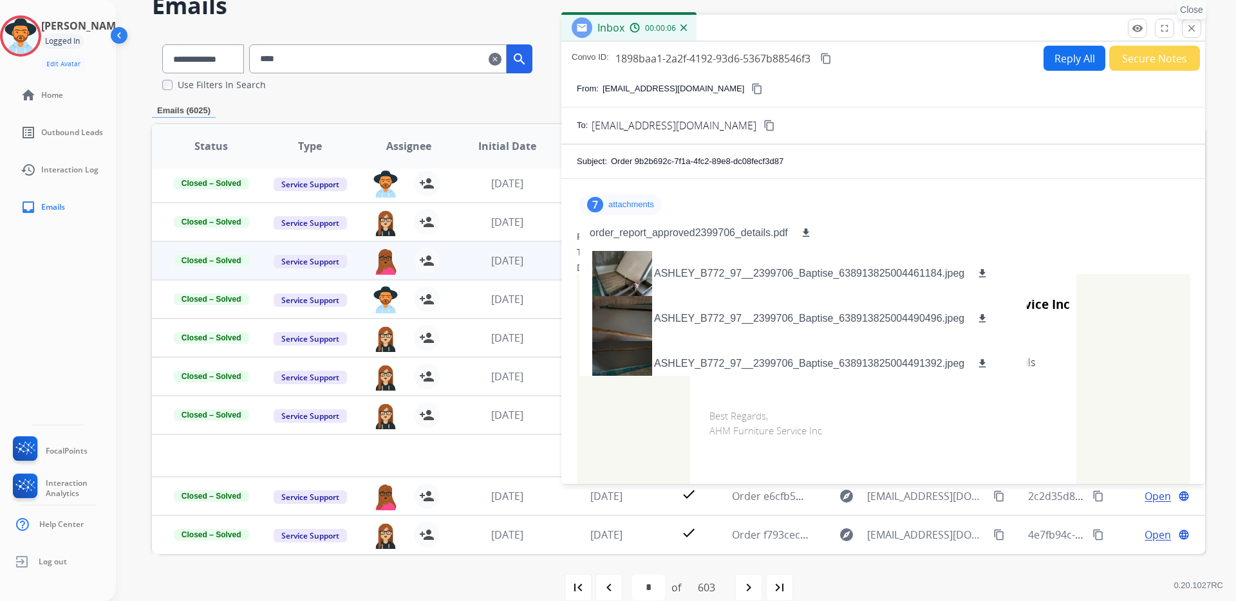
click at [1193, 29] on mat-icon "close" at bounding box center [1192, 29] width 12 height 12
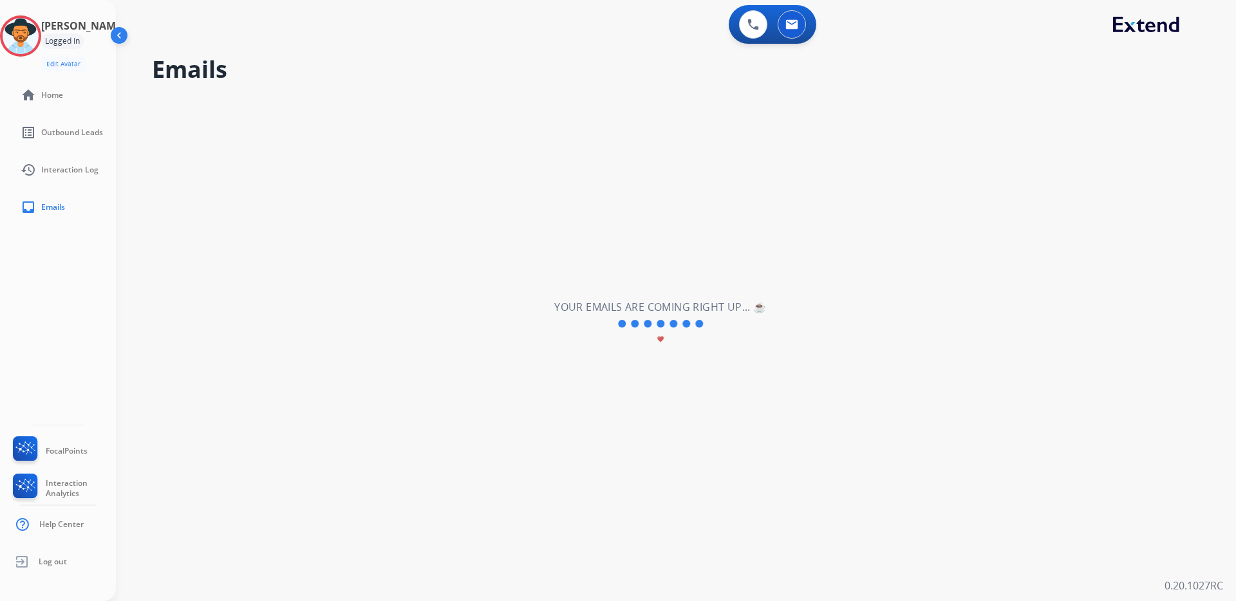
scroll to position [0, 0]
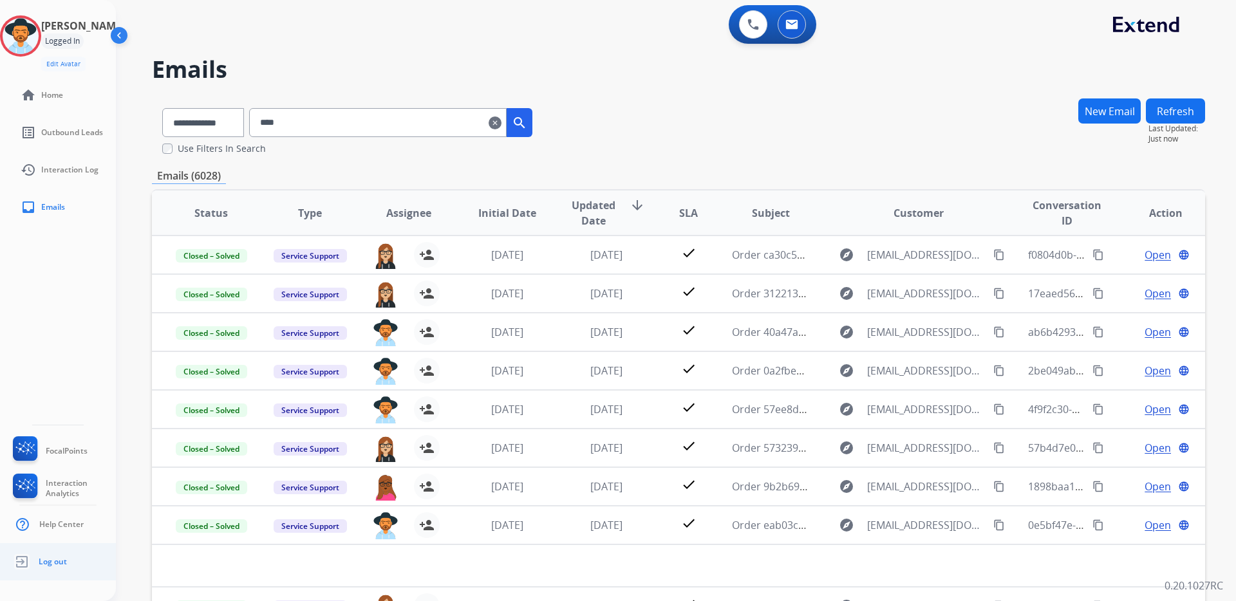
click at [41, 565] on span "Log out" at bounding box center [53, 562] width 28 height 10
